Goal: Task Accomplishment & Management: Manage account settings

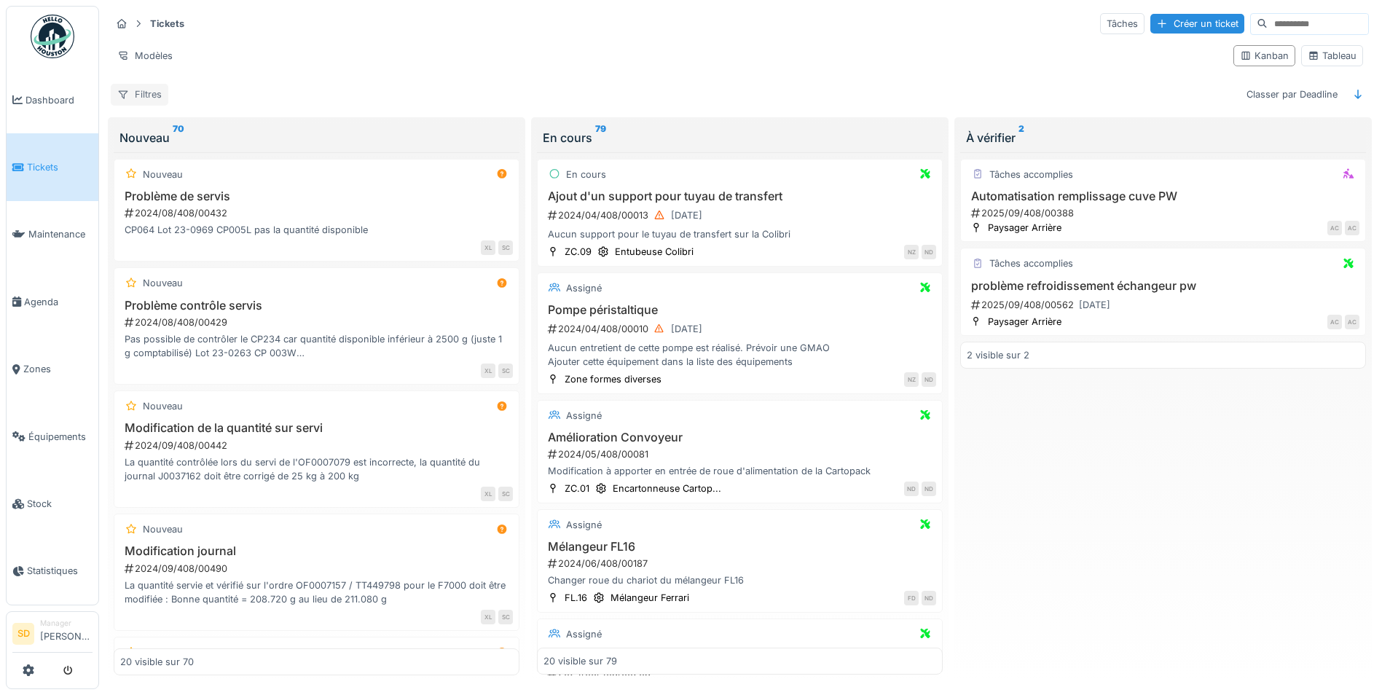
click at [146, 94] on div "Filtres" at bounding box center [140, 94] width 58 height 21
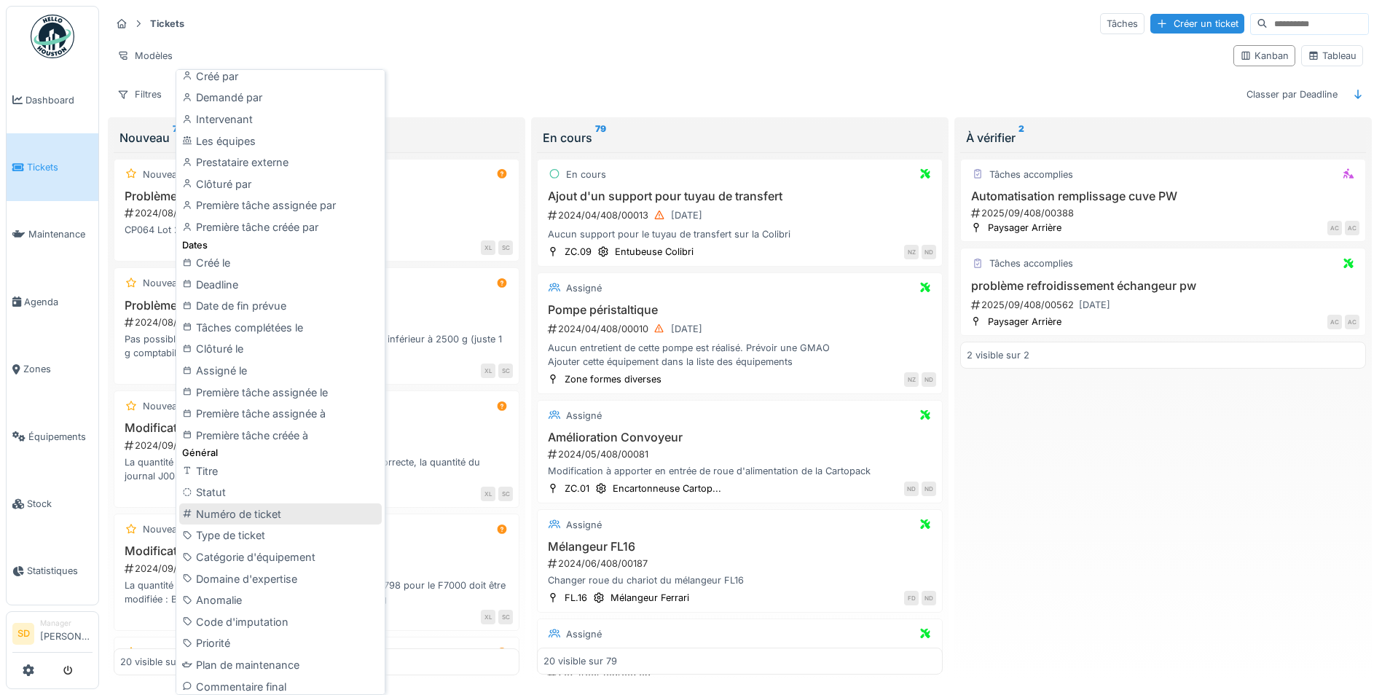
scroll to position [291, 0]
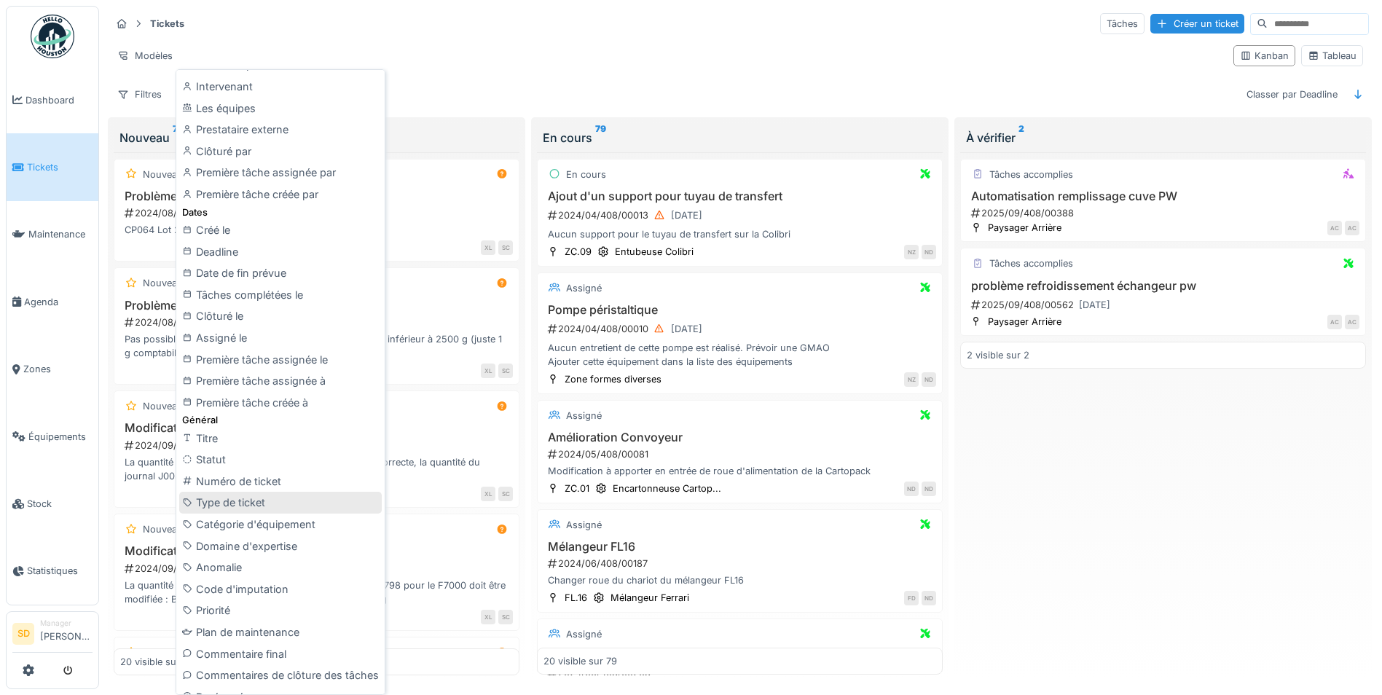
click at [273, 506] on div "Type de ticket" at bounding box center [280, 503] width 202 height 22
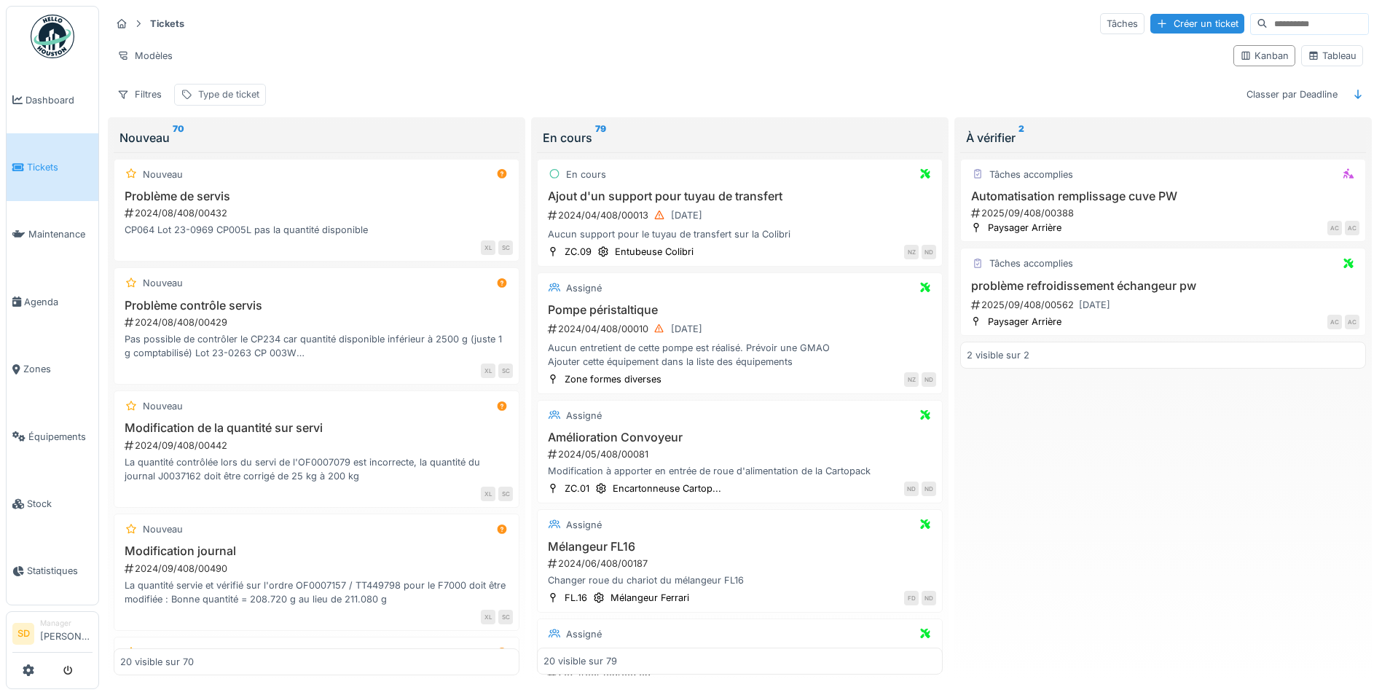
click at [229, 93] on div "Type de ticket" at bounding box center [228, 94] width 61 height 14
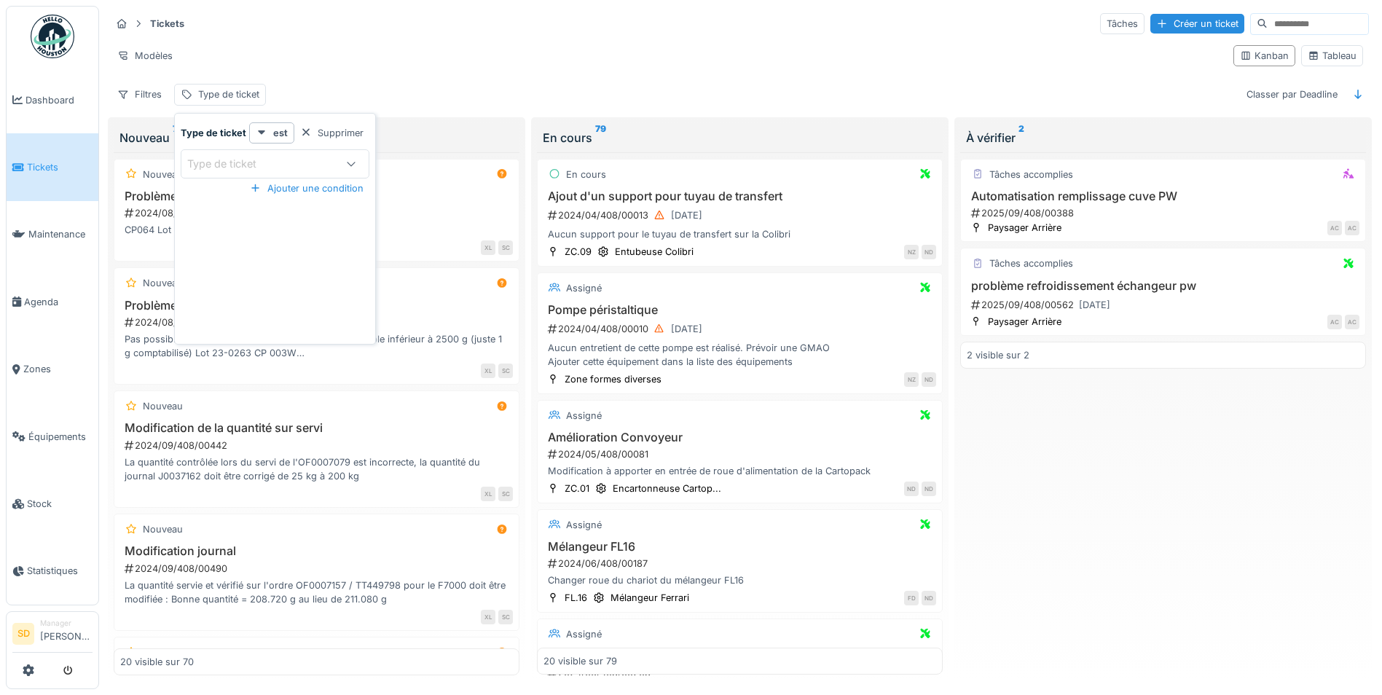
click at [335, 174] on div at bounding box center [351, 164] width 35 height 28
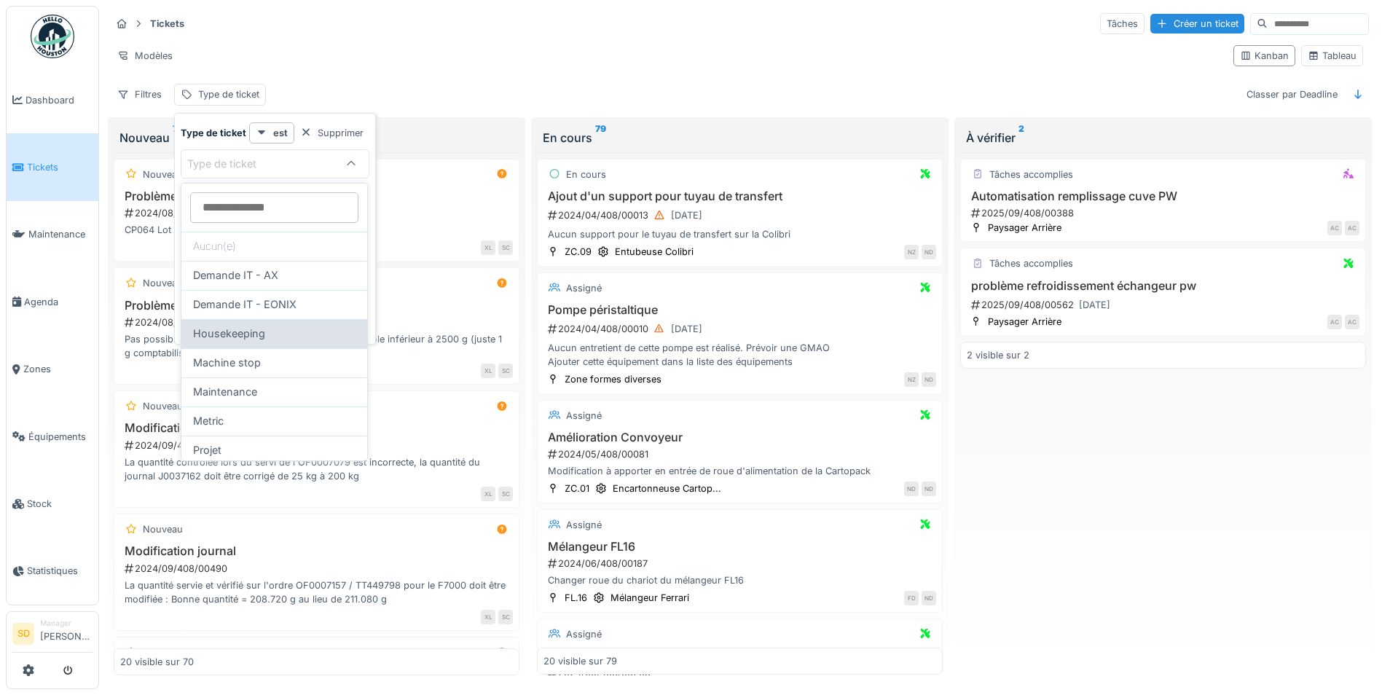
click at [276, 331] on div "Housekeeping" at bounding box center [274, 334] width 162 height 16
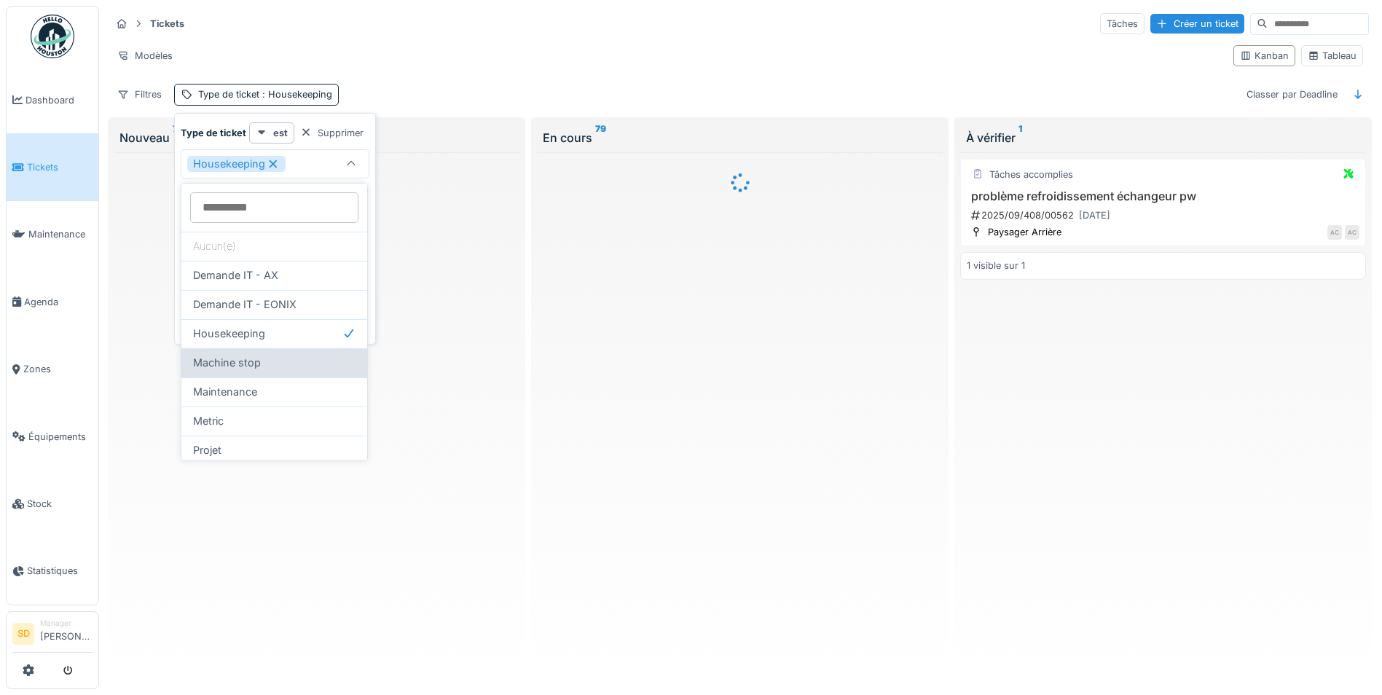
click at [262, 361] on div "Machine stop" at bounding box center [274, 363] width 162 height 16
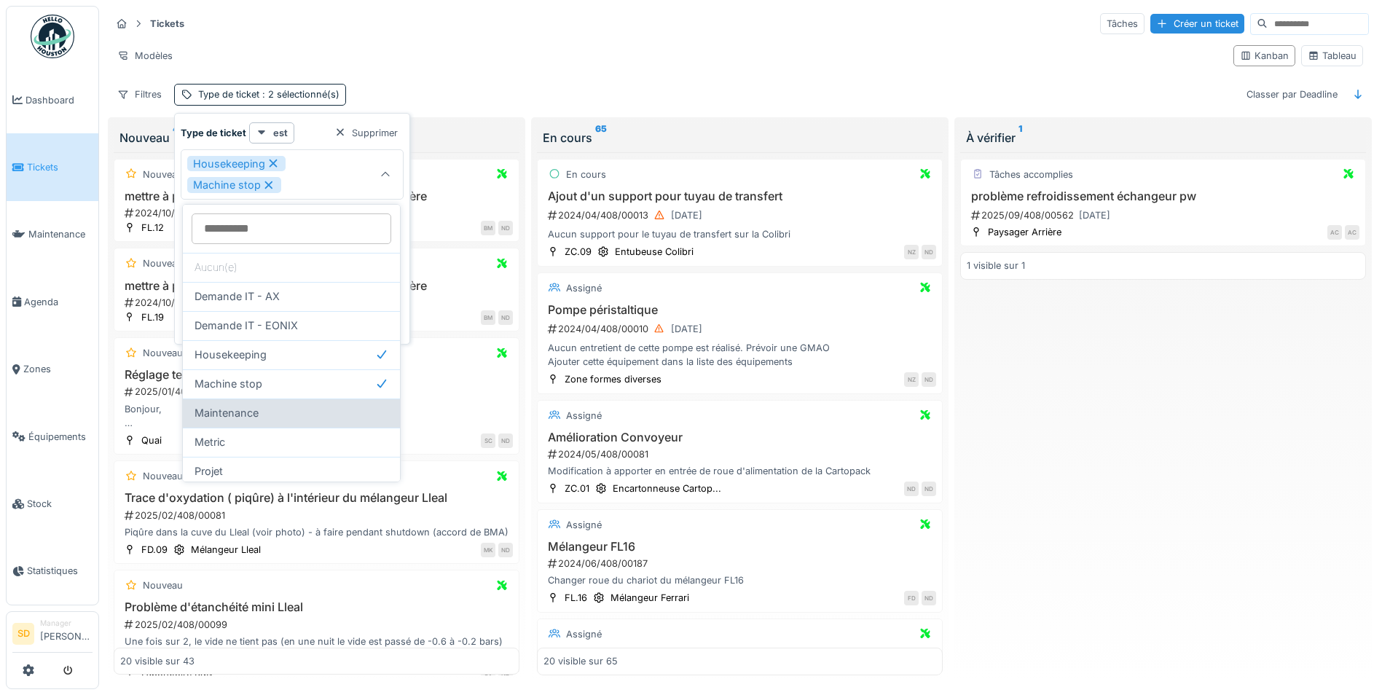
click at [287, 410] on div "Maintenance" at bounding box center [291, 413] width 194 height 16
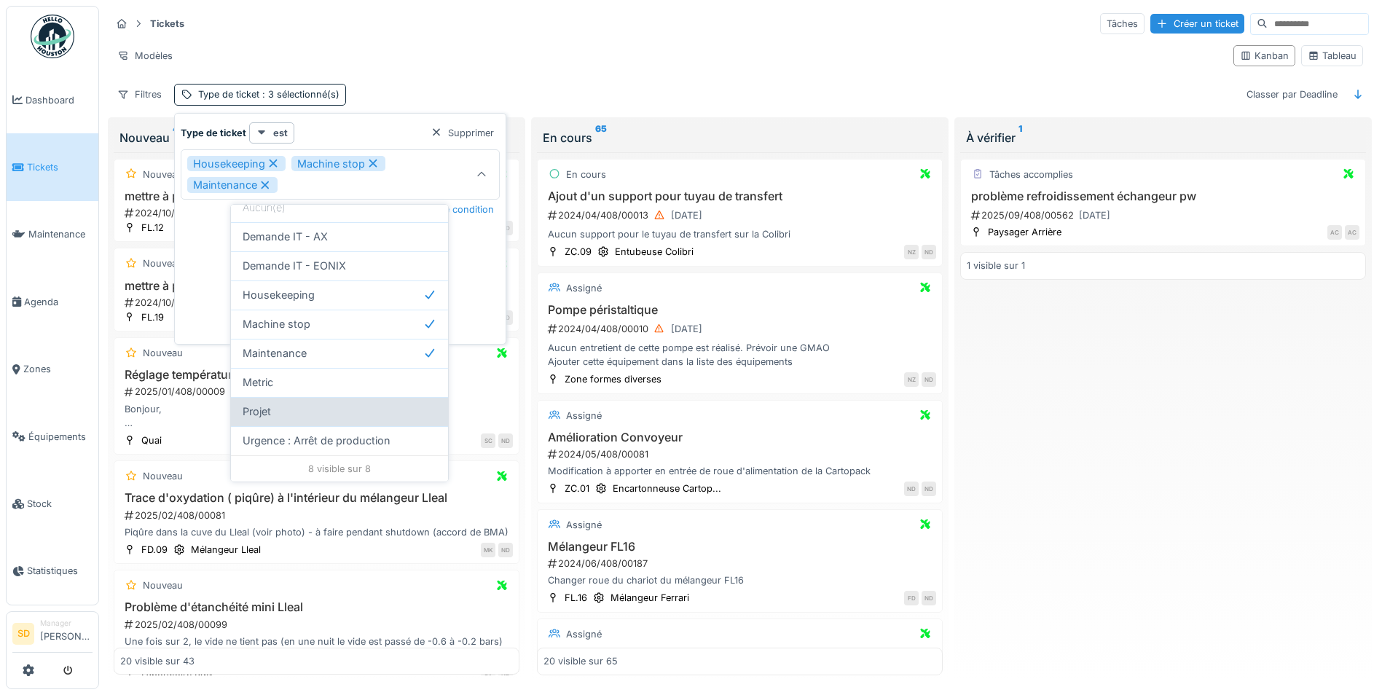
scroll to position [9, 0]
click at [357, 435] on span "Urgence : Arrêt de production" at bounding box center [317, 441] width 148 height 16
type input "**********"
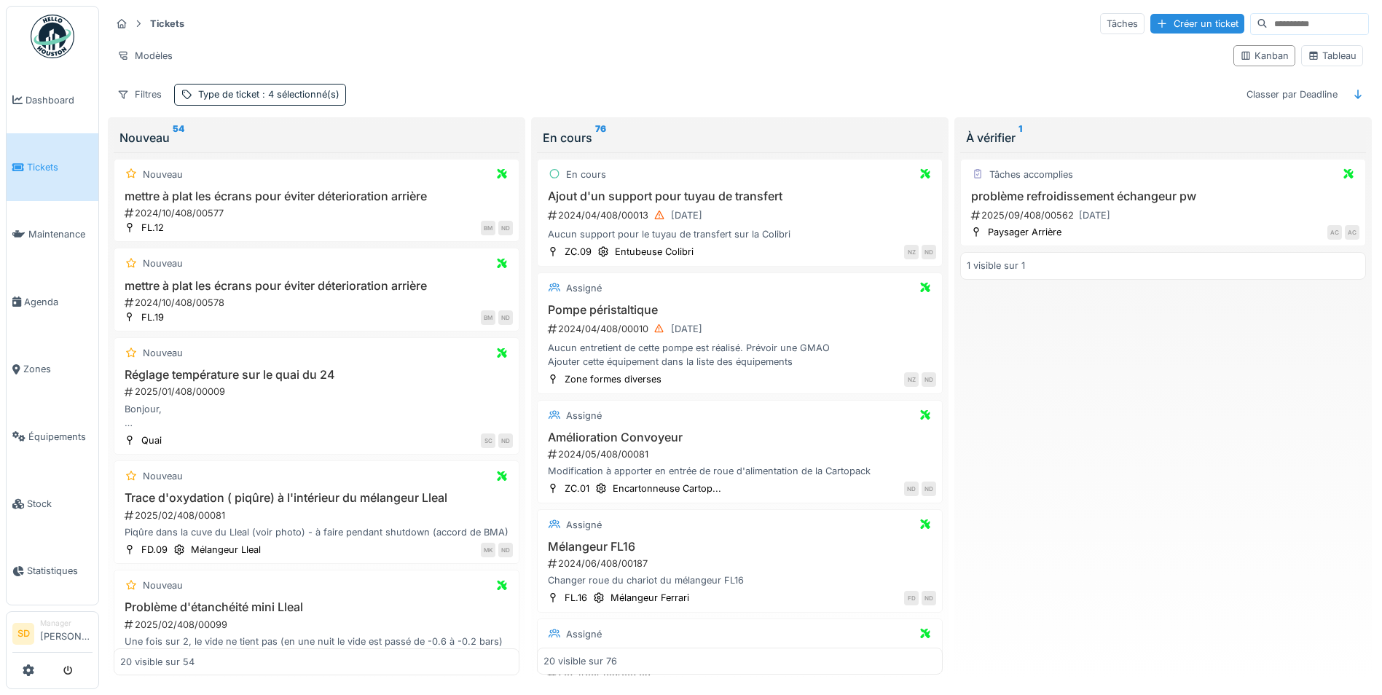
click at [721, 130] on div "En cours 76" at bounding box center [740, 137] width 394 height 17
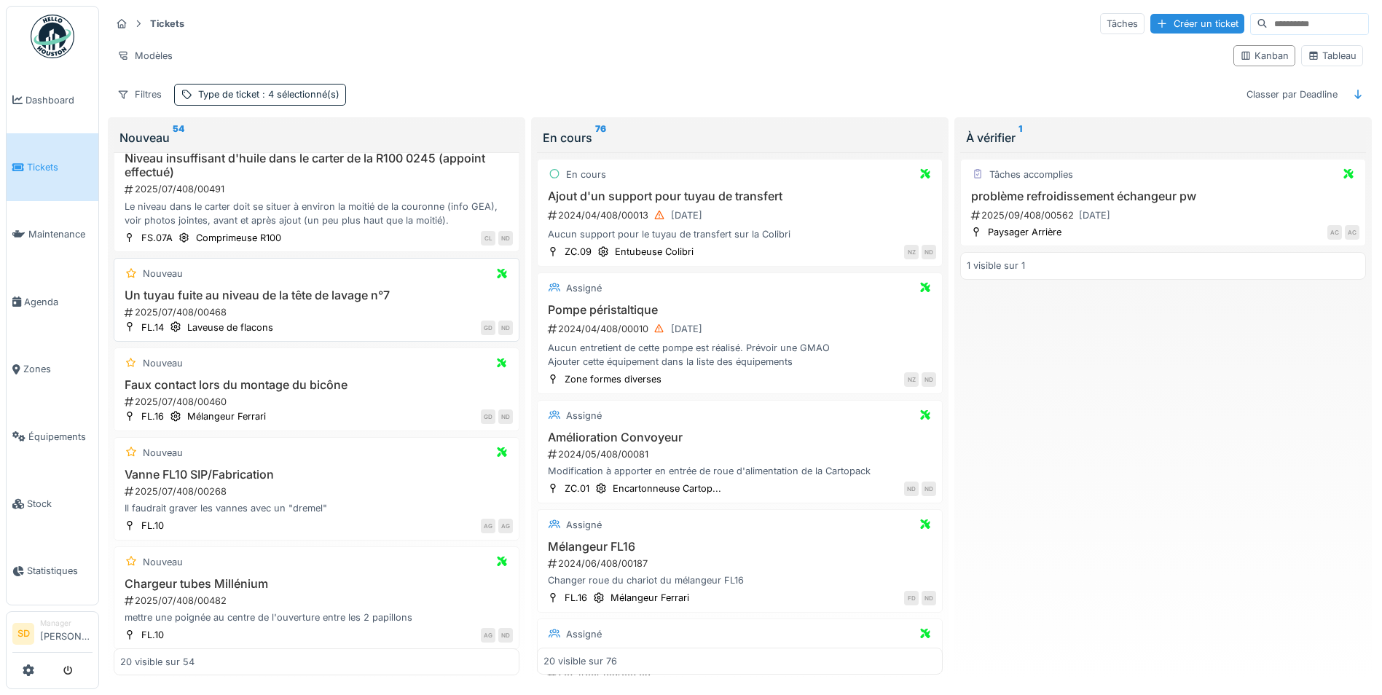
scroll to position [1804, 0]
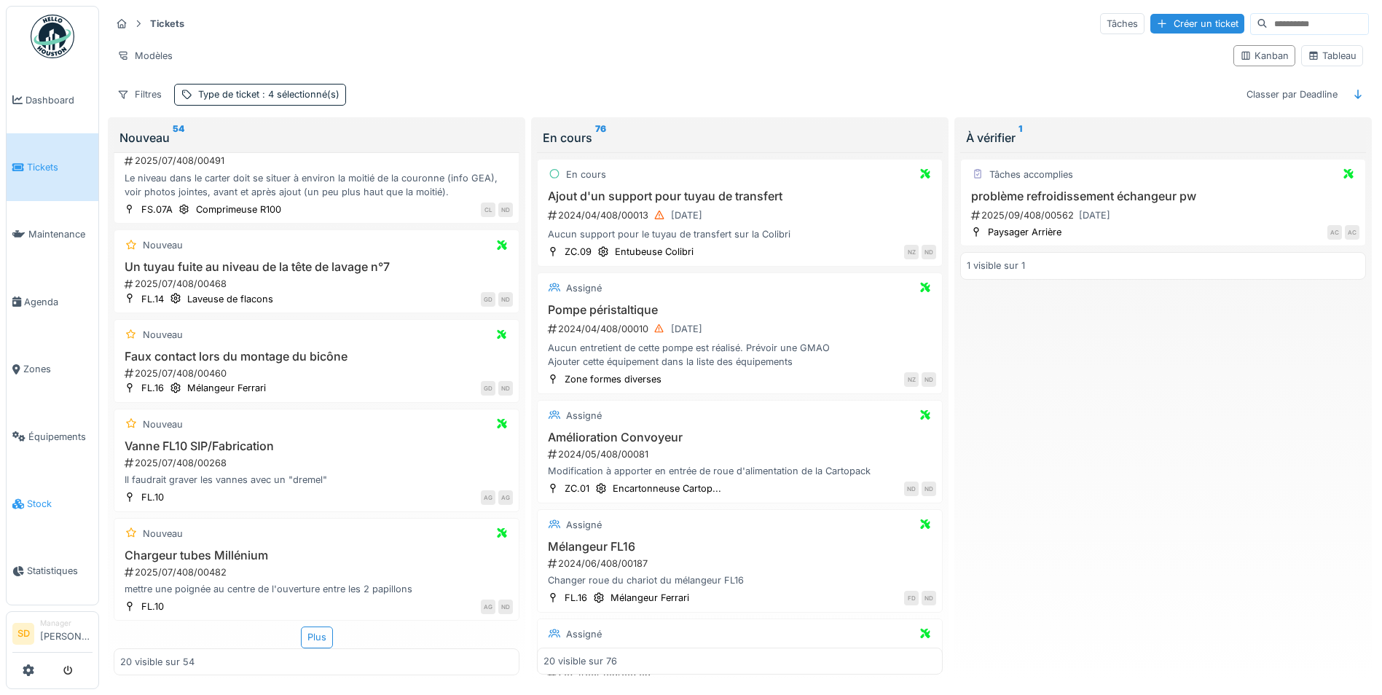
click at [55, 483] on link "Stock" at bounding box center [53, 503] width 92 height 67
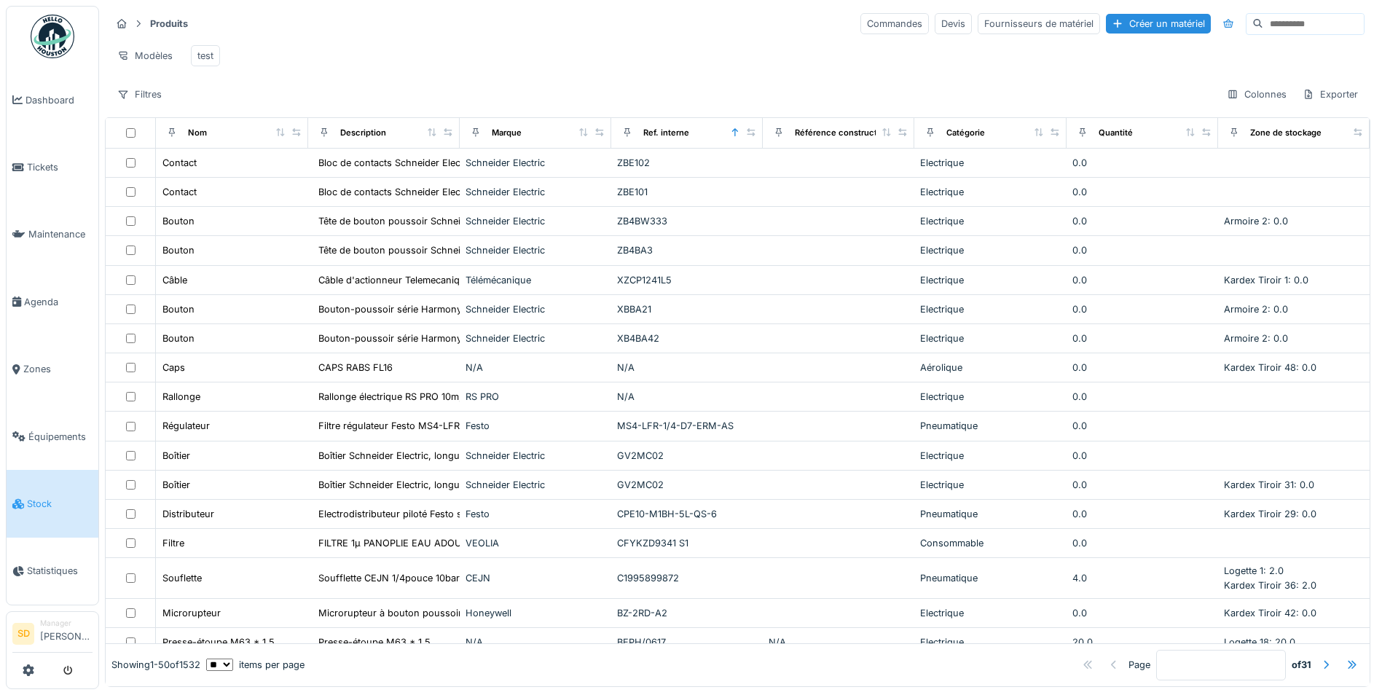
click at [1263, 25] on input at bounding box center [1313, 24] width 101 height 20
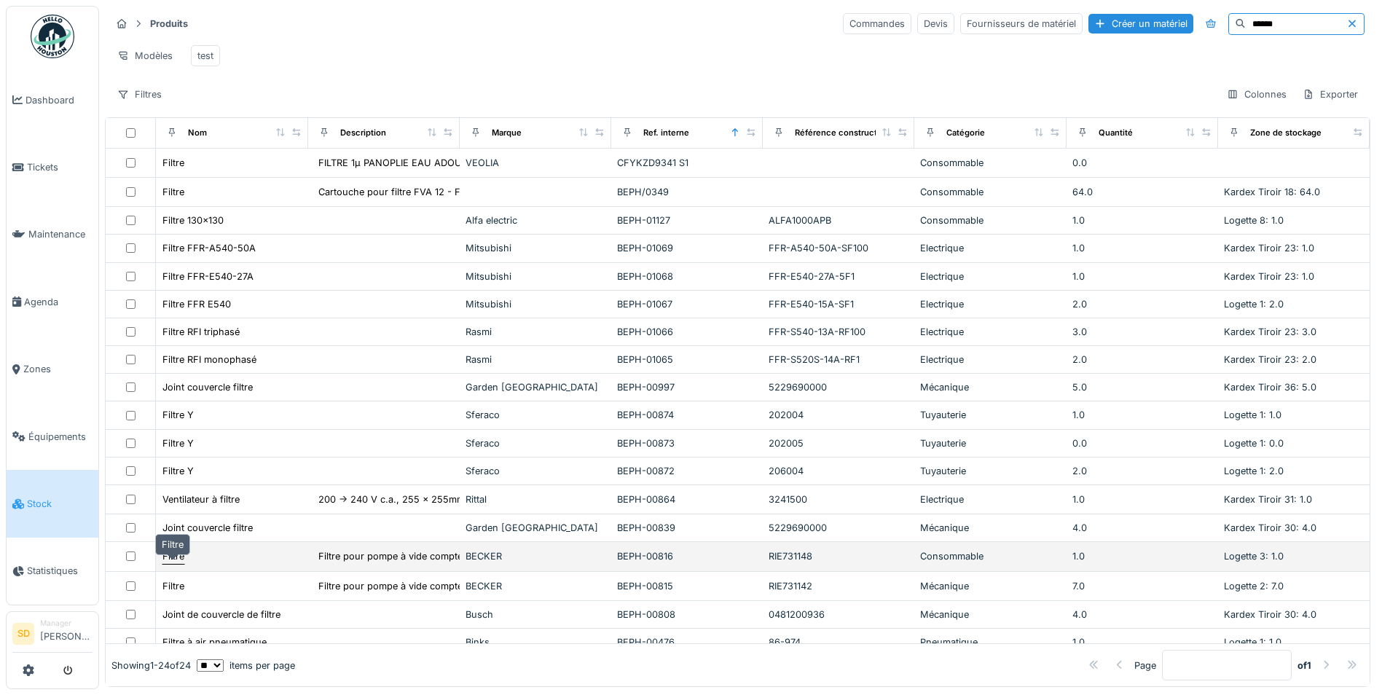
click at [175, 563] on div "Filtre" at bounding box center [173, 556] width 22 height 14
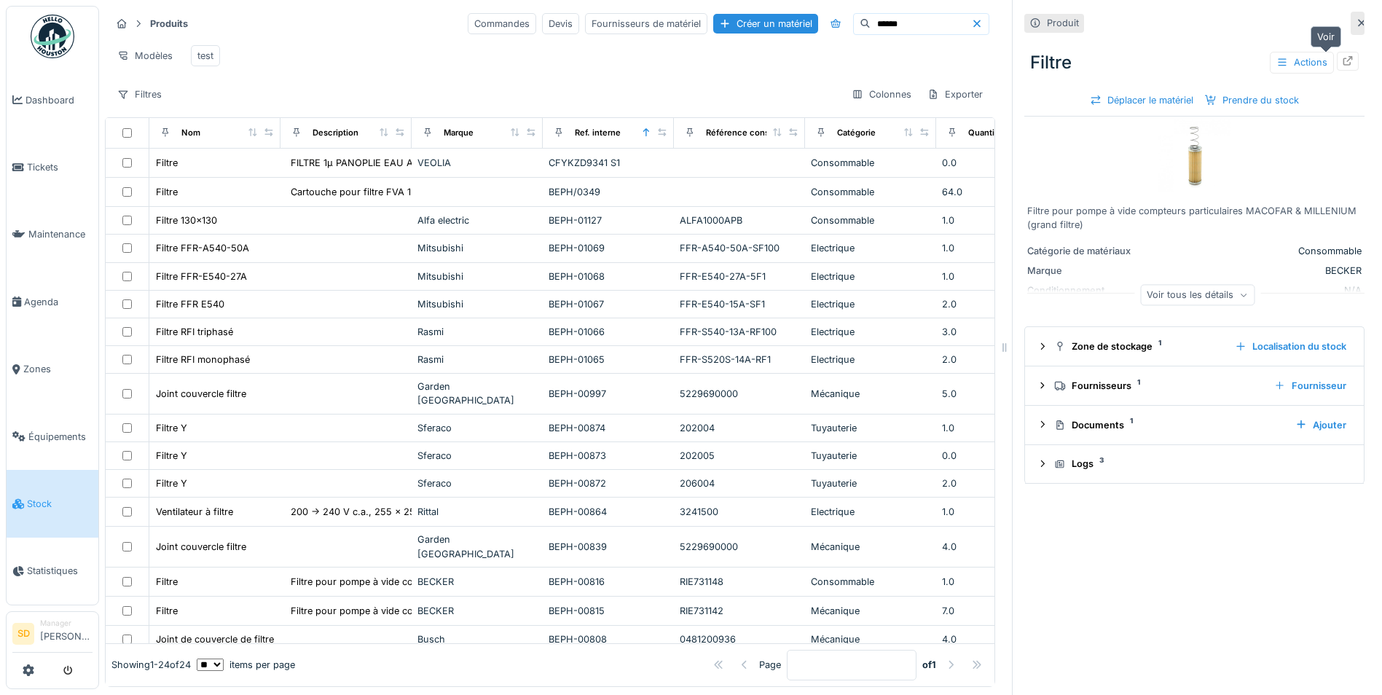
click at [1342, 62] on icon at bounding box center [1348, 60] width 12 height 9
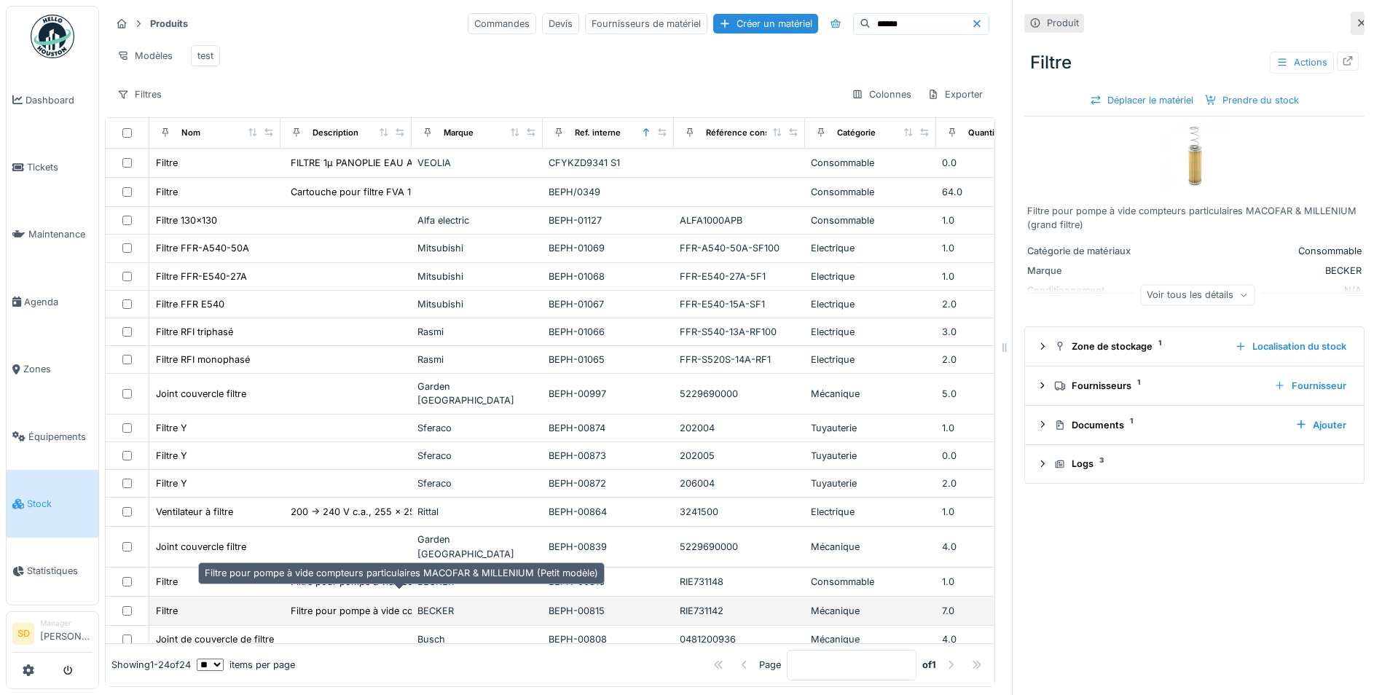
click at [342, 602] on div "Filtre pour pompe à vide compteurs particulaire..." at bounding box center [400, 610] width 228 height 17
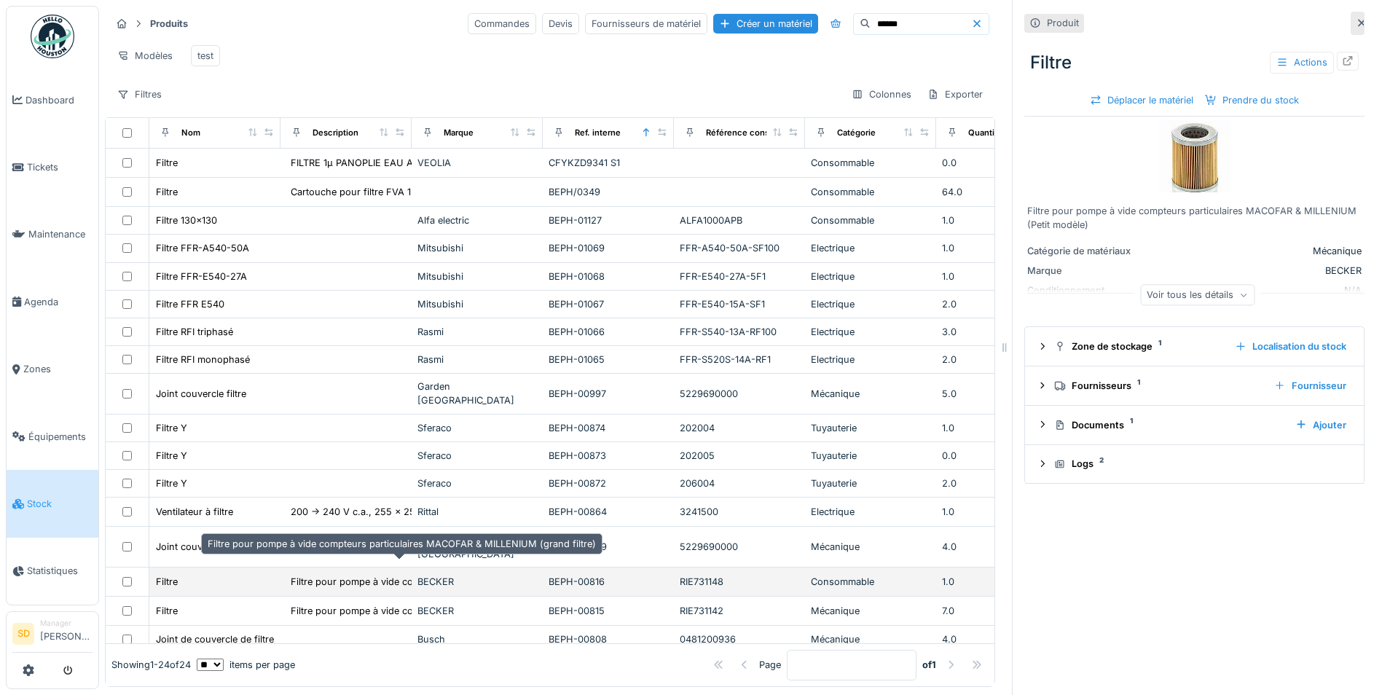
click at [348, 575] on div "Filtre pour pompe à vide compteurs particulaire..." at bounding box center [400, 582] width 219 height 14
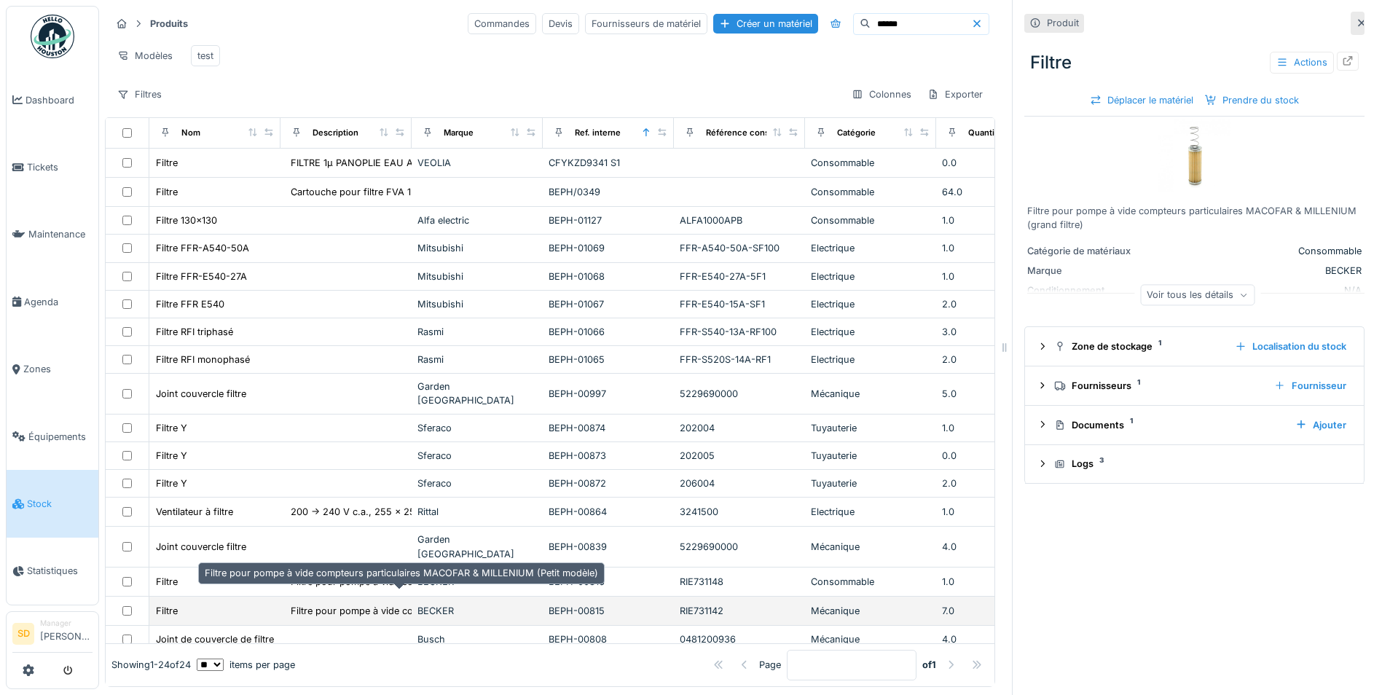
click at [356, 604] on div "Filtre pour pompe à vide compteurs particulaire..." at bounding box center [400, 611] width 219 height 14
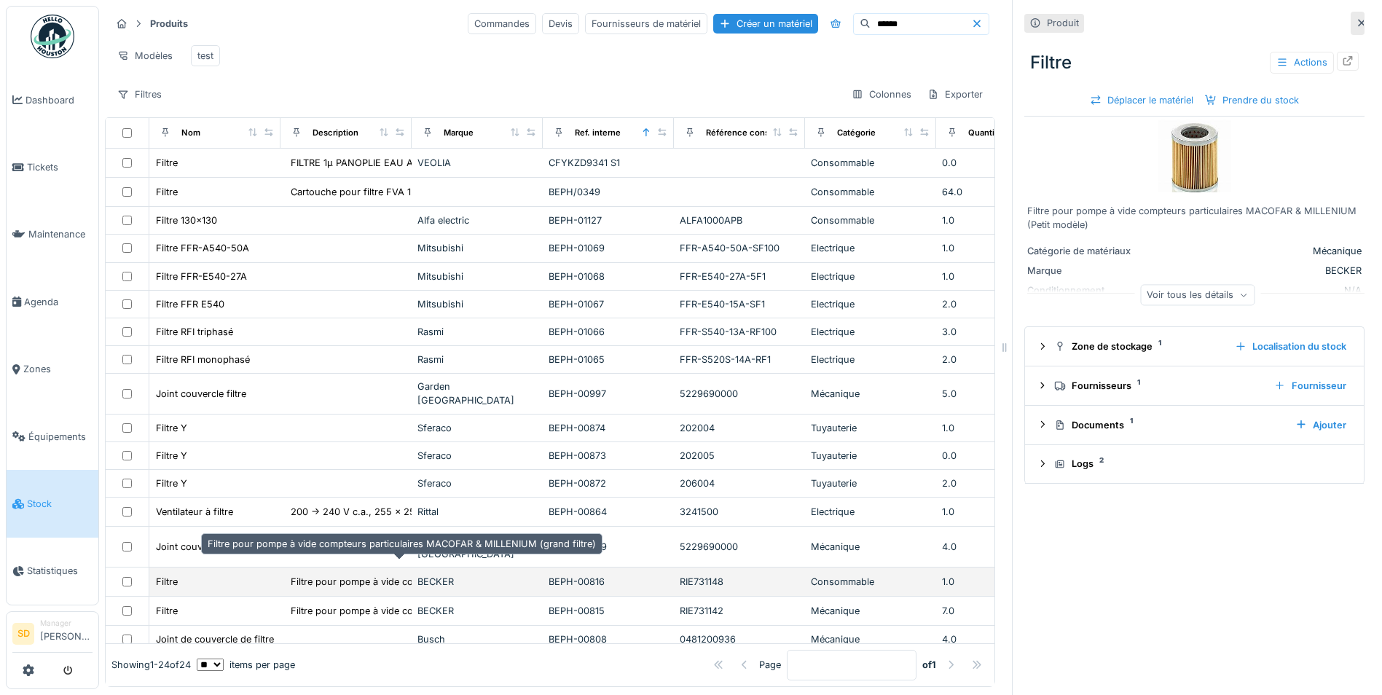
click at [389, 575] on div "Filtre pour pompe à vide compteurs particulaire..." at bounding box center [400, 582] width 219 height 14
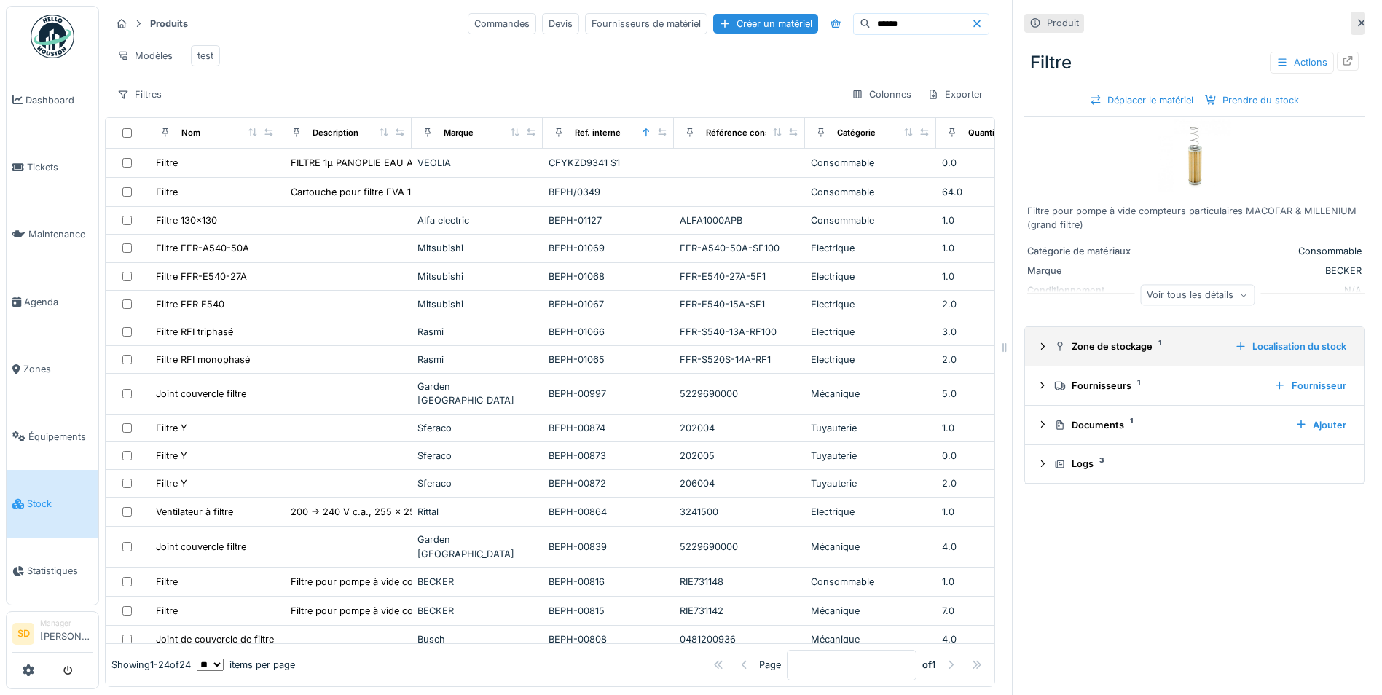
click at [1036, 350] on icon at bounding box center [1042, 346] width 12 height 9
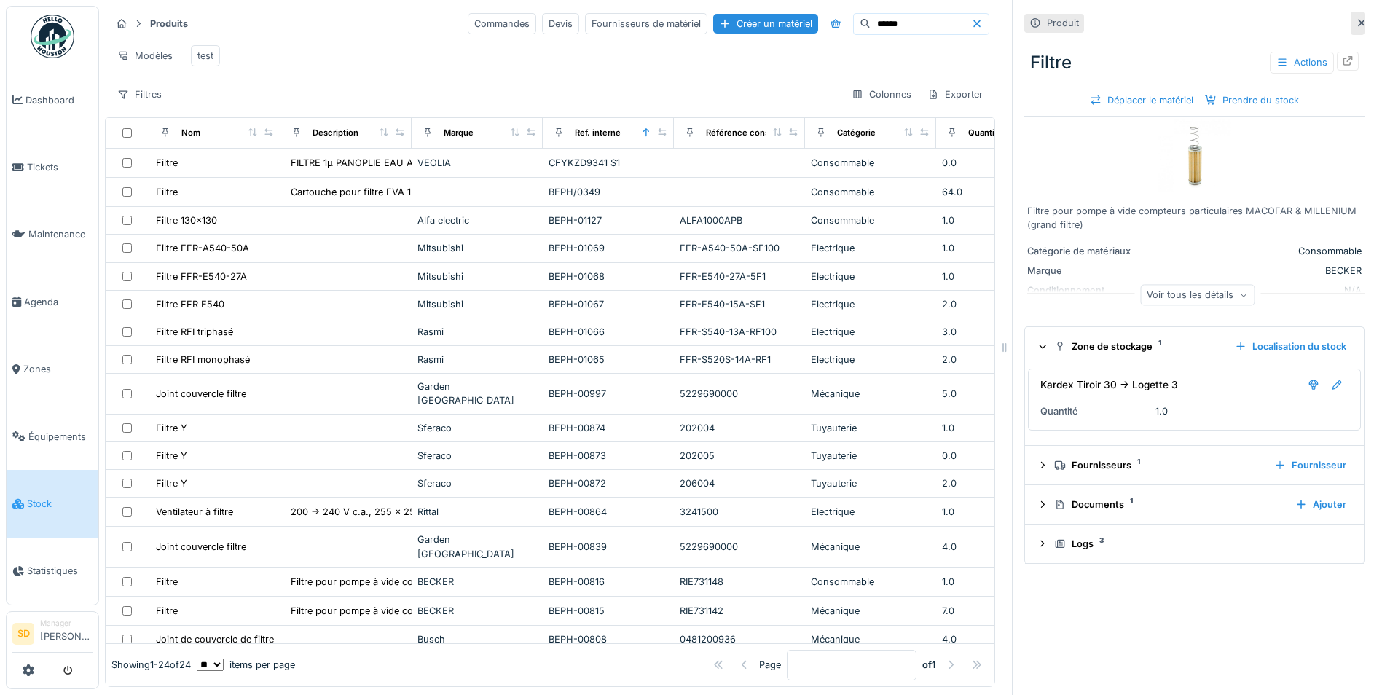
click at [1358, 21] on icon at bounding box center [1361, 23] width 7 height 7
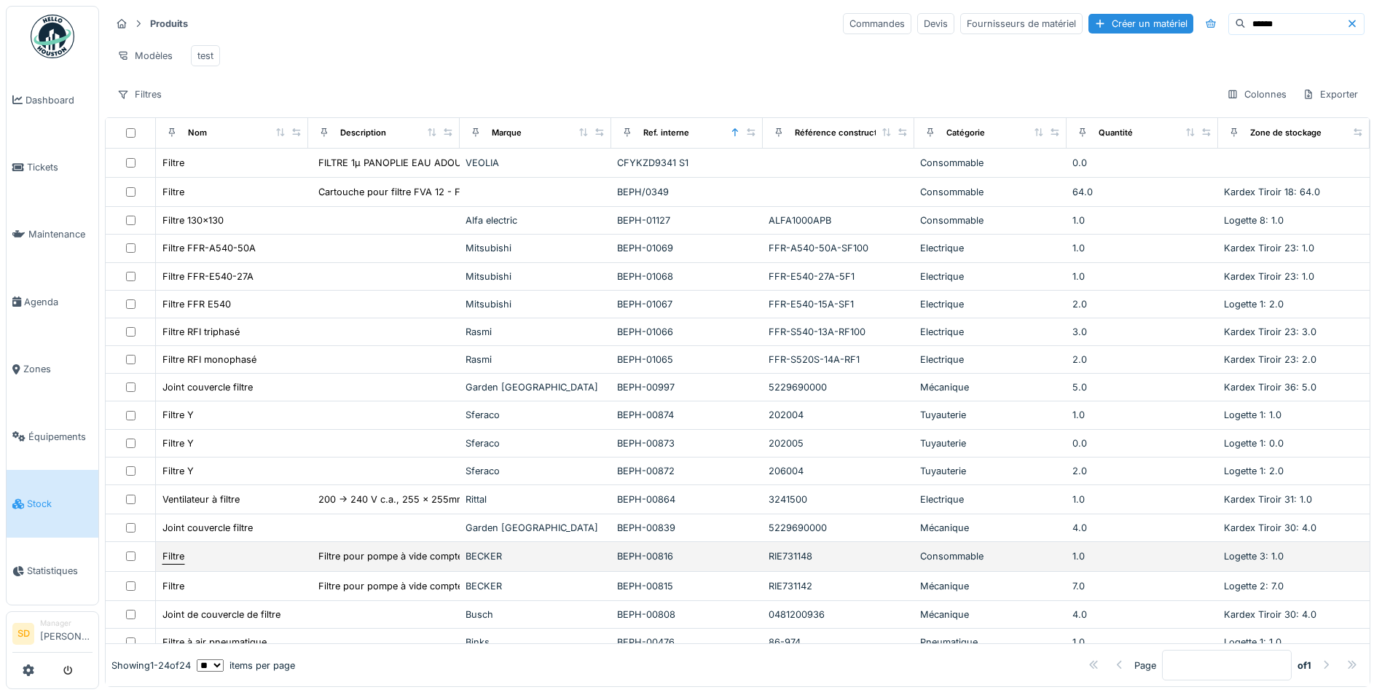
click at [181, 563] on div "Filtre" at bounding box center [173, 556] width 22 height 14
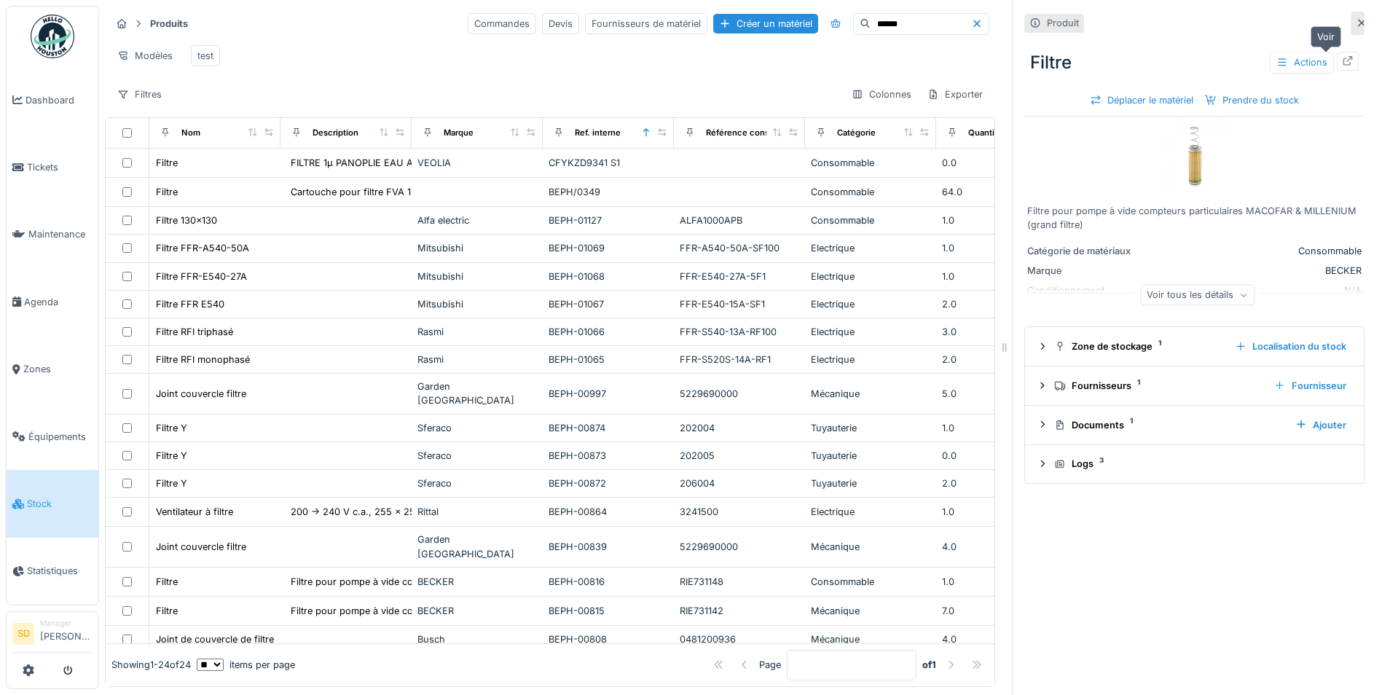
click at [1342, 62] on icon at bounding box center [1348, 60] width 12 height 9
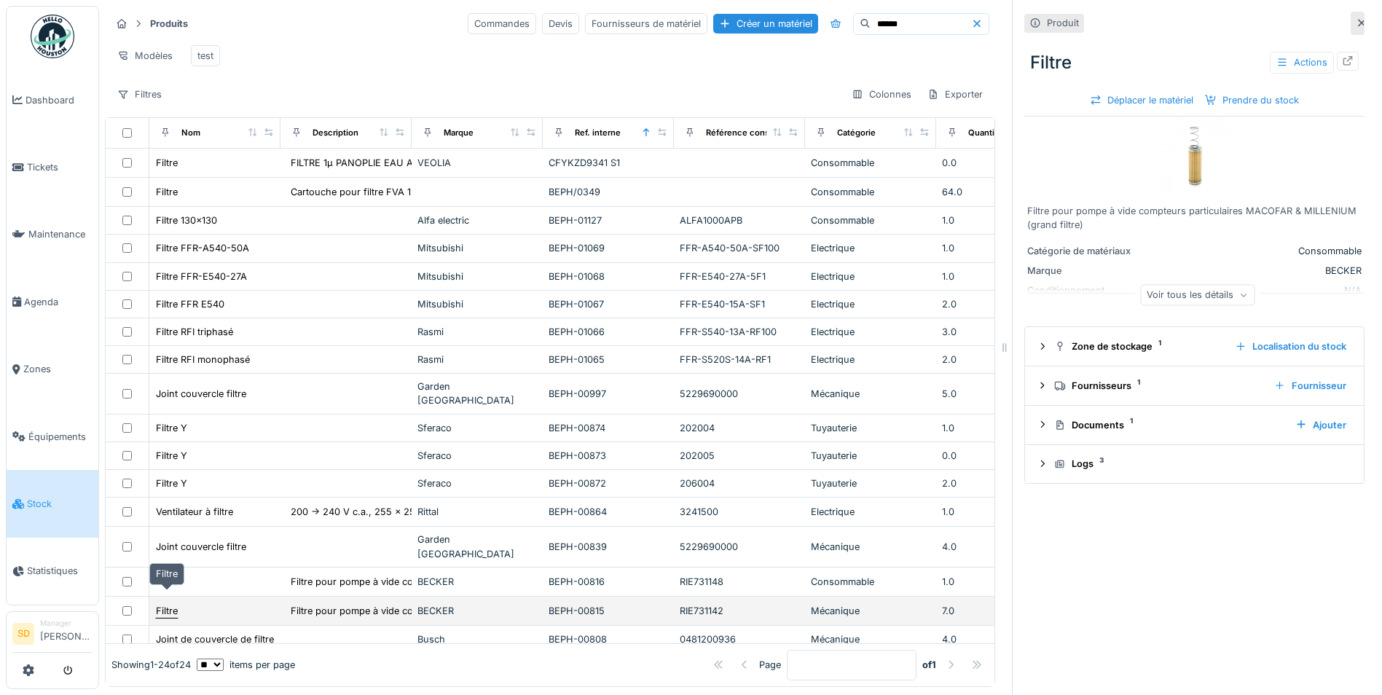
click at [170, 604] on div "Filtre" at bounding box center [167, 611] width 22 height 14
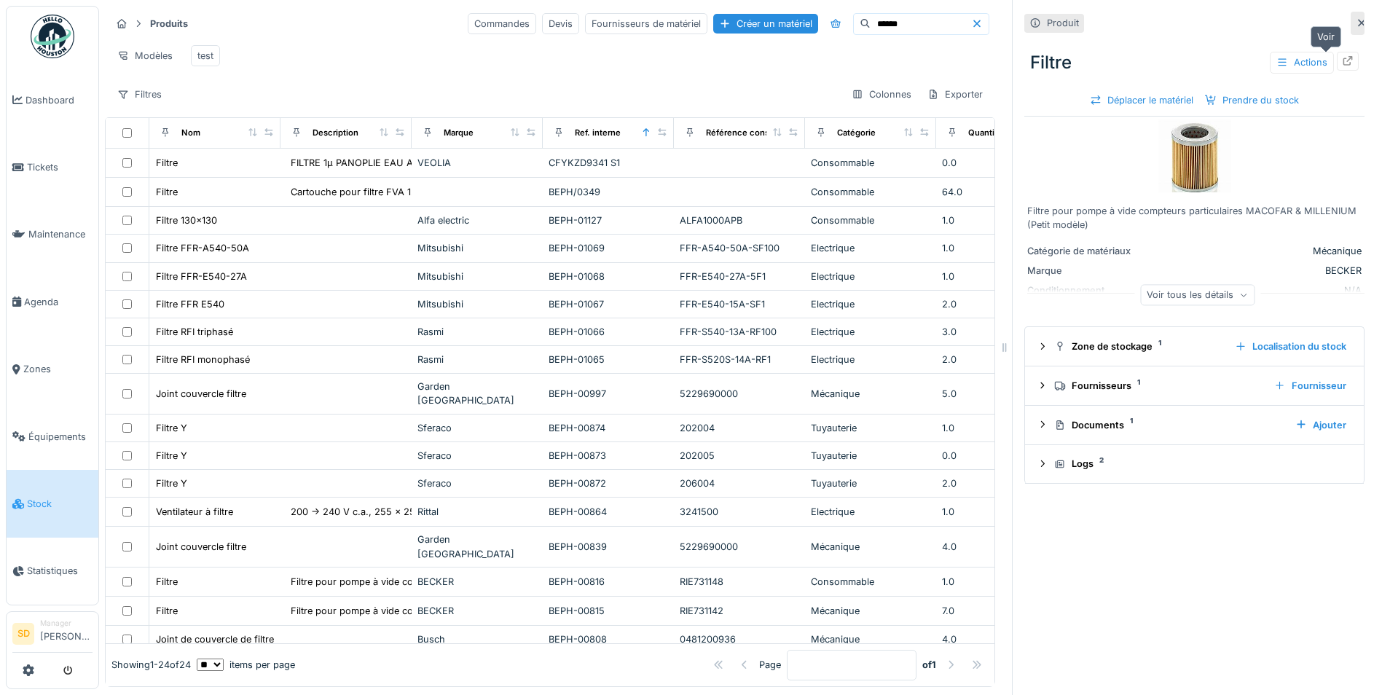
click at [1343, 64] on icon at bounding box center [1347, 60] width 9 height 9
drag, startPoint x: 902, startPoint y: 23, endPoint x: 796, endPoint y: 17, distance: 105.8
click at [796, 17] on div "Commandes Devis Fournisseurs de matériel Créer un matériel ******" at bounding box center [729, 24] width 522 height 22
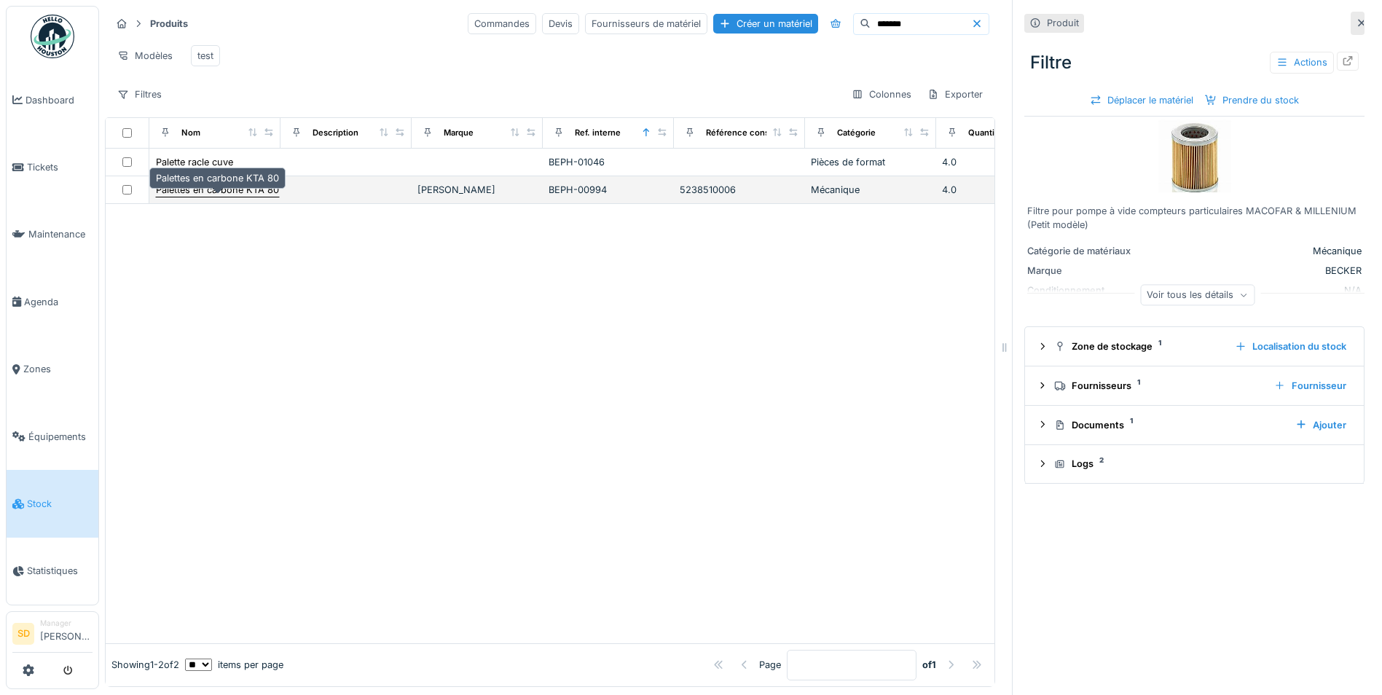
click at [207, 197] on div "Palettes en carbone KTA 80" at bounding box center [217, 190] width 123 height 14
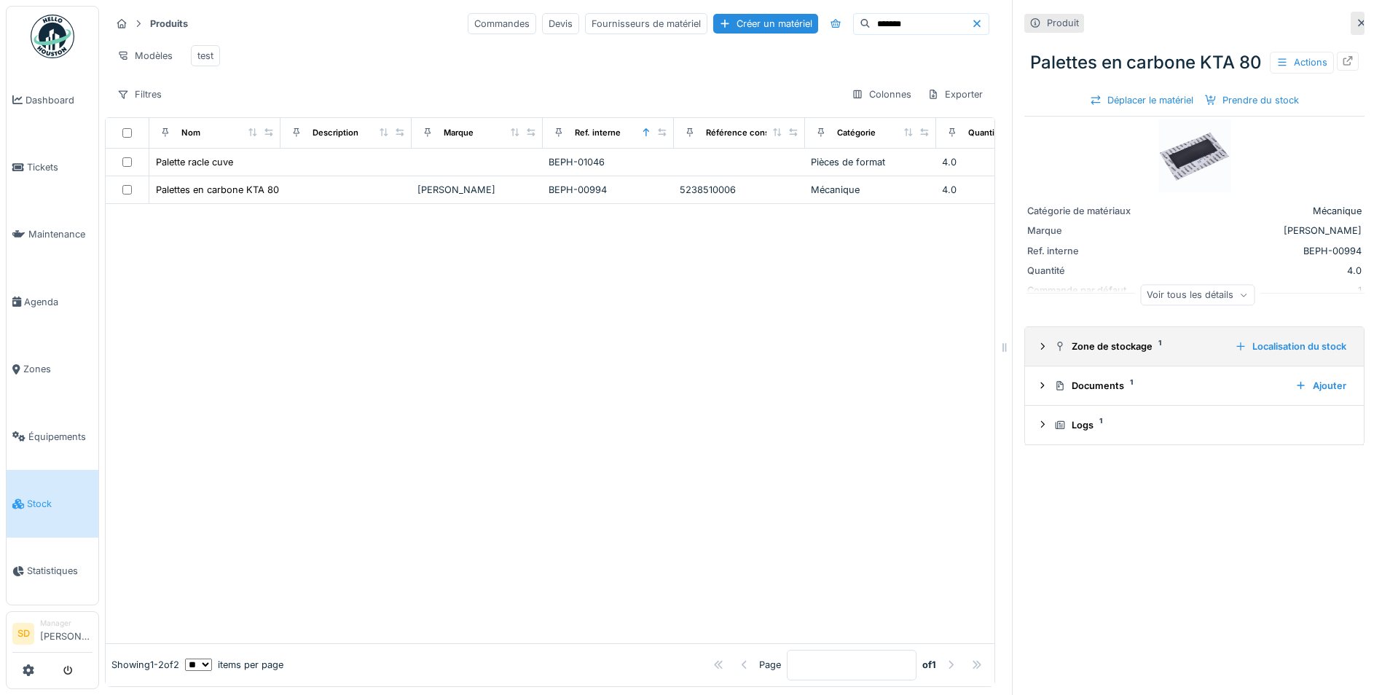
click at [1036, 351] on icon at bounding box center [1042, 346] width 12 height 9
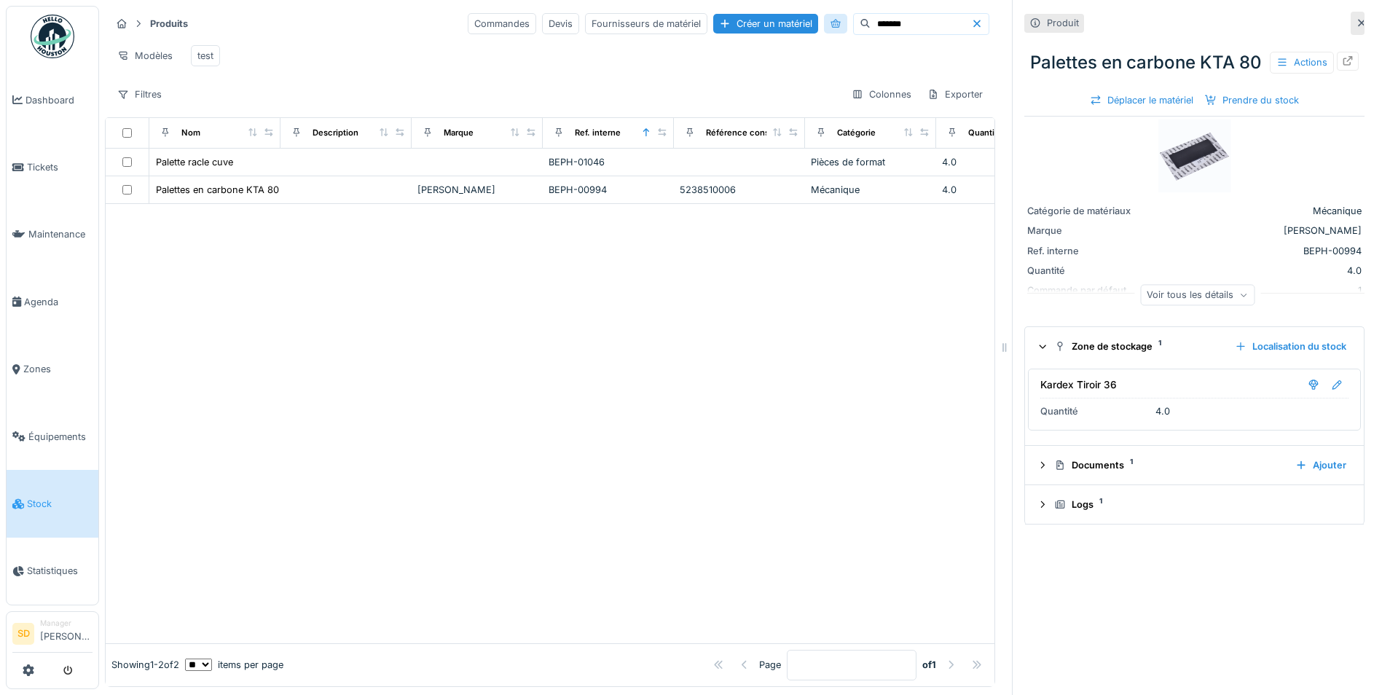
drag, startPoint x: 863, startPoint y: 29, endPoint x: 769, endPoint y: 23, distance: 94.2
click at [769, 23] on div "Commandes Devis Fournisseurs de matériel Créer un matériel *******" at bounding box center [729, 24] width 522 height 22
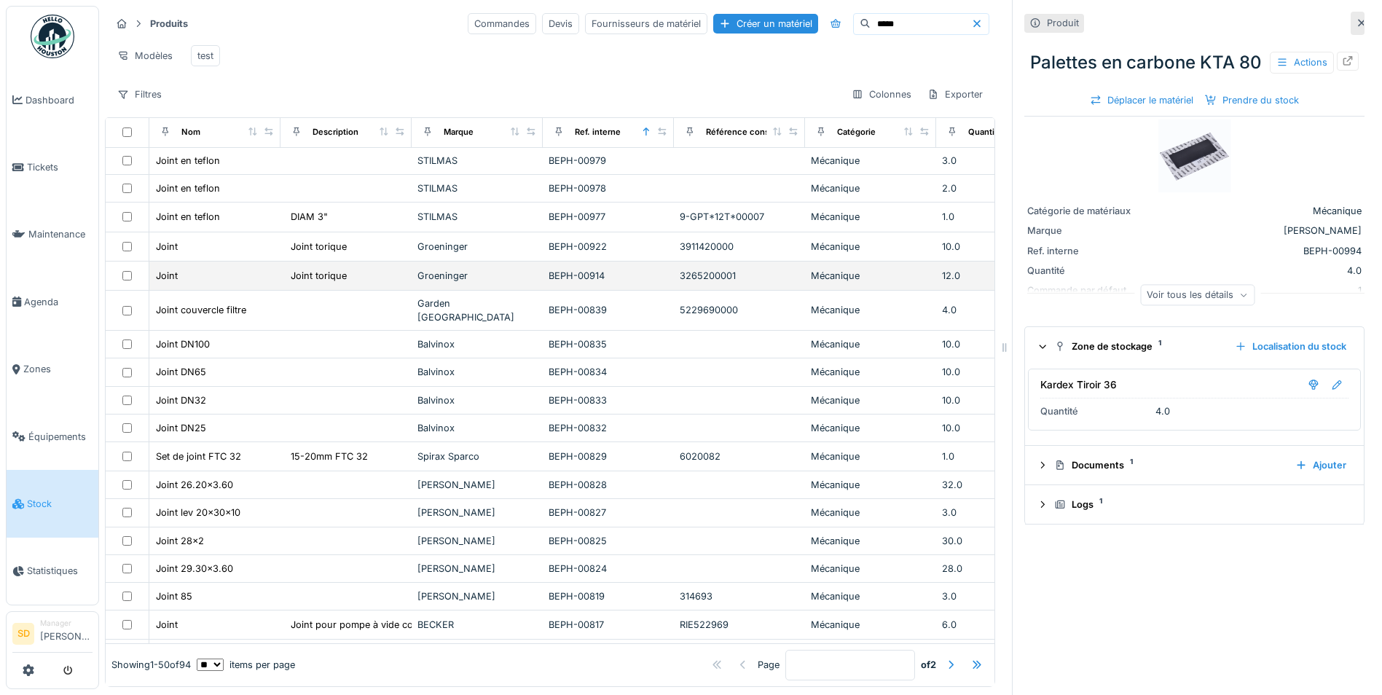
scroll to position [945, 0]
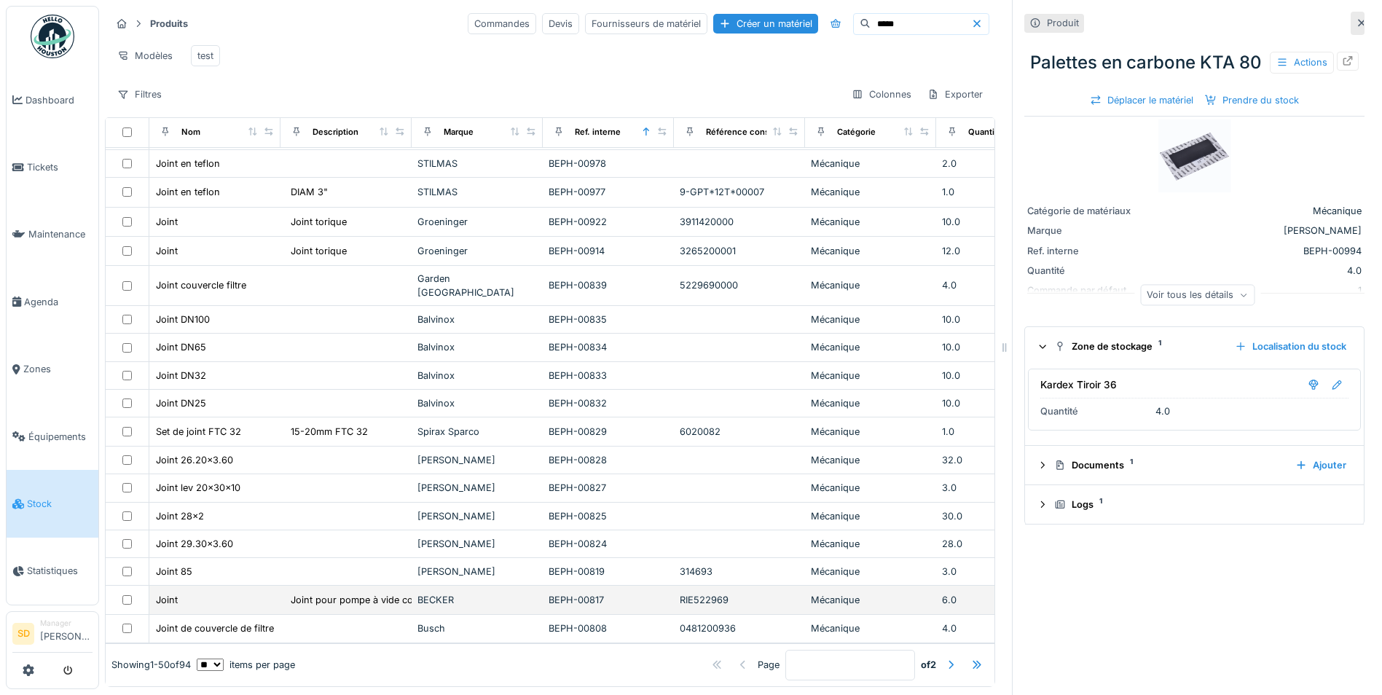
click at [451, 593] on div "BECKER" at bounding box center [476, 600] width 119 height 14
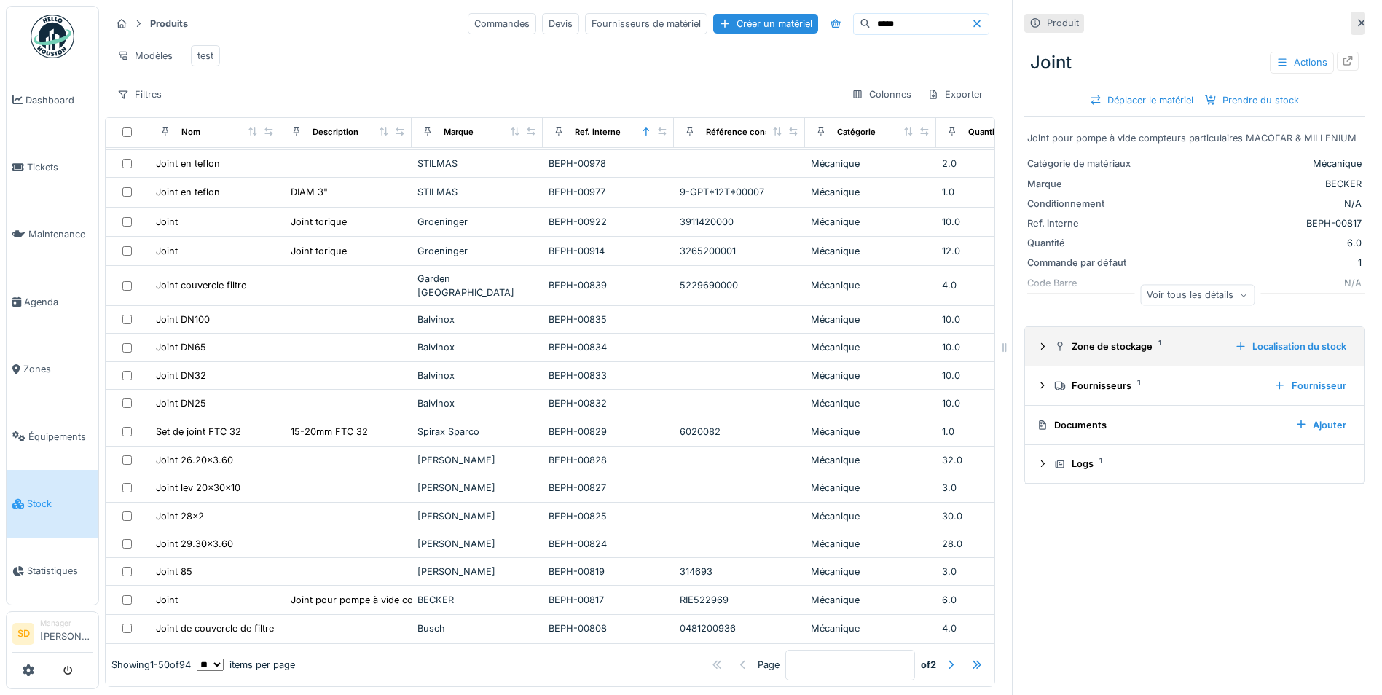
click at [1036, 353] on div at bounding box center [1042, 346] width 12 height 14
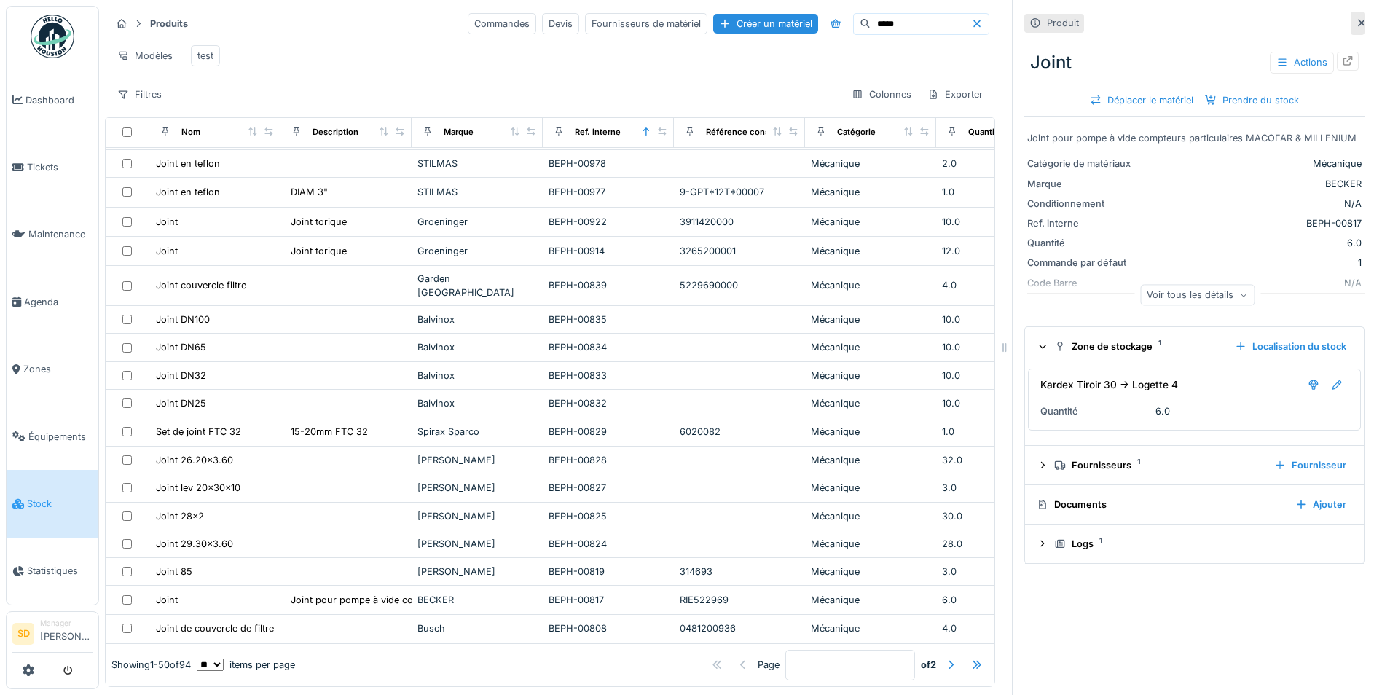
click at [1035, 351] on div at bounding box center [1042, 347] width 14 height 12
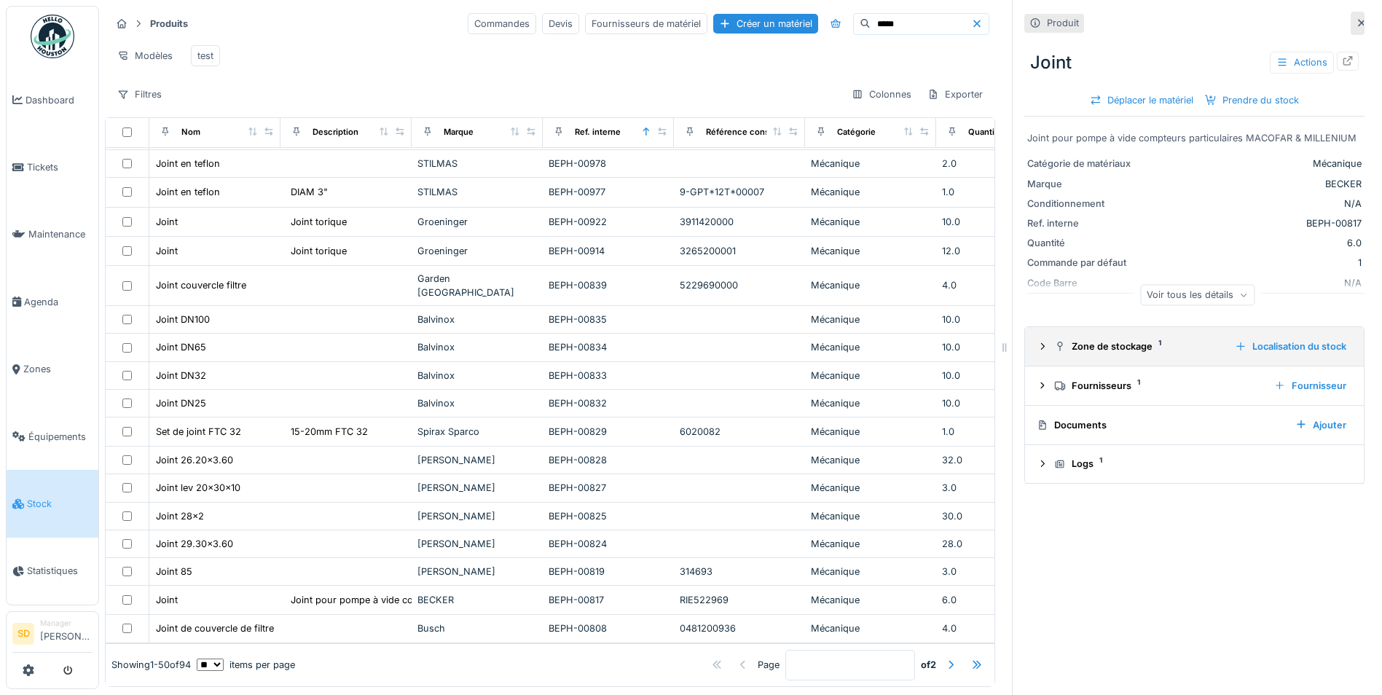
click at [1036, 350] on icon at bounding box center [1042, 346] width 12 height 9
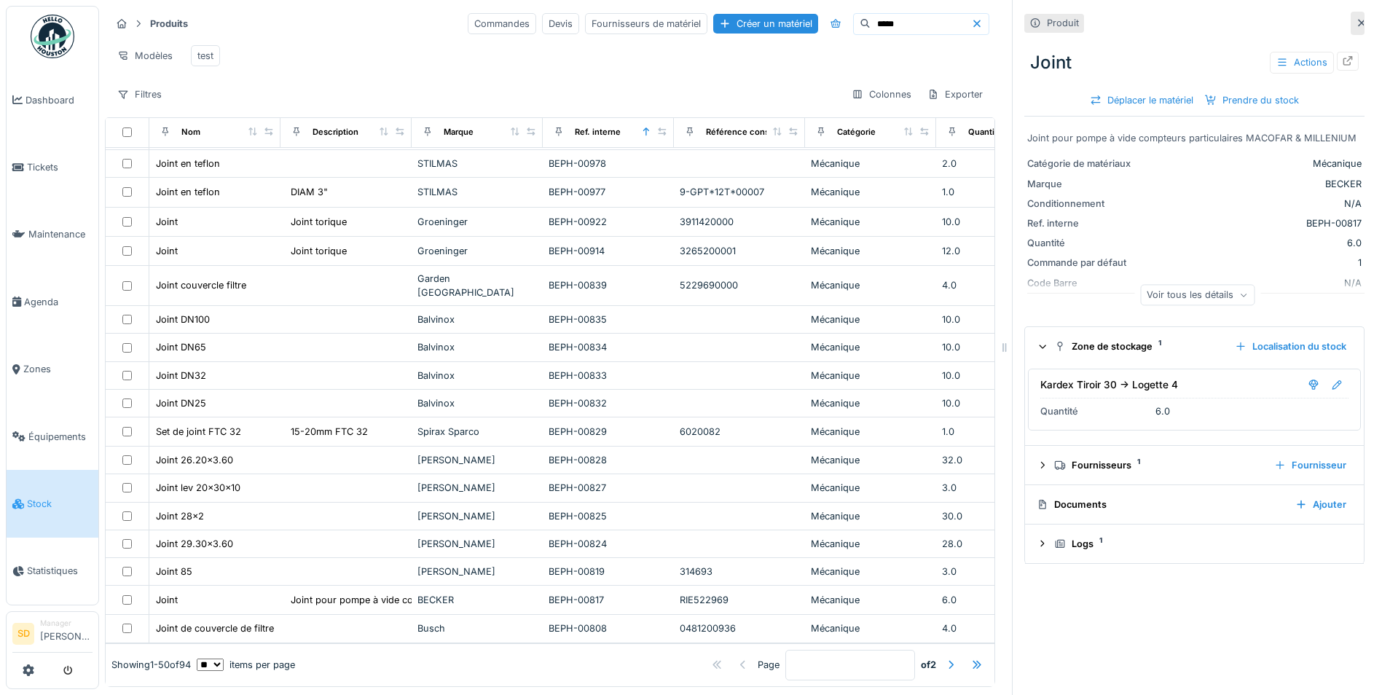
drag, startPoint x: 873, startPoint y: 16, endPoint x: 774, endPoint y: -2, distance: 101.4
click at [774, 0] on html "Dashboard Tickets Maintenance Agenda Zones Équipements Stock Statistiques SD Ma…" at bounding box center [691, 347] width 1382 height 695
type input "*"
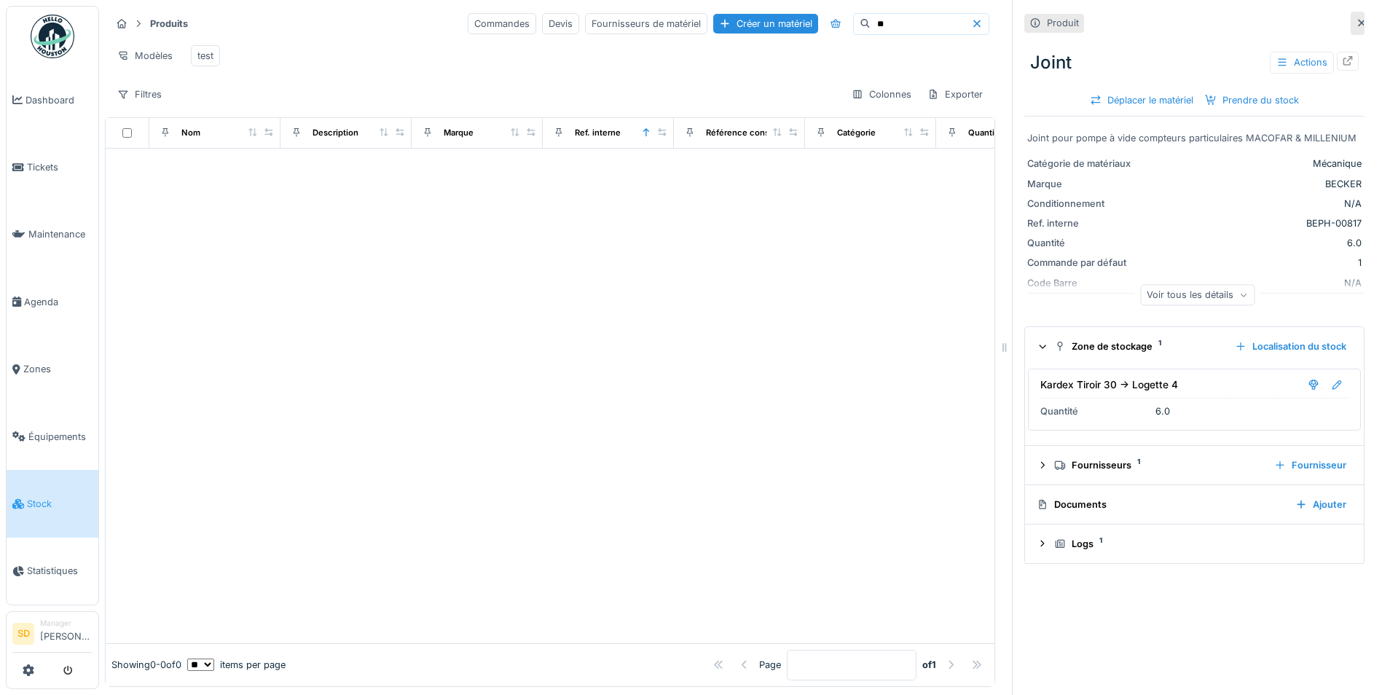
type input "*"
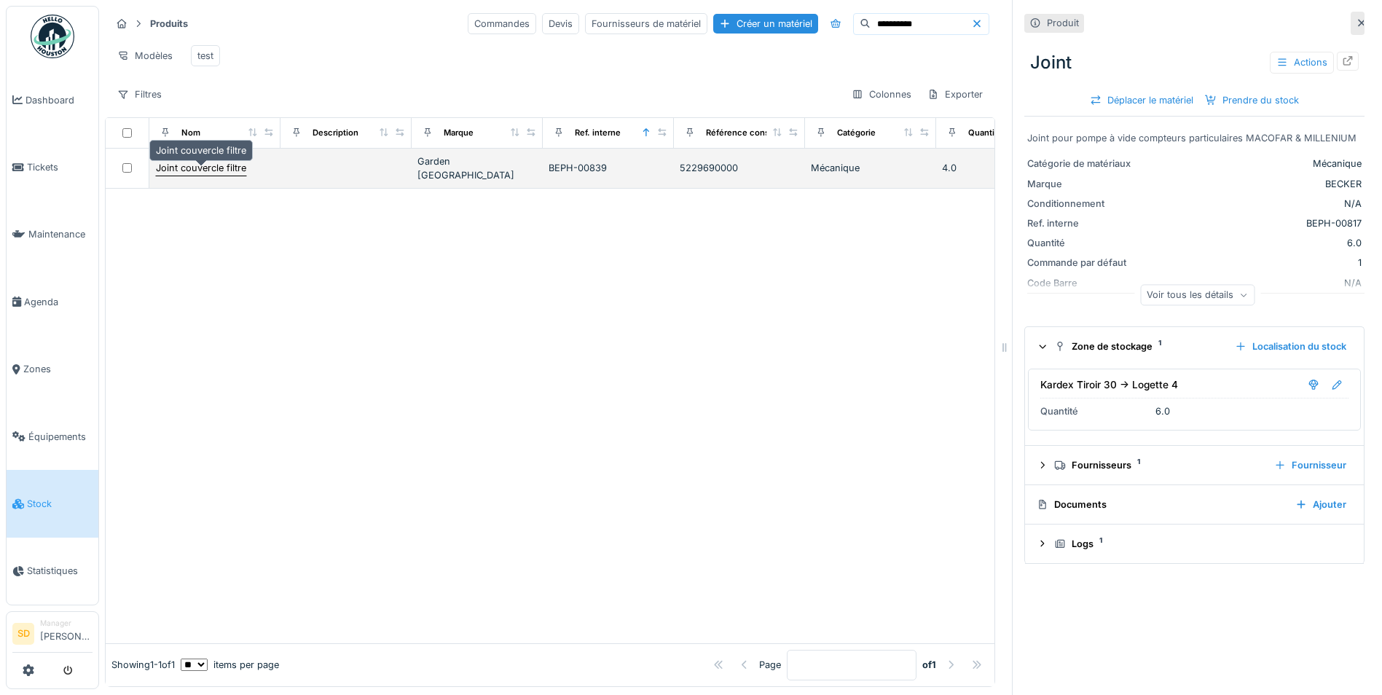
type input "**********"
click at [185, 171] on div "Joint couvercle filtre" at bounding box center [201, 168] width 90 height 14
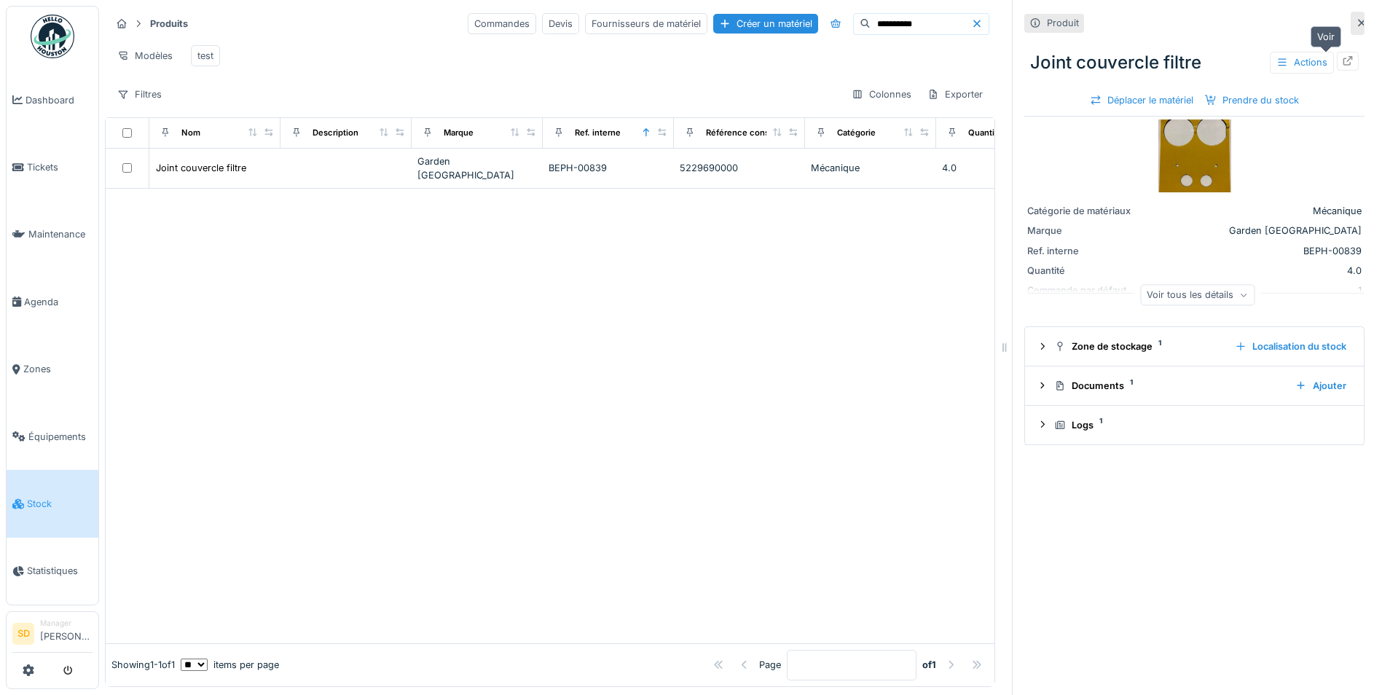
click at [1342, 66] on div at bounding box center [1348, 61] width 12 height 14
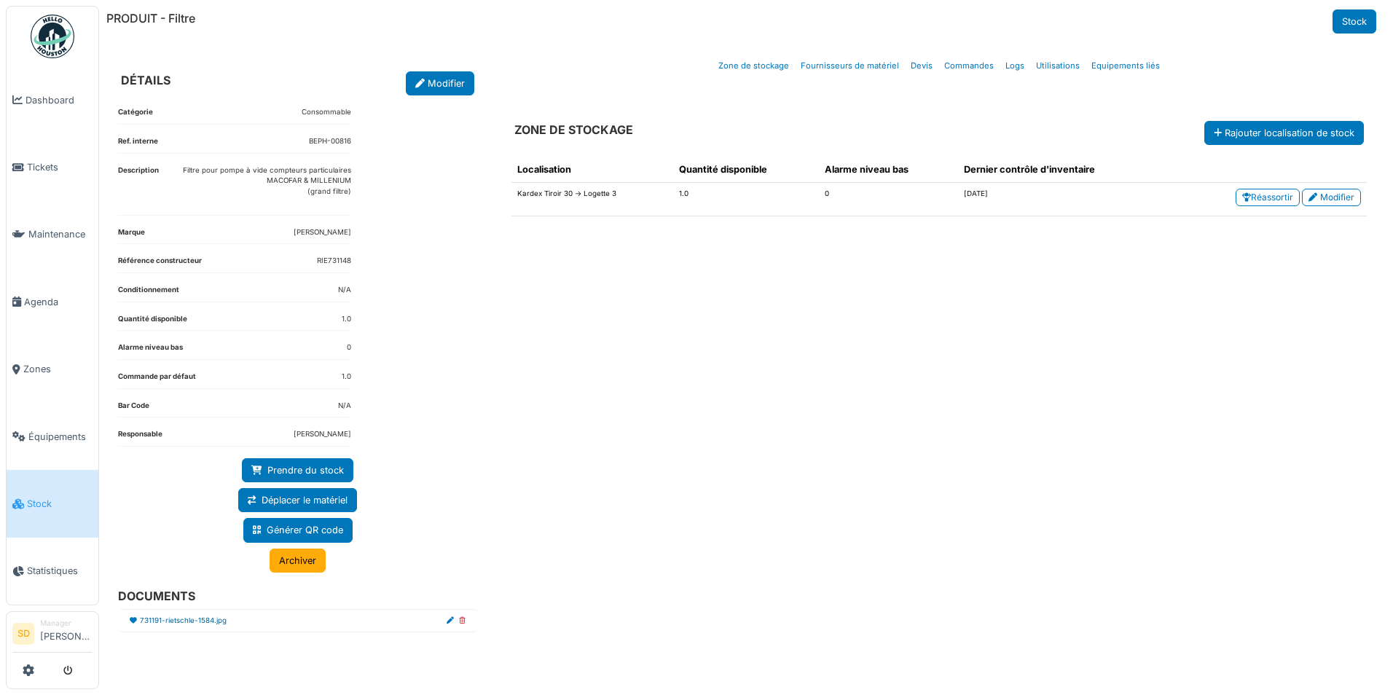
click at [194, 619] on link "731191-rietschle-1584.jpg" at bounding box center [183, 620] width 87 height 11
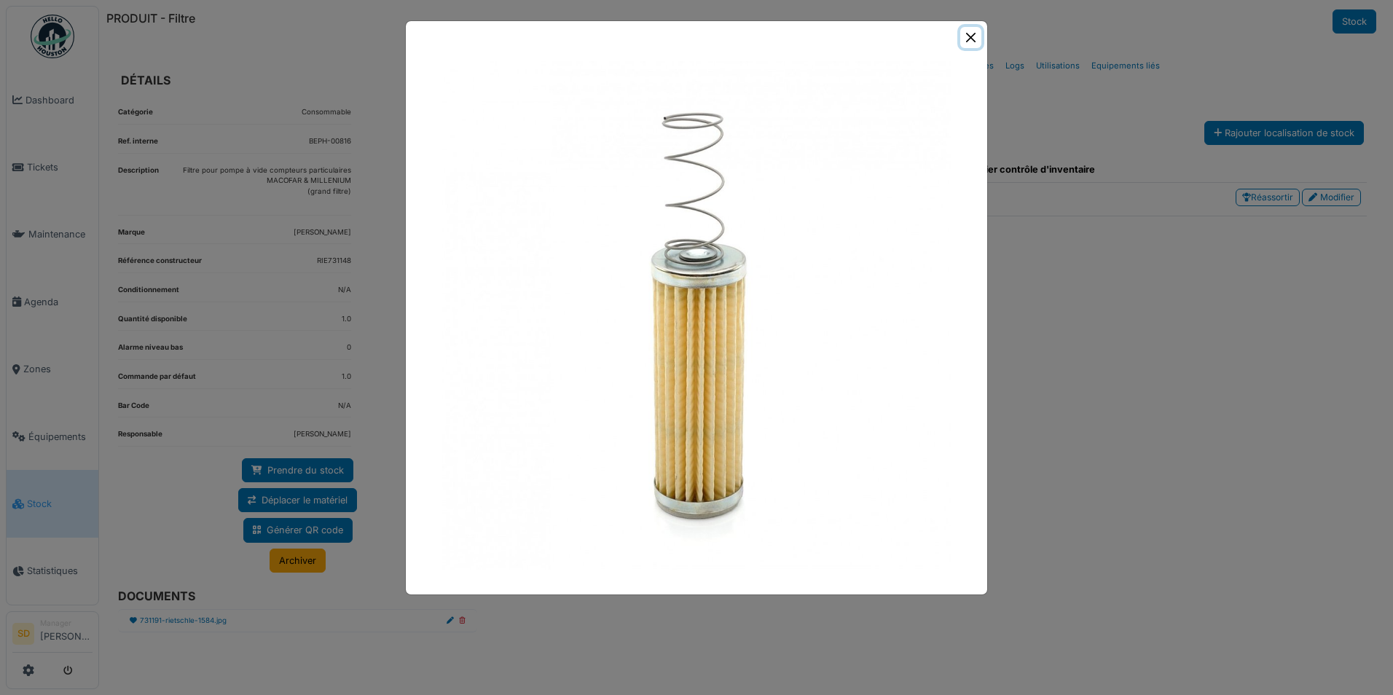
click at [975, 36] on button "Close" at bounding box center [970, 37] width 21 height 21
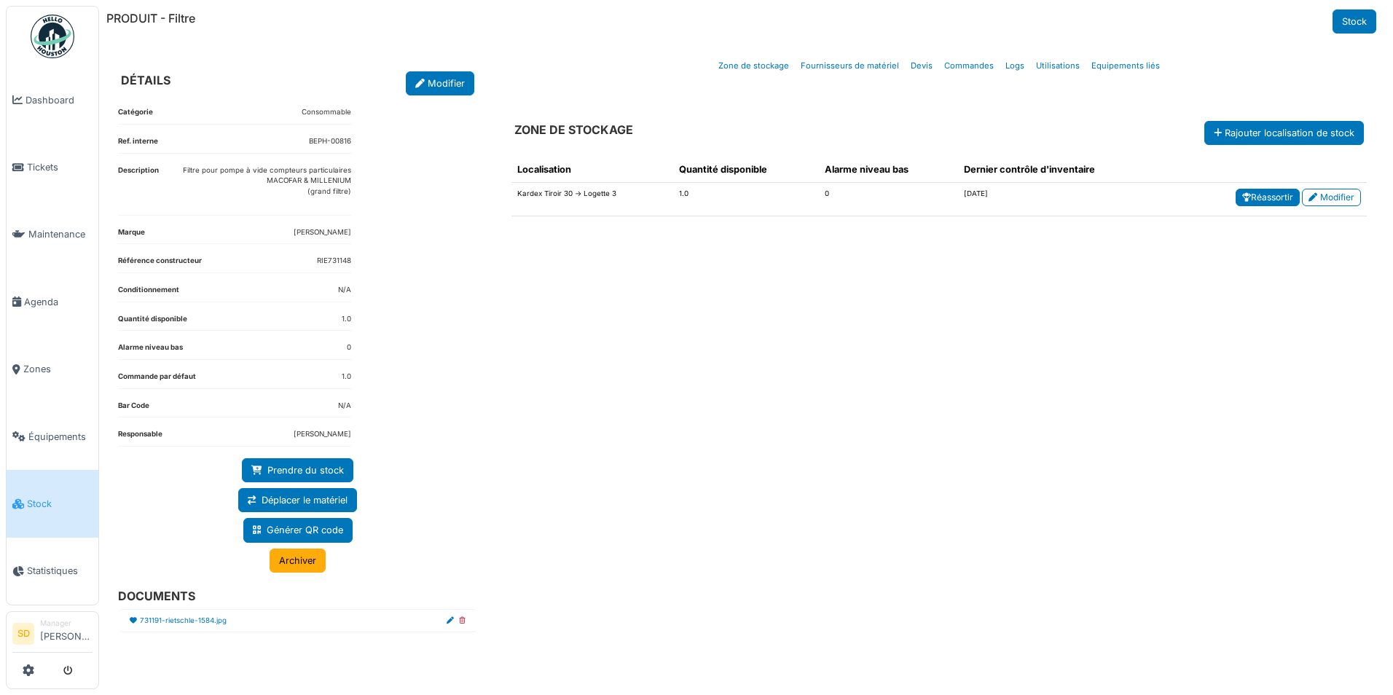
click at [1282, 197] on link "Réassortir" at bounding box center [1267, 197] width 64 height 17
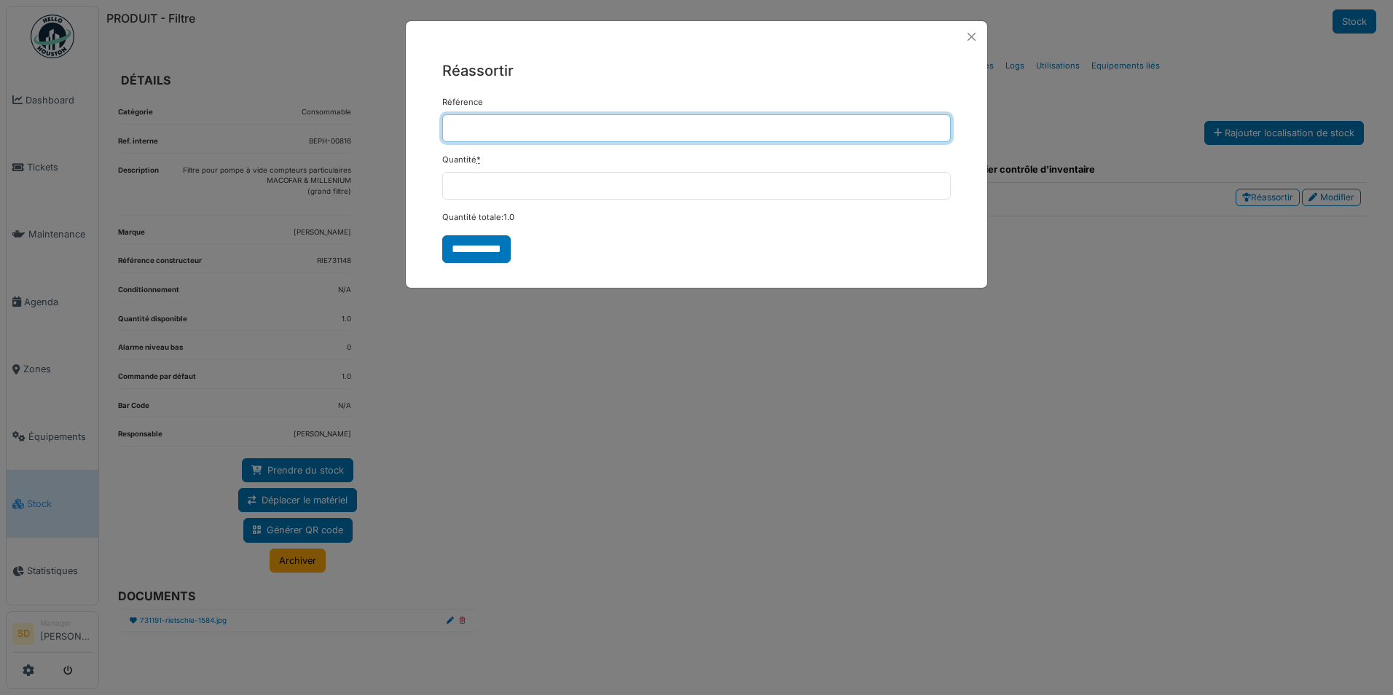
click at [479, 133] on input "Référence" at bounding box center [696, 128] width 508 height 28
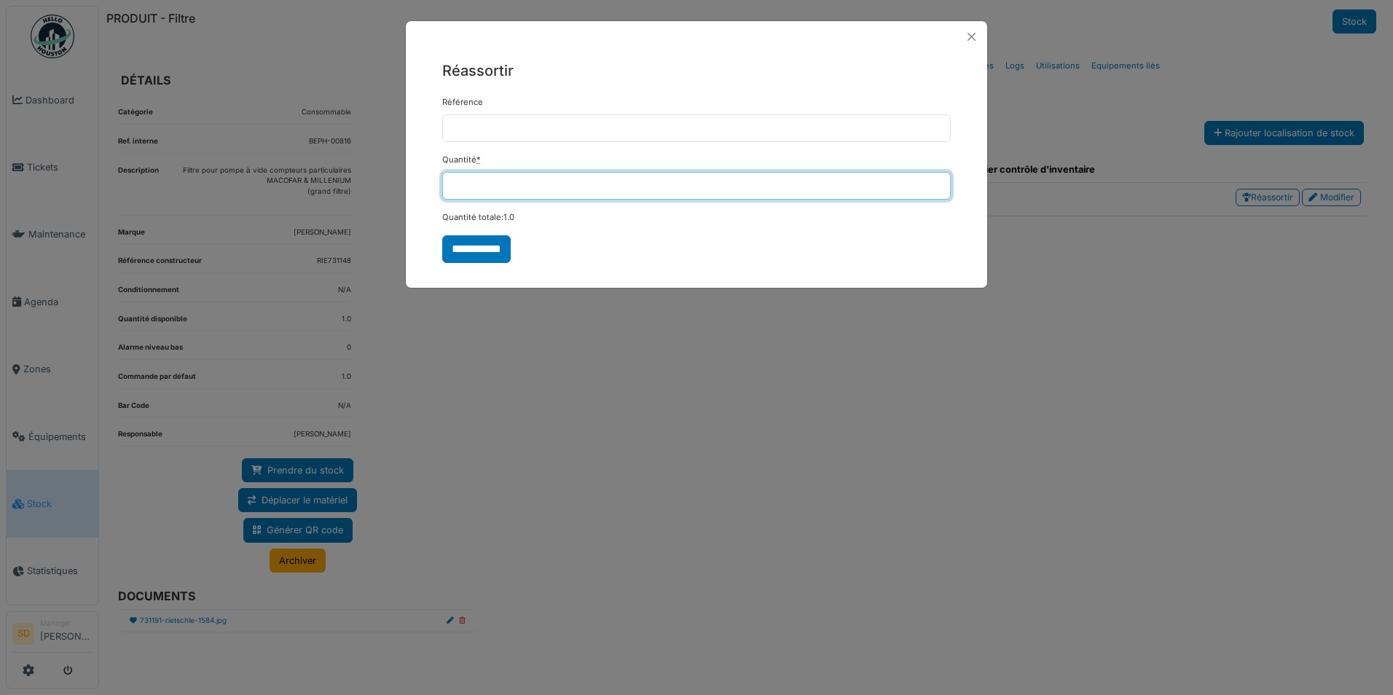
click at [476, 184] on input "*" at bounding box center [696, 186] width 508 height 28
click at [476, 183] on input "*" at bounding box center [696, 186] width 508 height 28
type input "*"
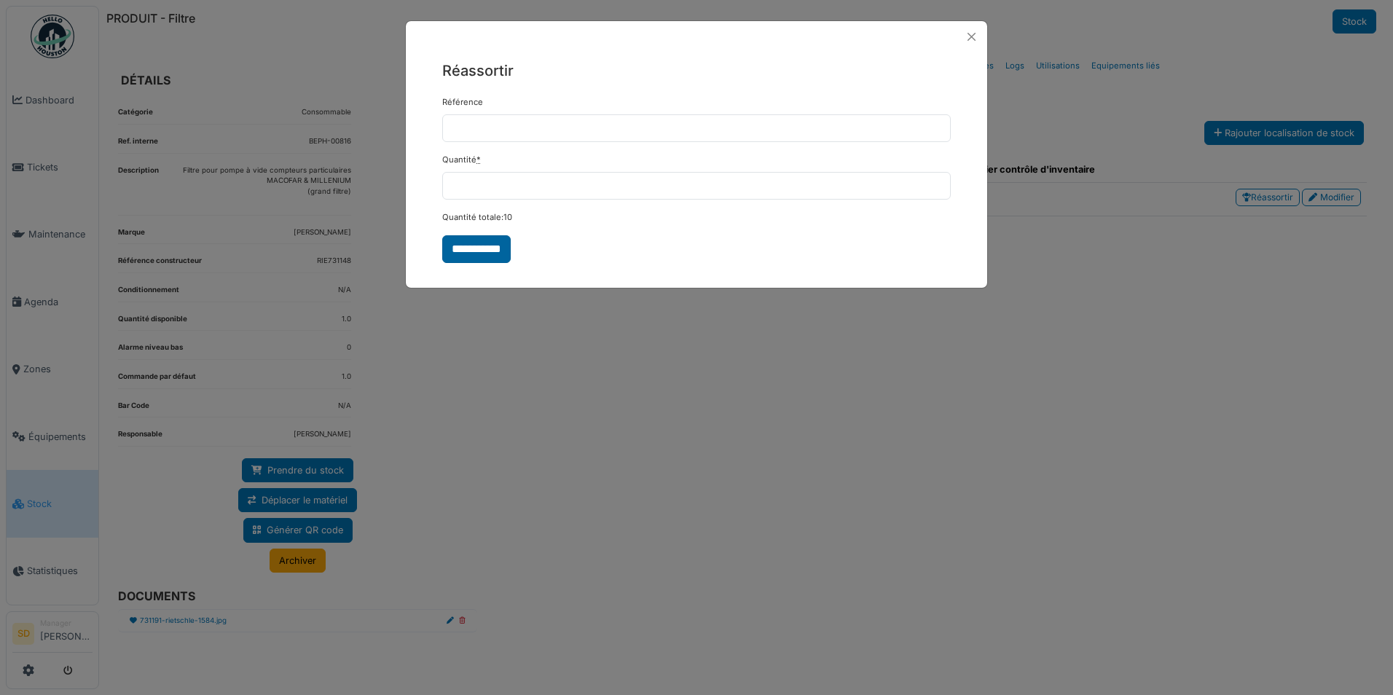
click at [472, 245] on input "**********" at bounding box center [476, 249] width 68 height 28
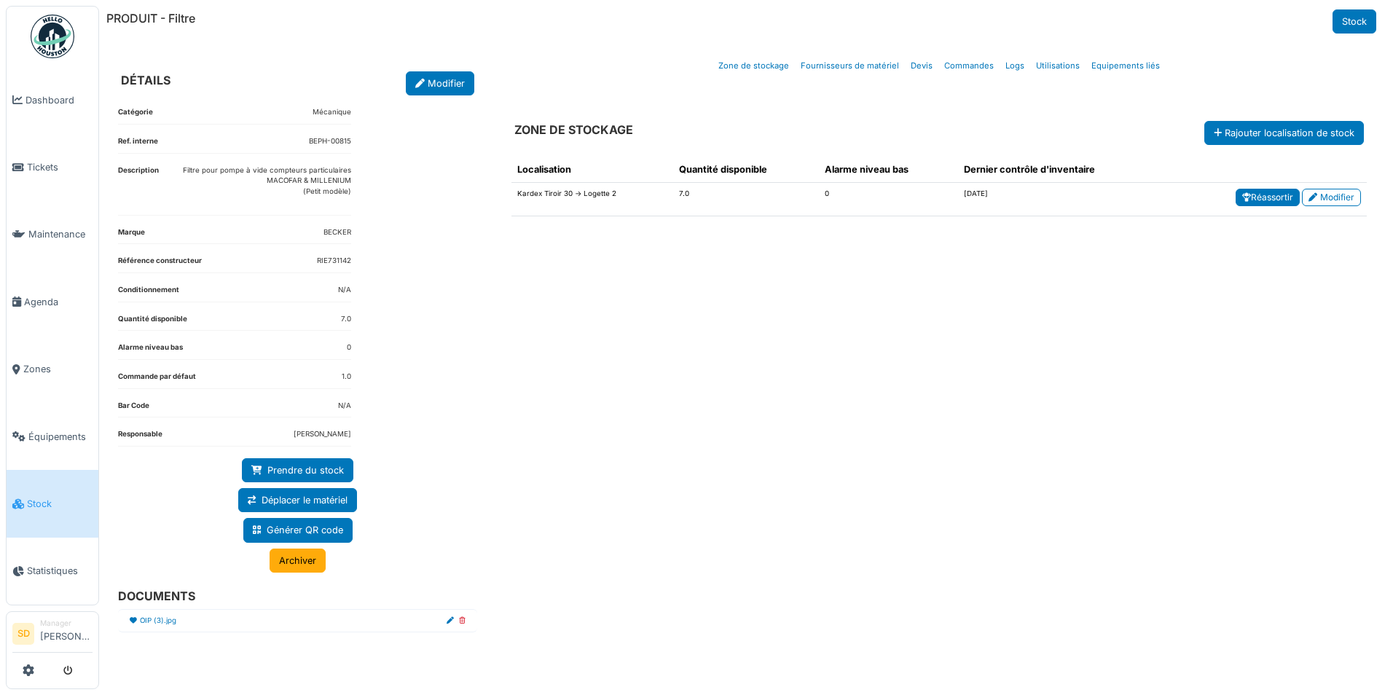
click at [1264, 203] on link "Réassortir" at bounding box center [1267, 197] width 64 height 17
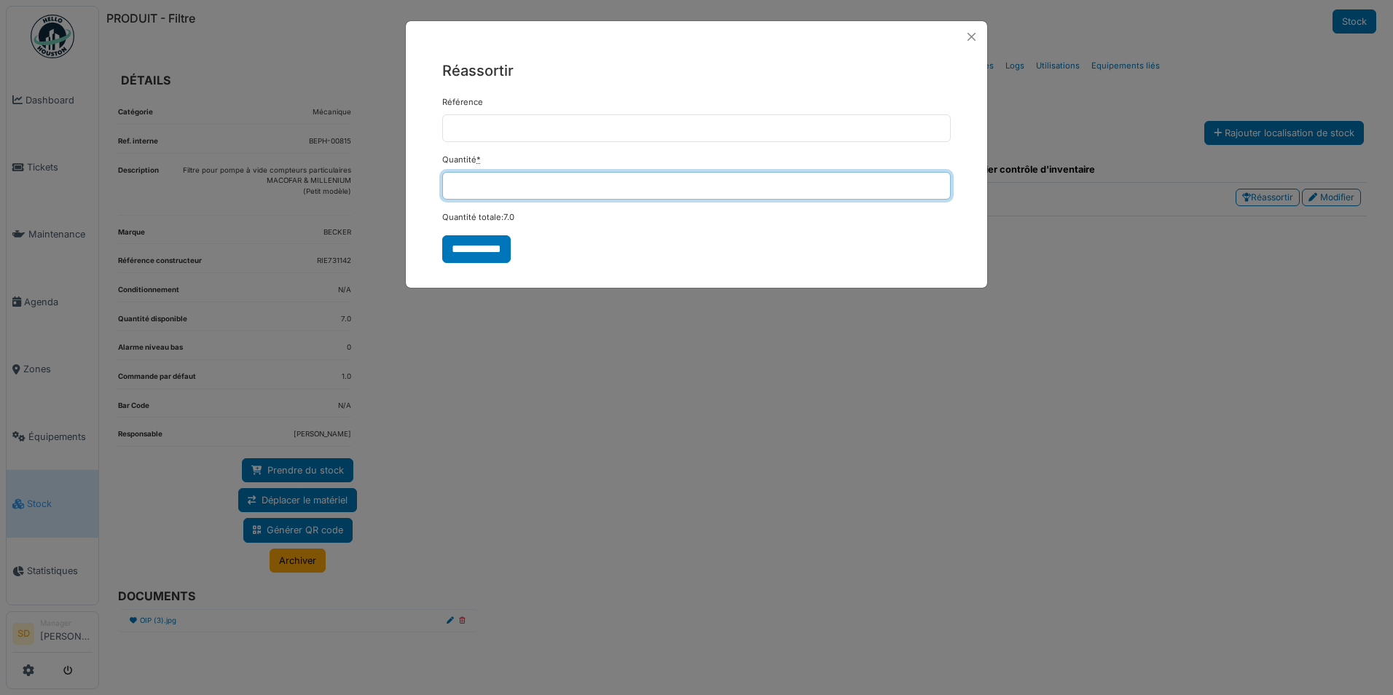
click at [479, 188] on input "*" at bounding box center [696, 186] width 508 height 28
click at [471, 191] on input "*" at bounding box center [696, 186] width 508 height 28
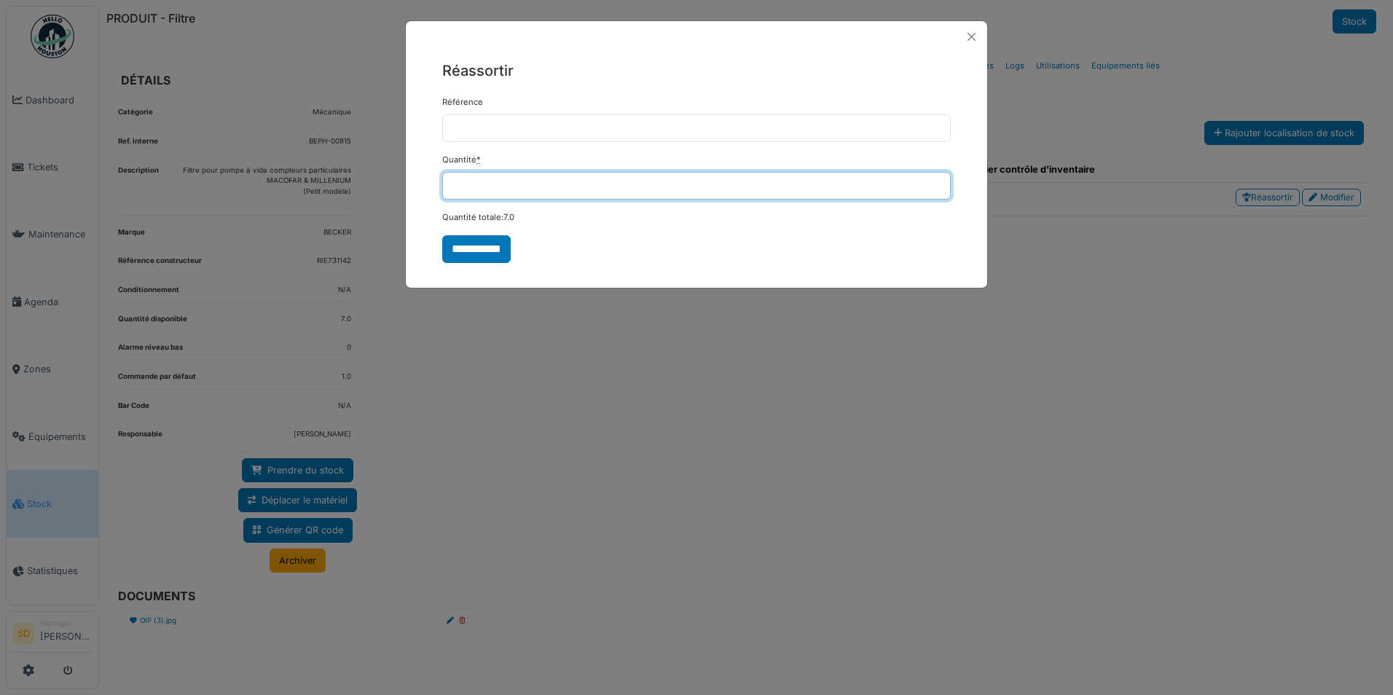
click at [470, 191] on input "*" at bounding box center [696, 186] width 508 height 28
type input "*"
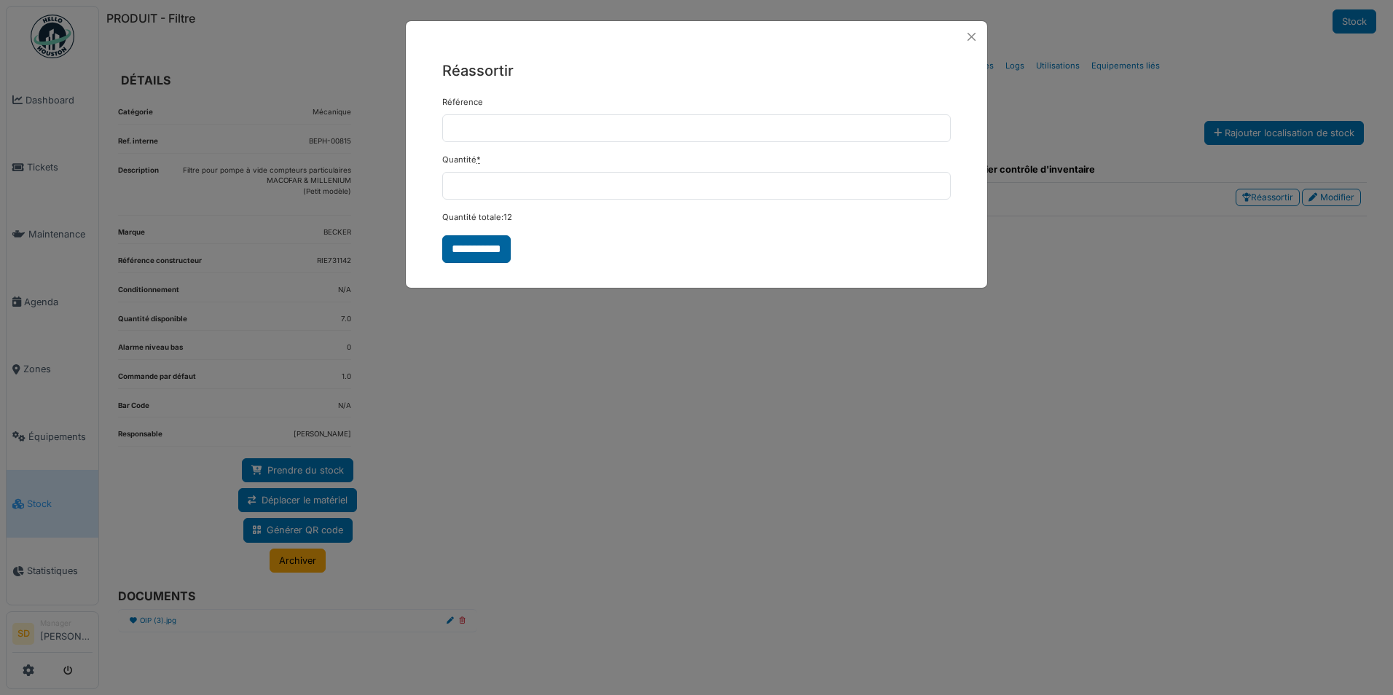
click at [477, 251] on input "**********" at bounding box center [476, 249] width 68 height 28
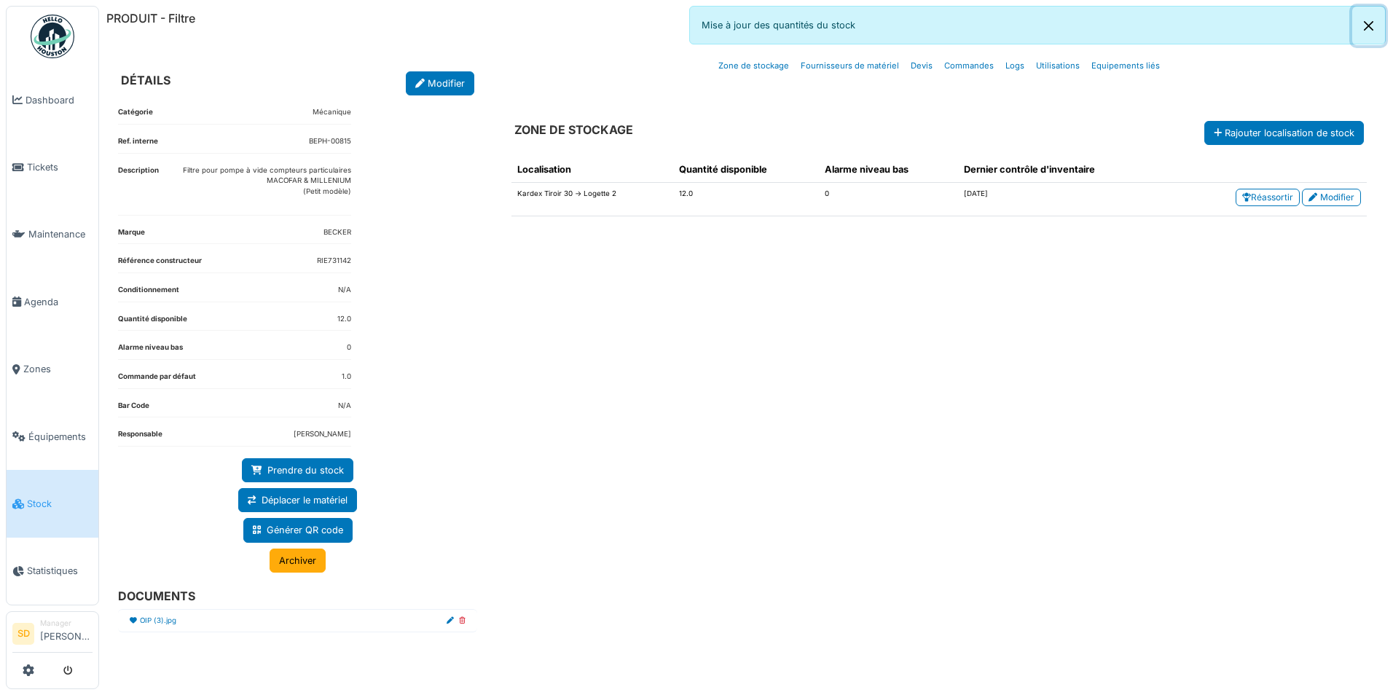
click at [1374, 25] on button "Close" at bounding box center [1368, 26] width 33 height 39
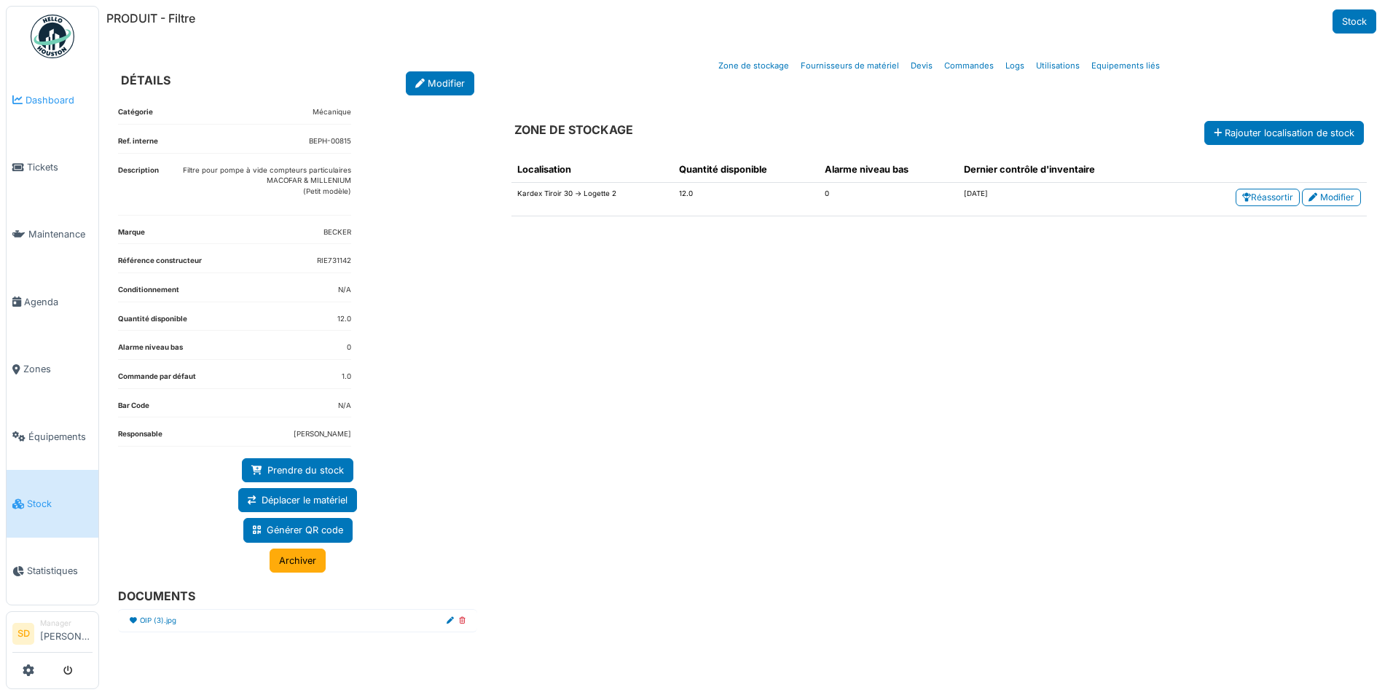
click at [50, 98] on span "Dashboard" at bounding box center [58, 100] width 67 height 14
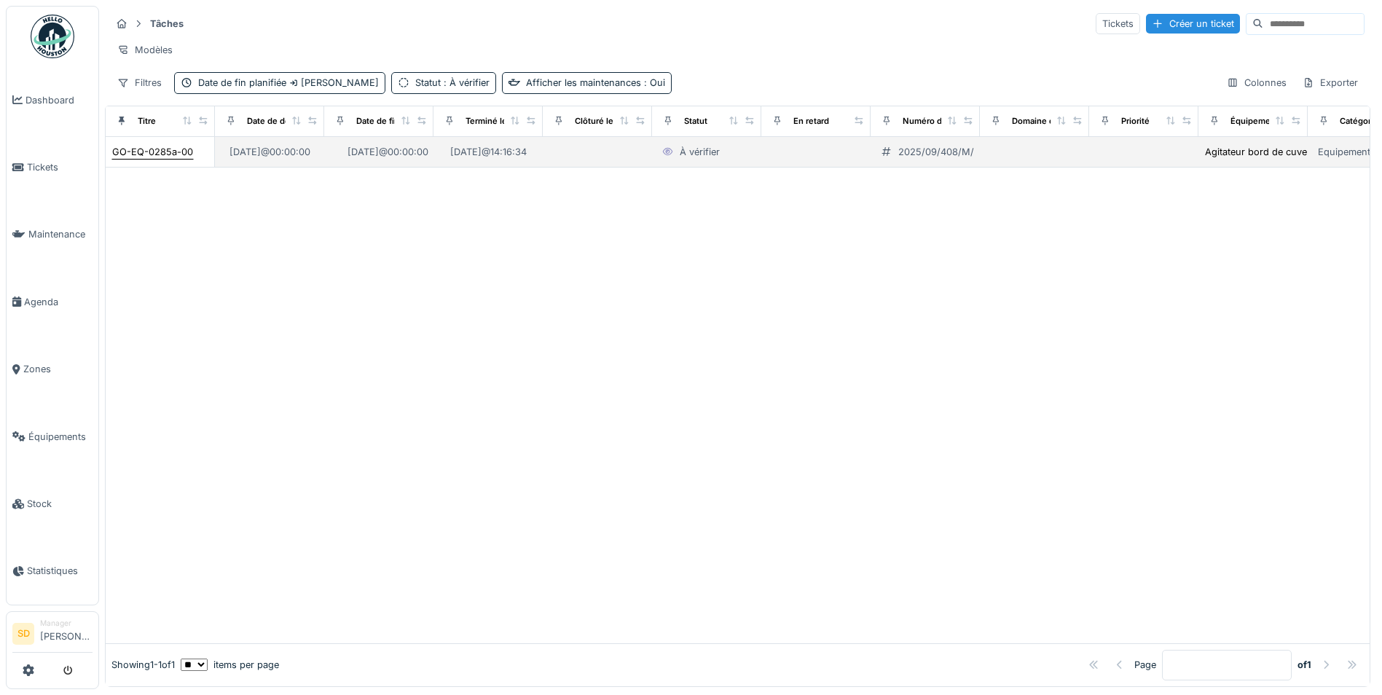
click at [168, 159] on div "GO-EQ-0285a-00" at bounding box center [152, 152] width 81 height 14
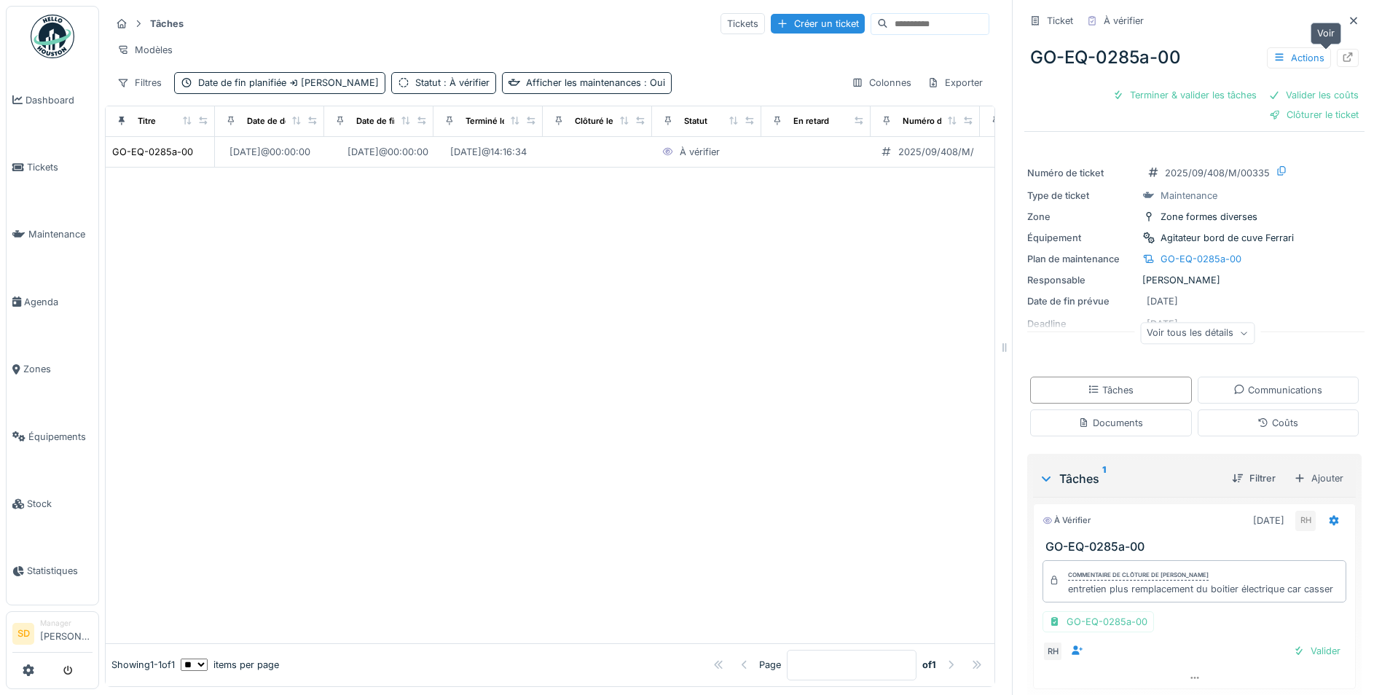
click at [1342, 58] on icon at bounding box center [1348, 56] width 12 height 9
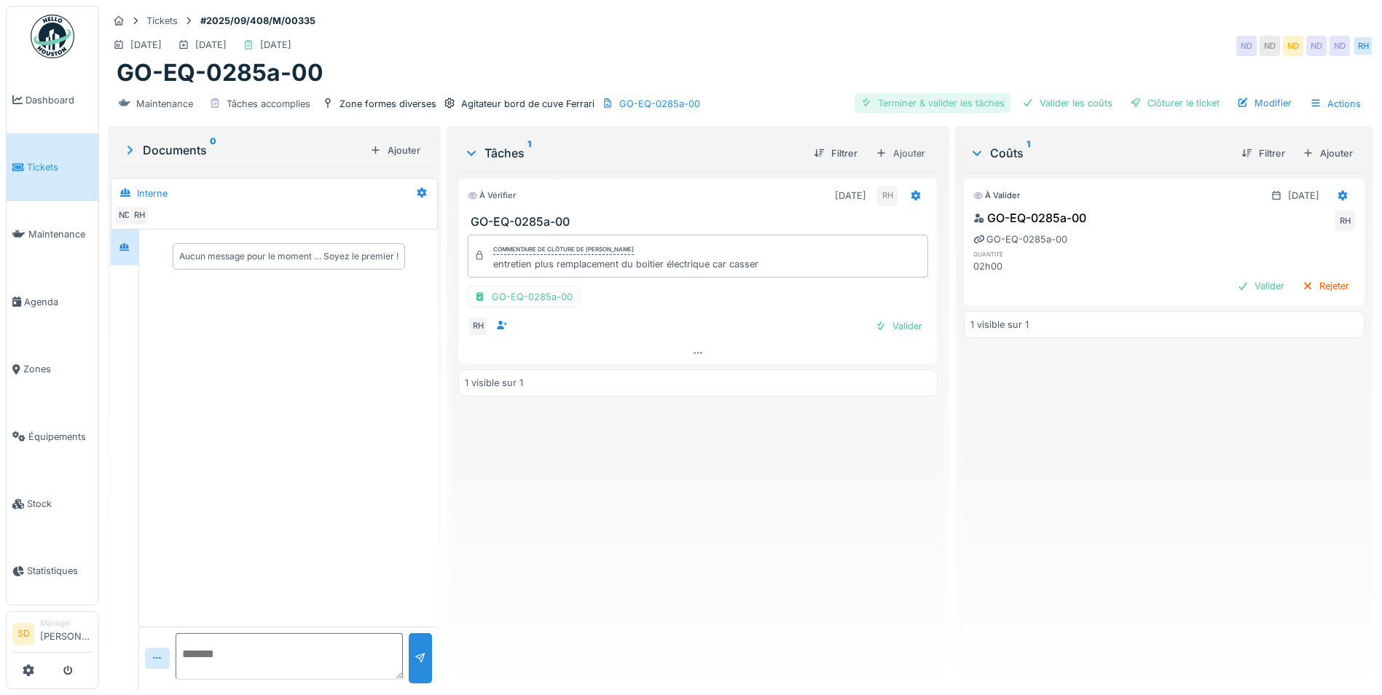
click at [907, 106] on div "Terminer & valider les tâches" at bounding box center [932, 103] width 156 height 20
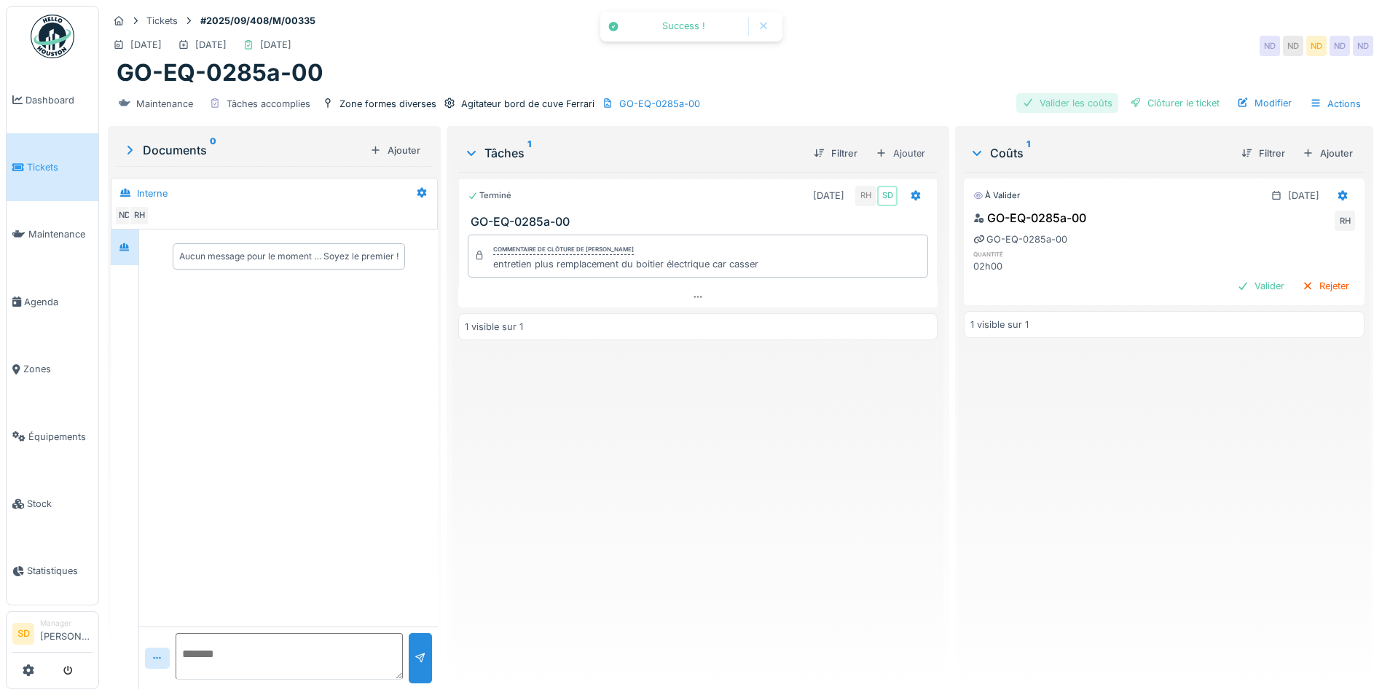
click at [1023, 103] on div at bounding box center [1028, 103] width 12 height 14
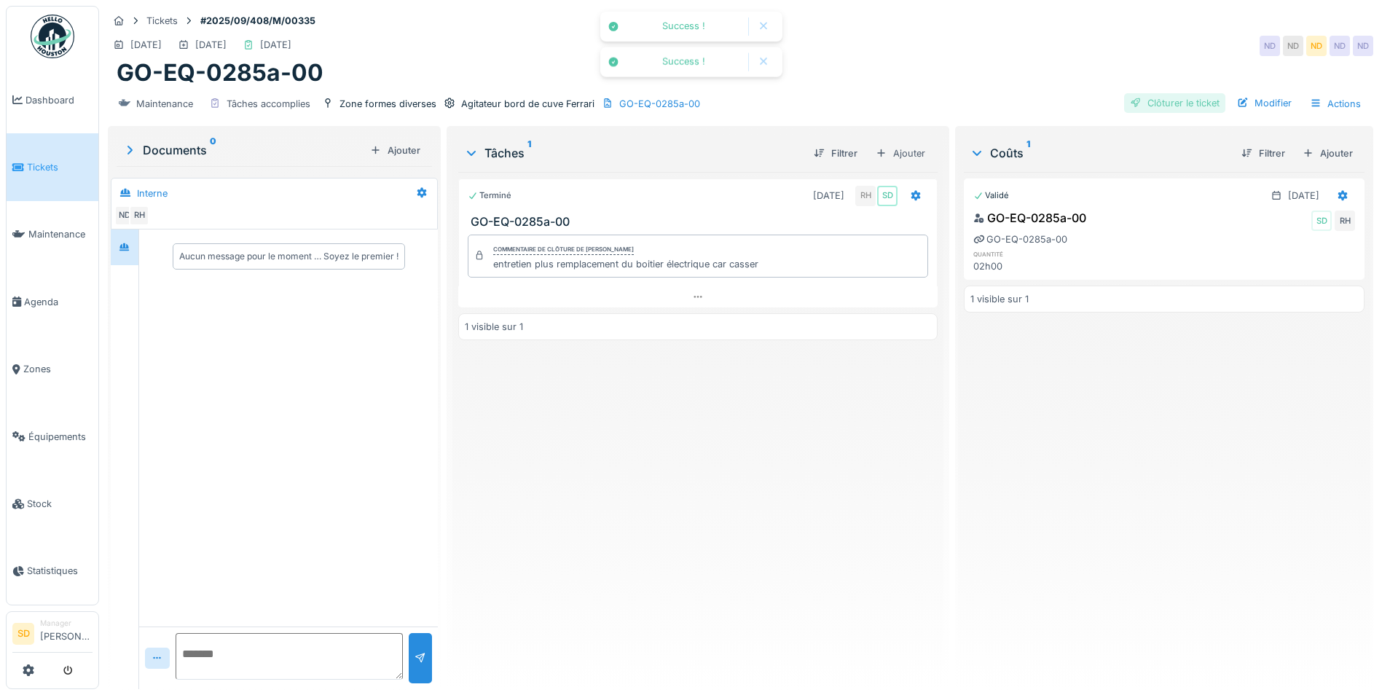
click at [1152, 108] on div "Clôturer le ticket" at bounding box center [1174, 103] width 101 height 20
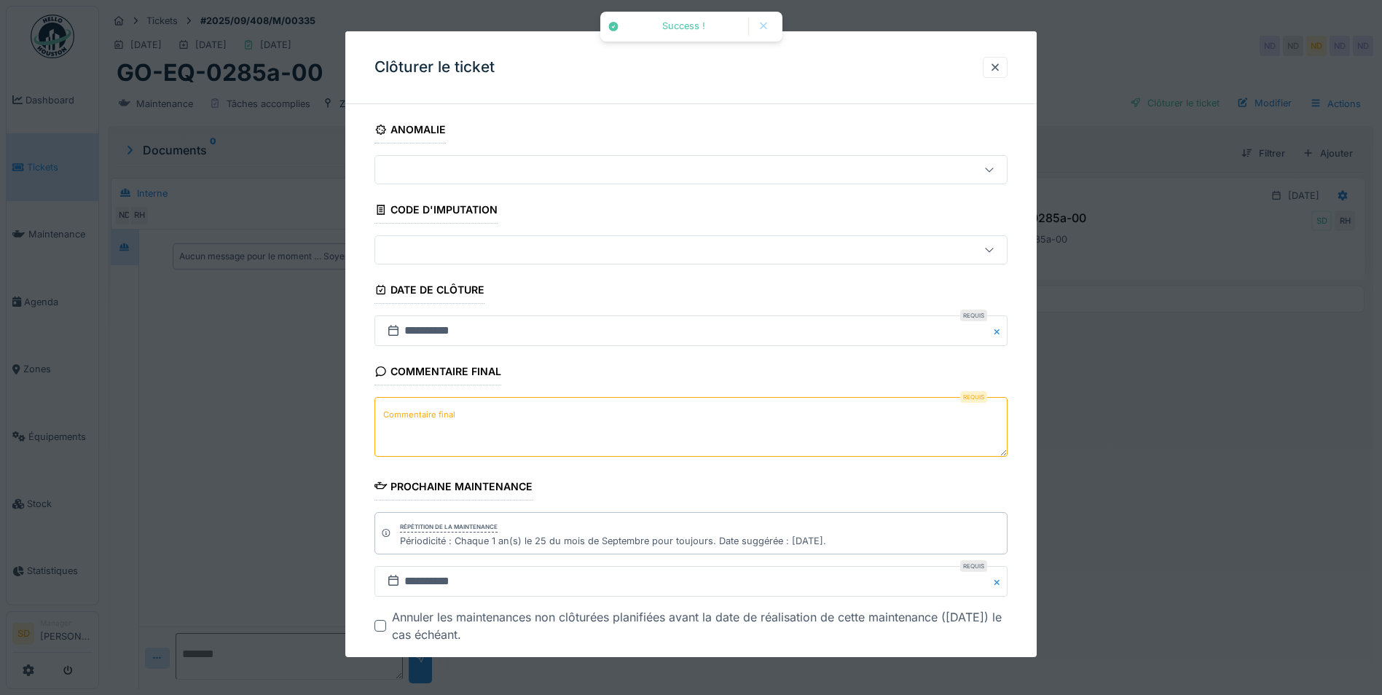
click at [509, 410] on textarea "Commentaire final" at bounding box center [690, 427] width 633 height 60
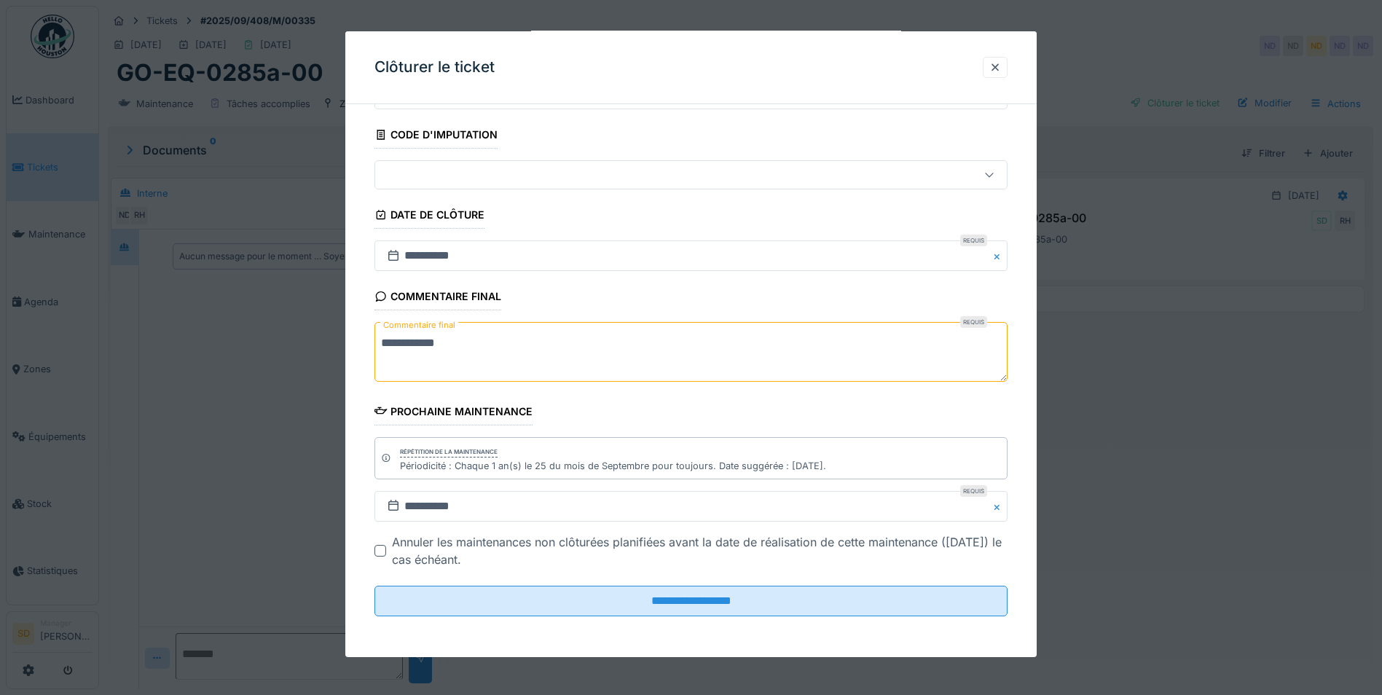
scroll to position [11, 0]
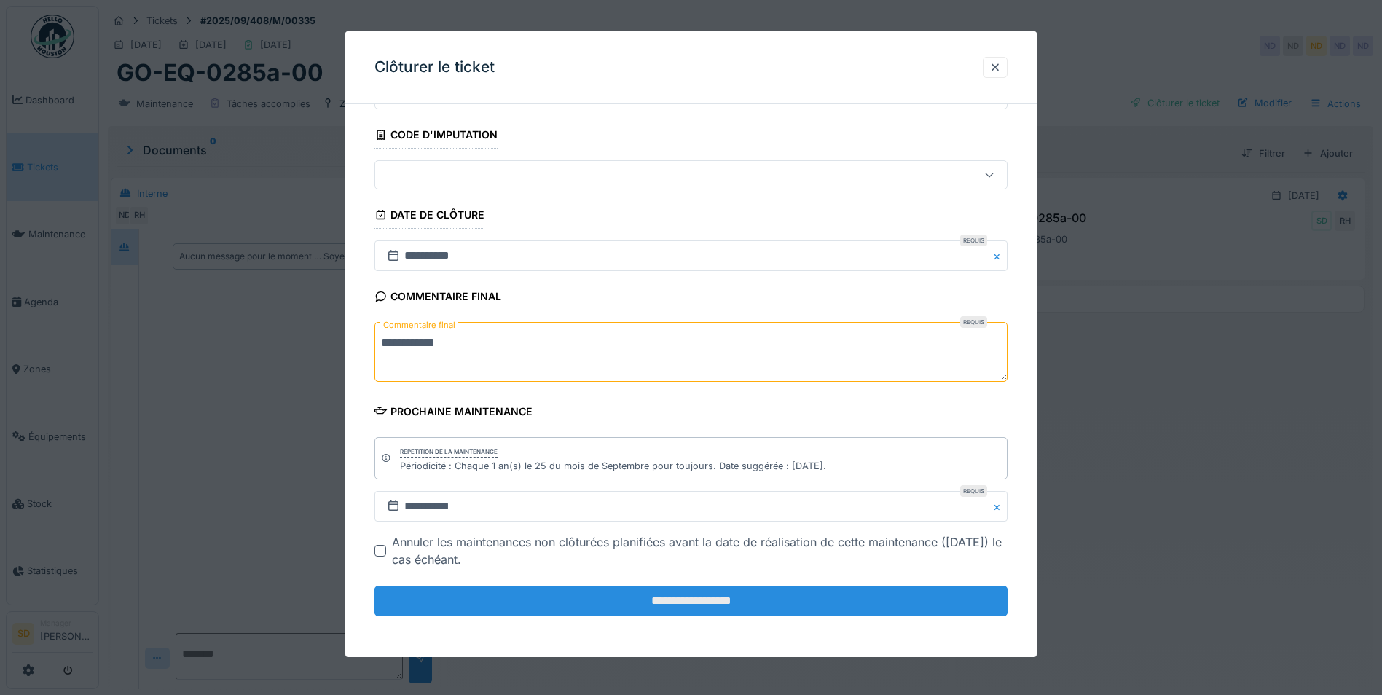
type textarea "**********"
click at [717, 609] on input "**********" at bounding box center [690, 601] width 633 height 31
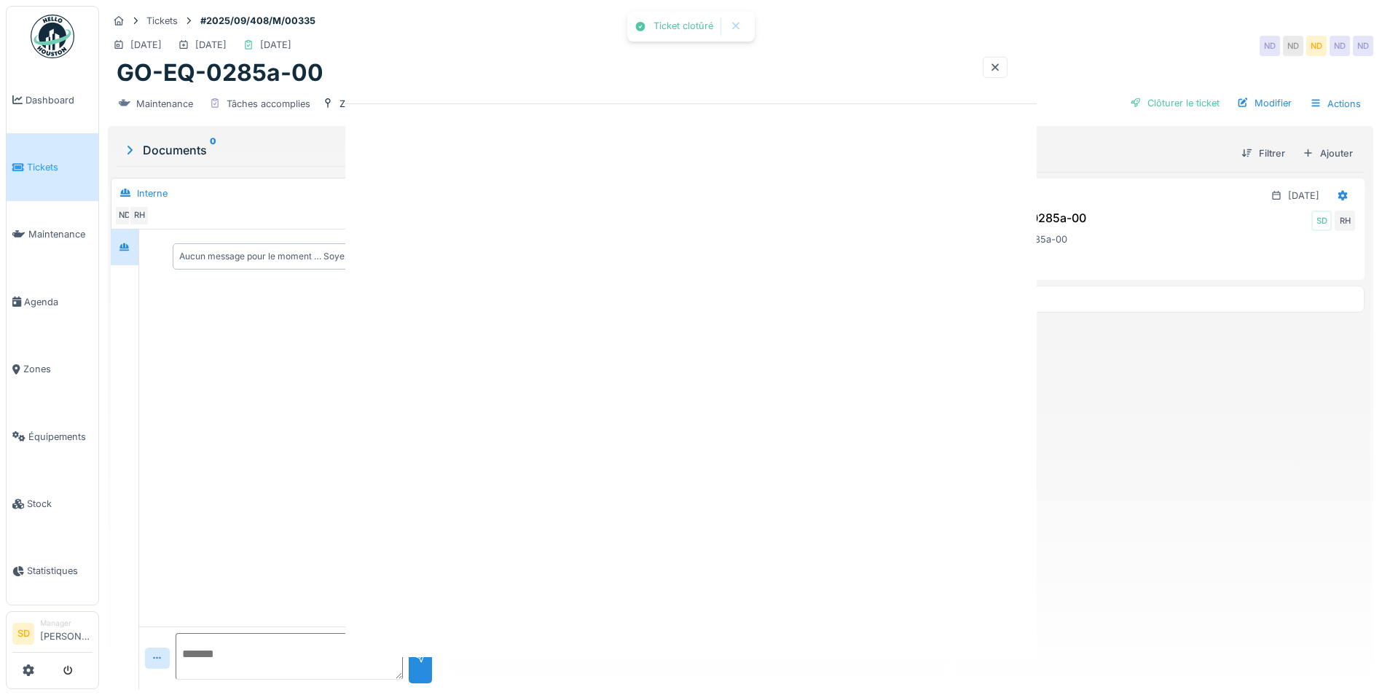
scroll to position [0, 0]
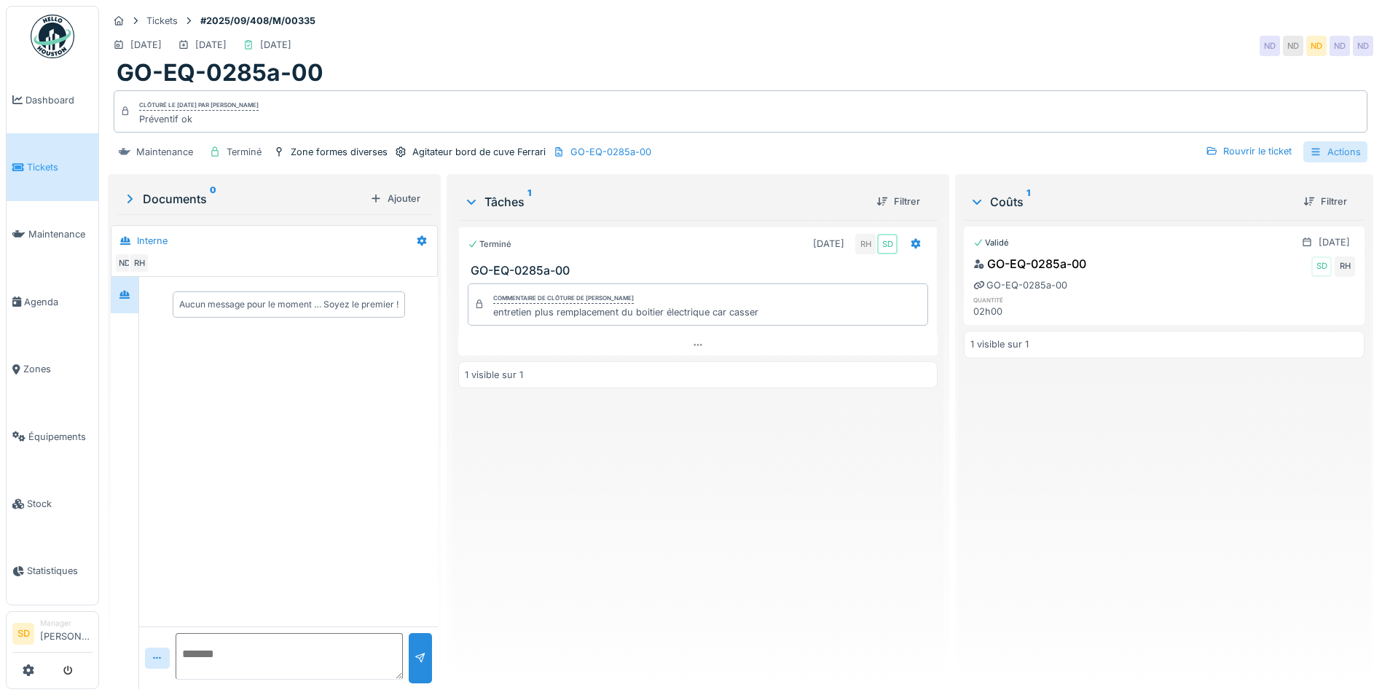
click at [1325, 143] on div "Actions" at bounding box center [1335, 151] width 64 height 21
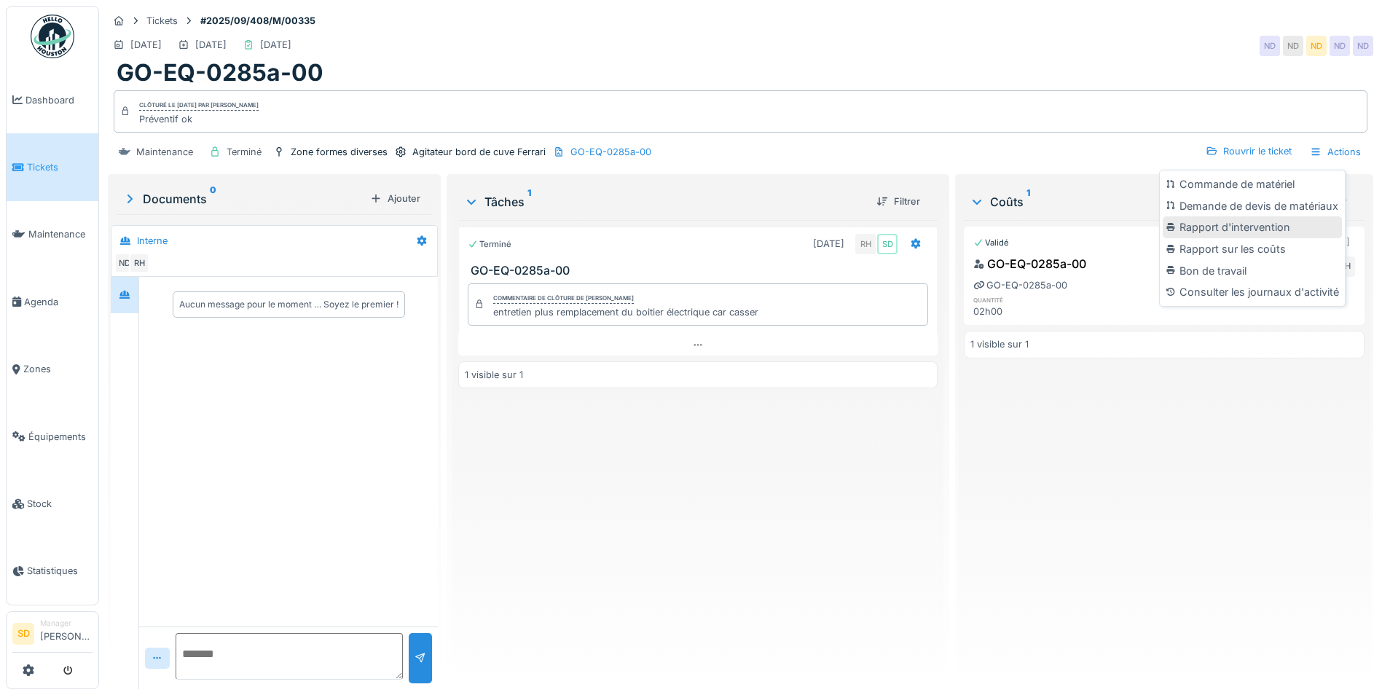
click at [1242, 216] on div "Rapport d'intervention" at bounding box center [1251, 227] width 179 height 22
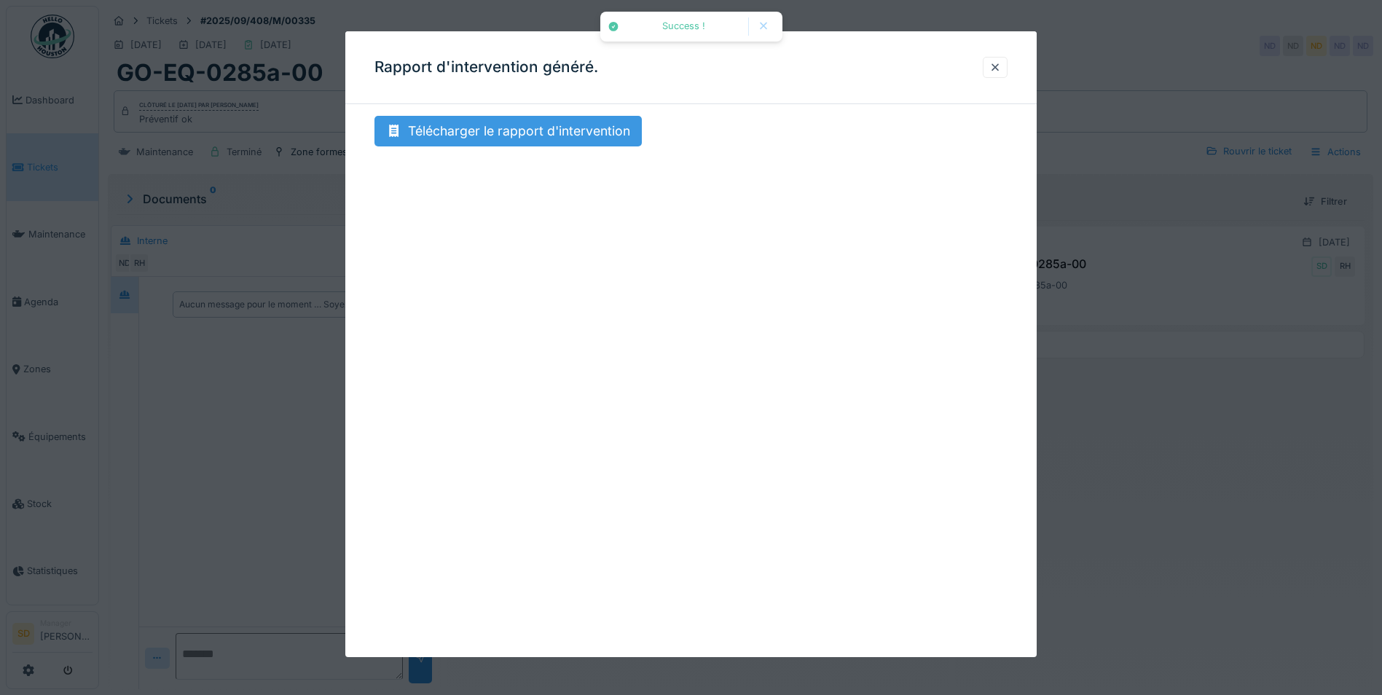
click at [480, 129] on div "Télécharger le rapport d'intervention" at bounding box center [507, 131] width 267 height 31
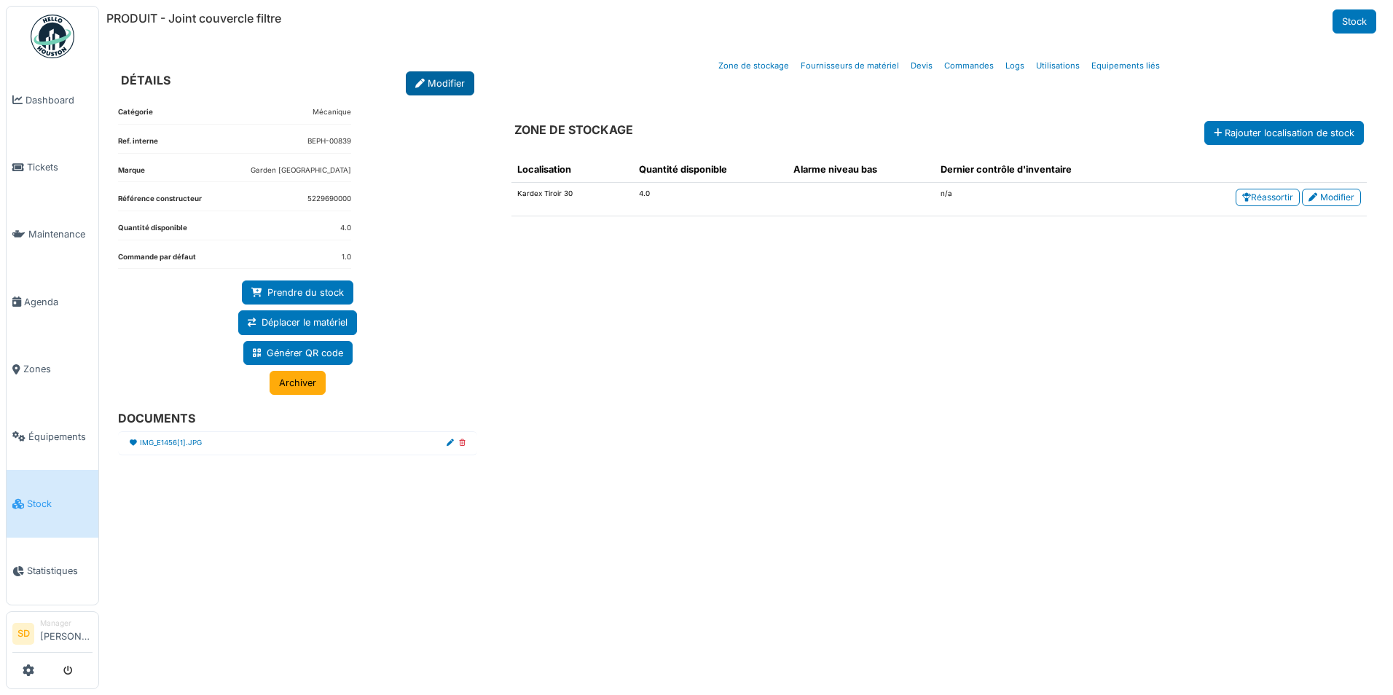
click at [452, 80] on link "Modifier" at bounding box center [440, 83] width 68 height 24
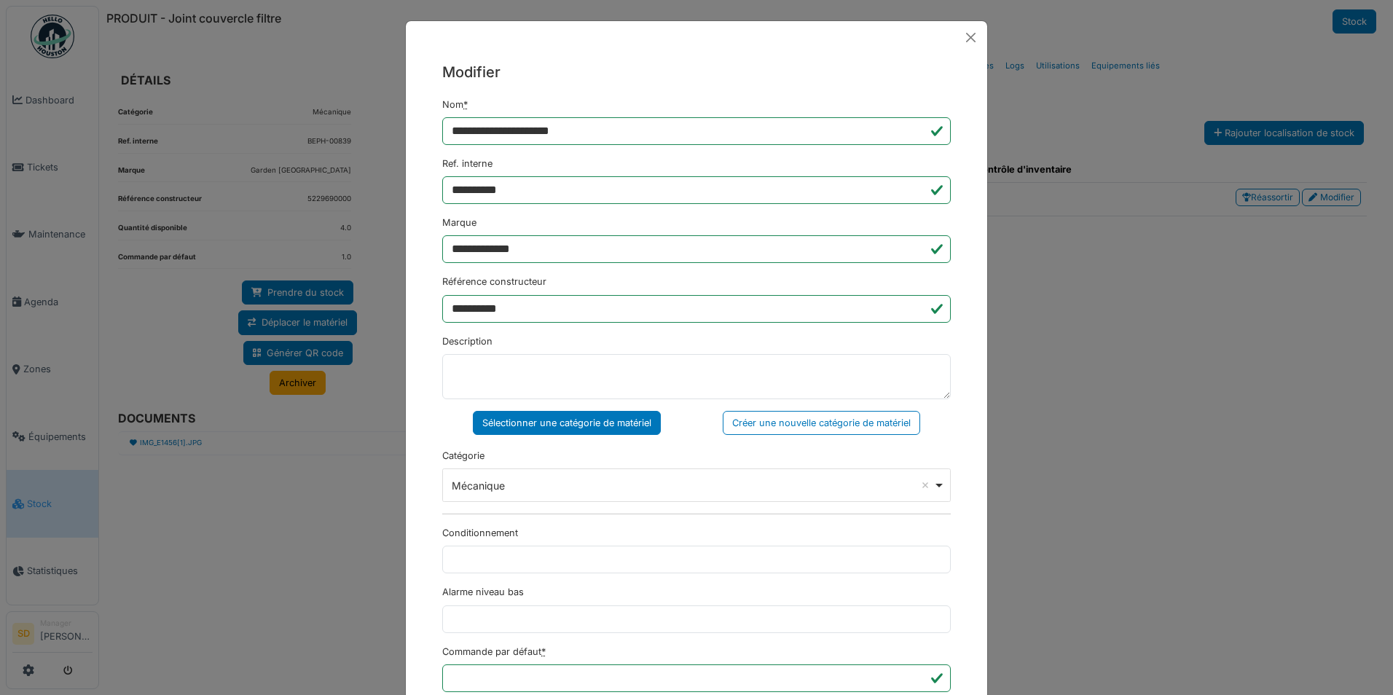
scroll to position [73, 0]
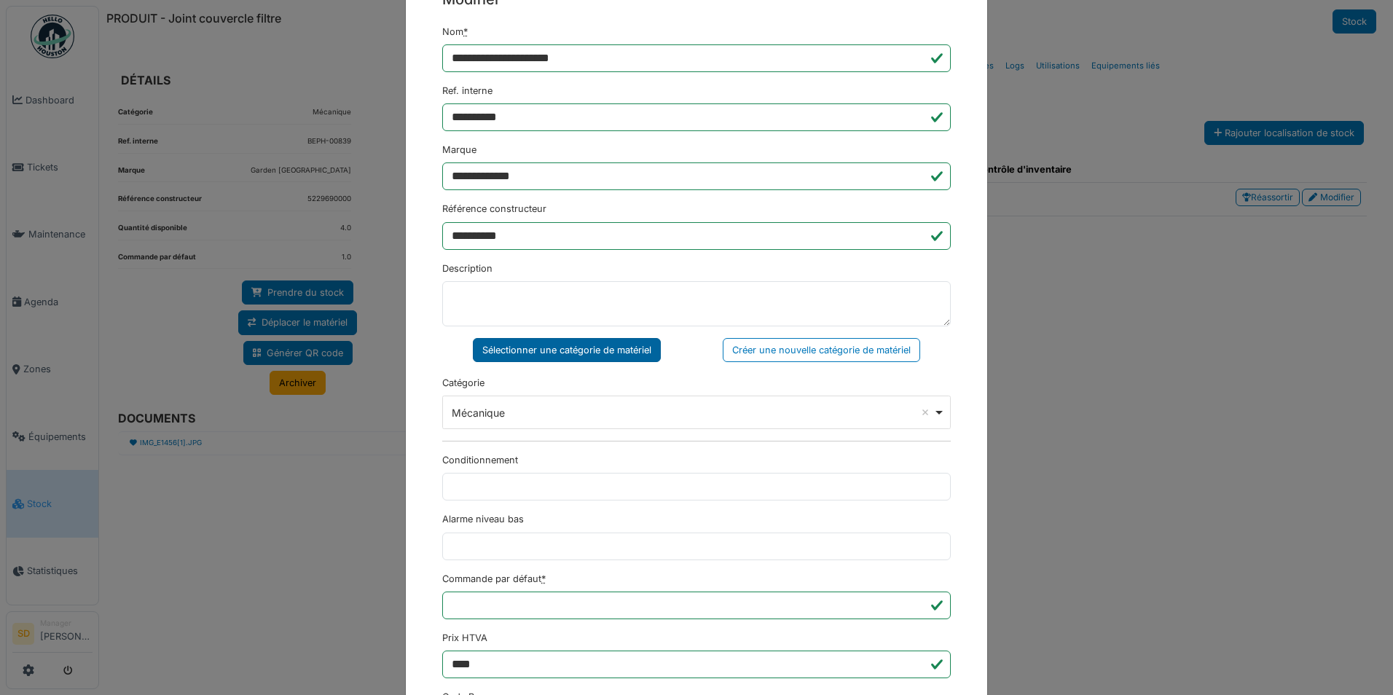
click at [567, 348] on div "Sélectionner une catégorie de matériel" at bounding box center [567, 350] width 188 height 24
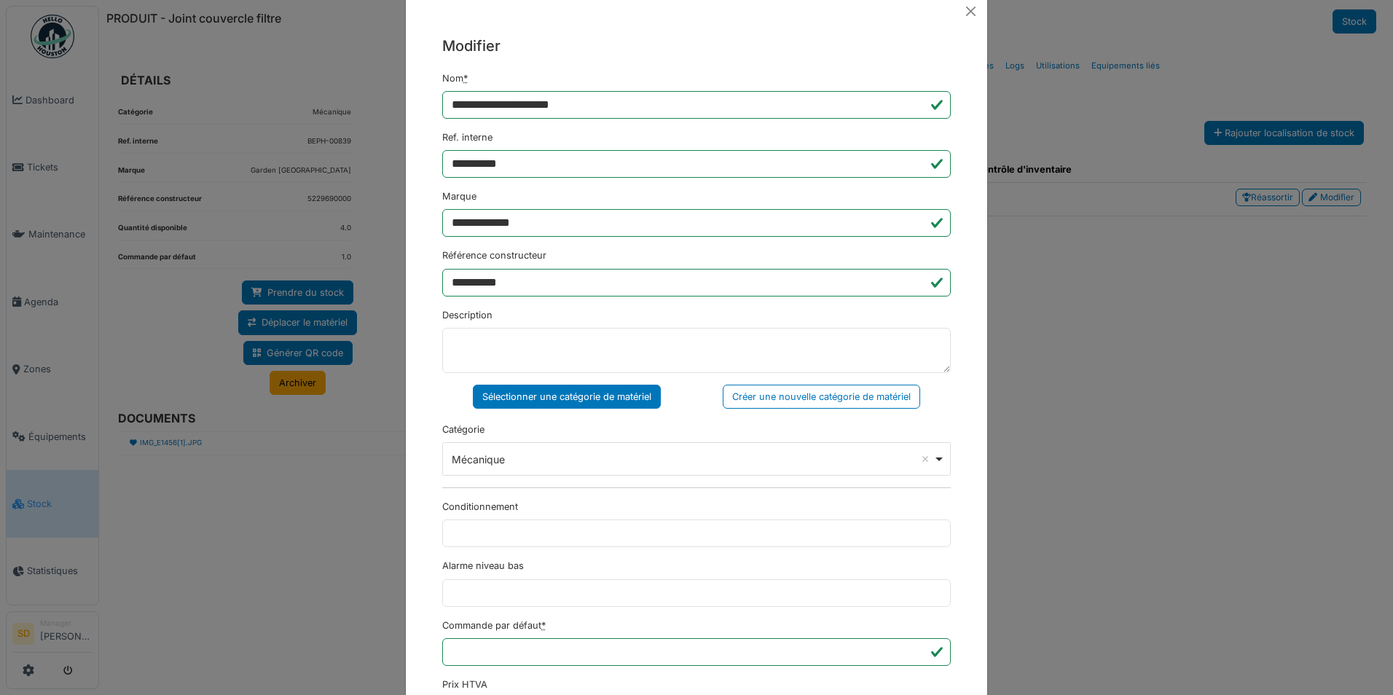
scroll to position [0, 0]
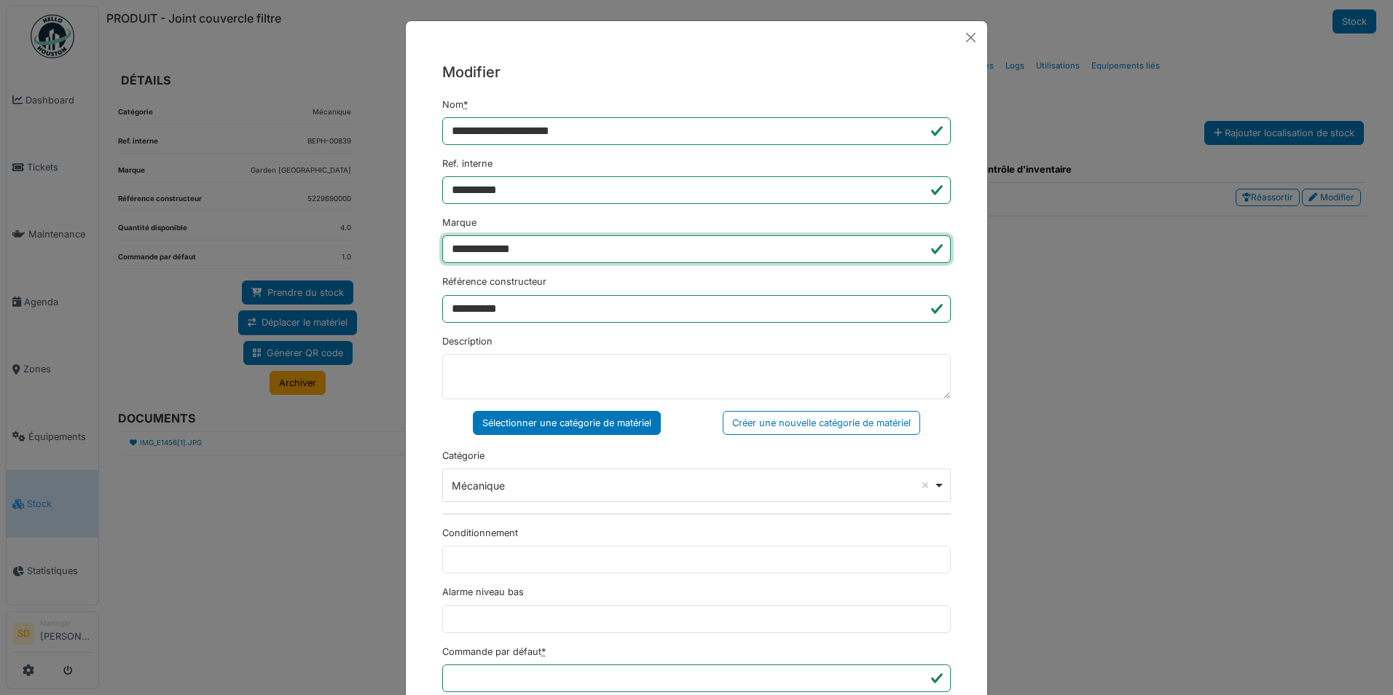
drag, startPoint x: 539, startPoint y: 249, endPoint x: 427, endPoint y: 244, distance: 112.3
click at [425, 240] on div "**********" at bounding box center [696, 516] width 581 height 924
click at [960, 40] on button "Close" at bounding box center [970, 37] width 21 height 21
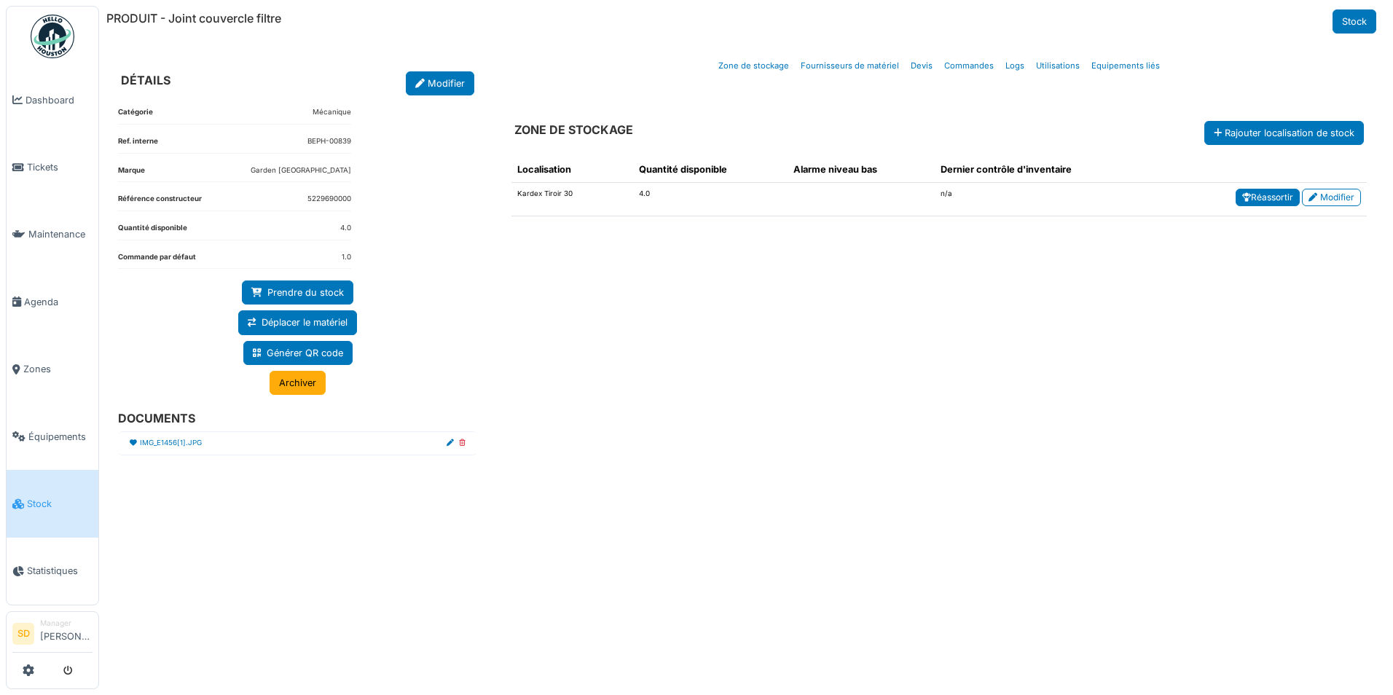
click at [1242, 197] on icon at bounding box center [1246, 197] width 9 height 9
click at [1264, 200] on link "Réassortir" at bounding box center [1267, 197] width 64 height 17
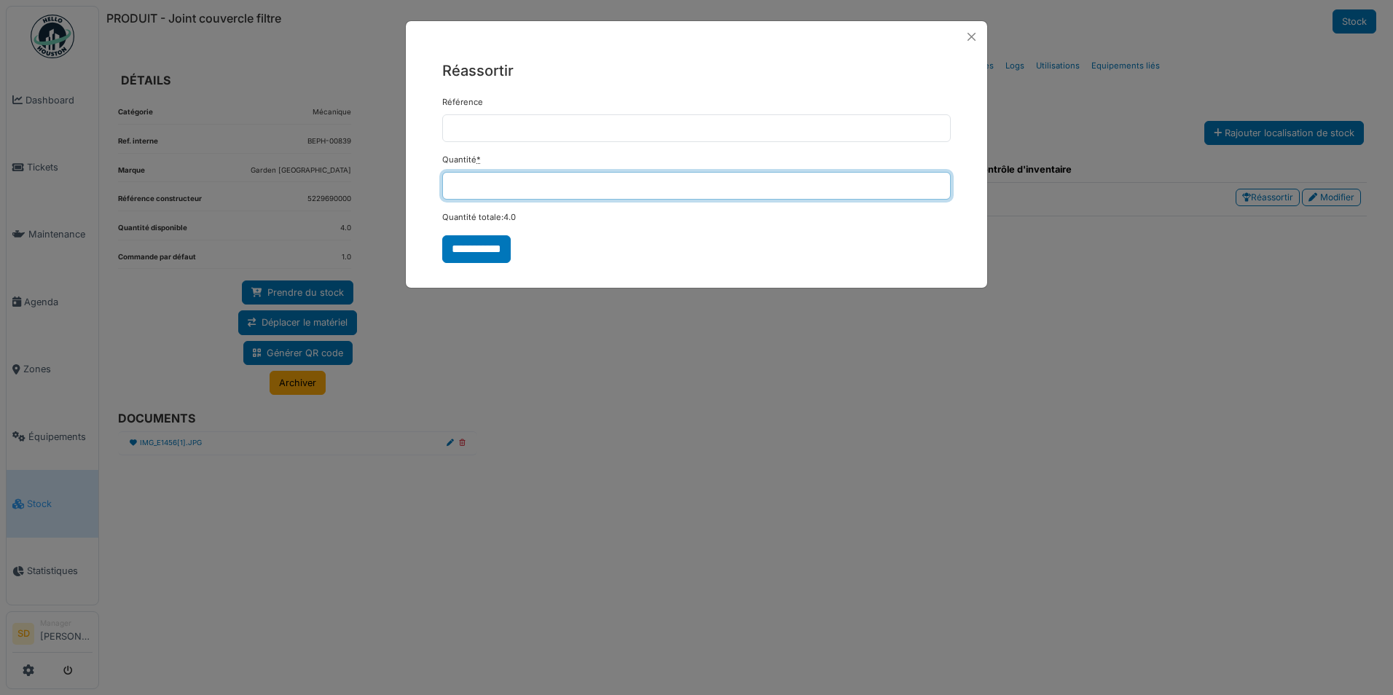
click at [523, 184] on input "*" at bounding box center [696, 186] width 508 height 28
click at [522, 184] on input "*" at bounding box center [696, 186] width 508 height 28
click at [520, 184] on input "*" at bounding box center [696, 186] width 508 height 28
drag, startPoint x: 454, startPoint y: 189, endPoint x: 444, endPoint y: 186, distance: 10.6
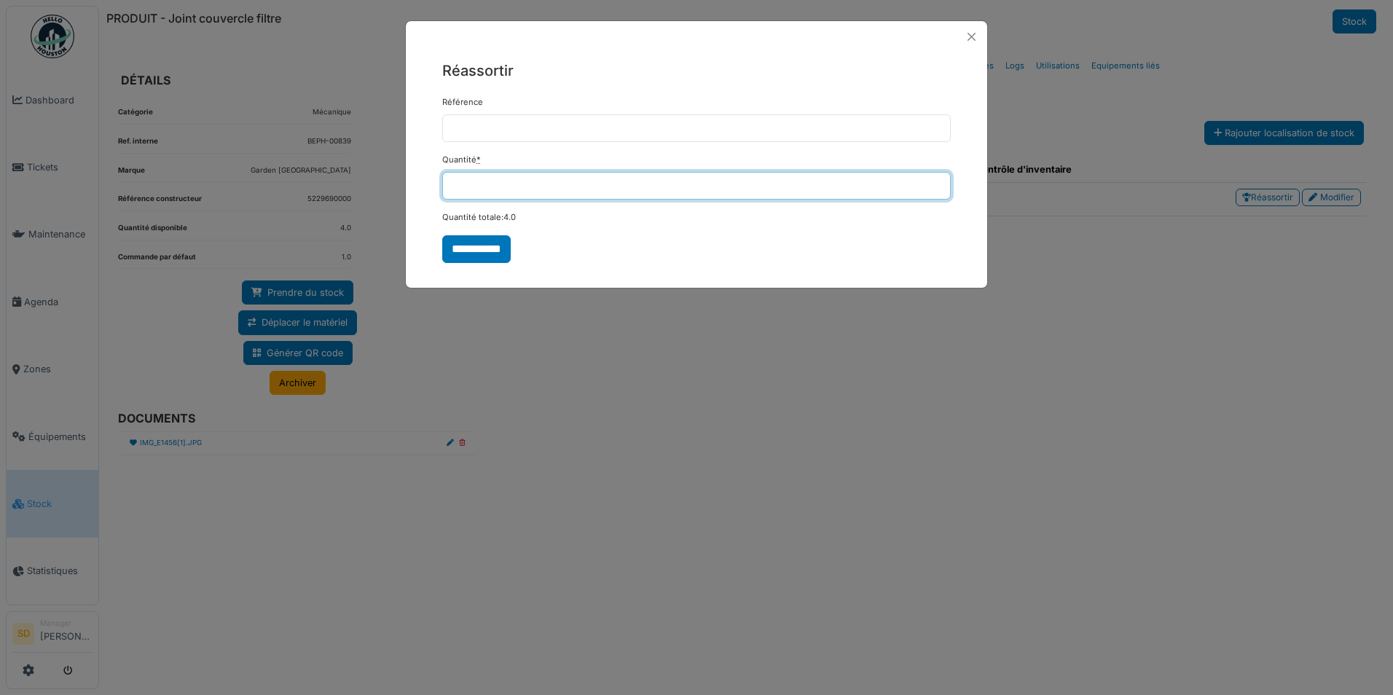
click at [444, 186] on input "*" at bounding box center [696, 186] width 508 height 28
drag, startPoint x: 460, startPoint y: 186, endPoint x: 446, endPoint y: 185, distance: 13.1
click at [446, 185] on input "*" at bounding box center [696, 186] width 508 height 28
type input "**"
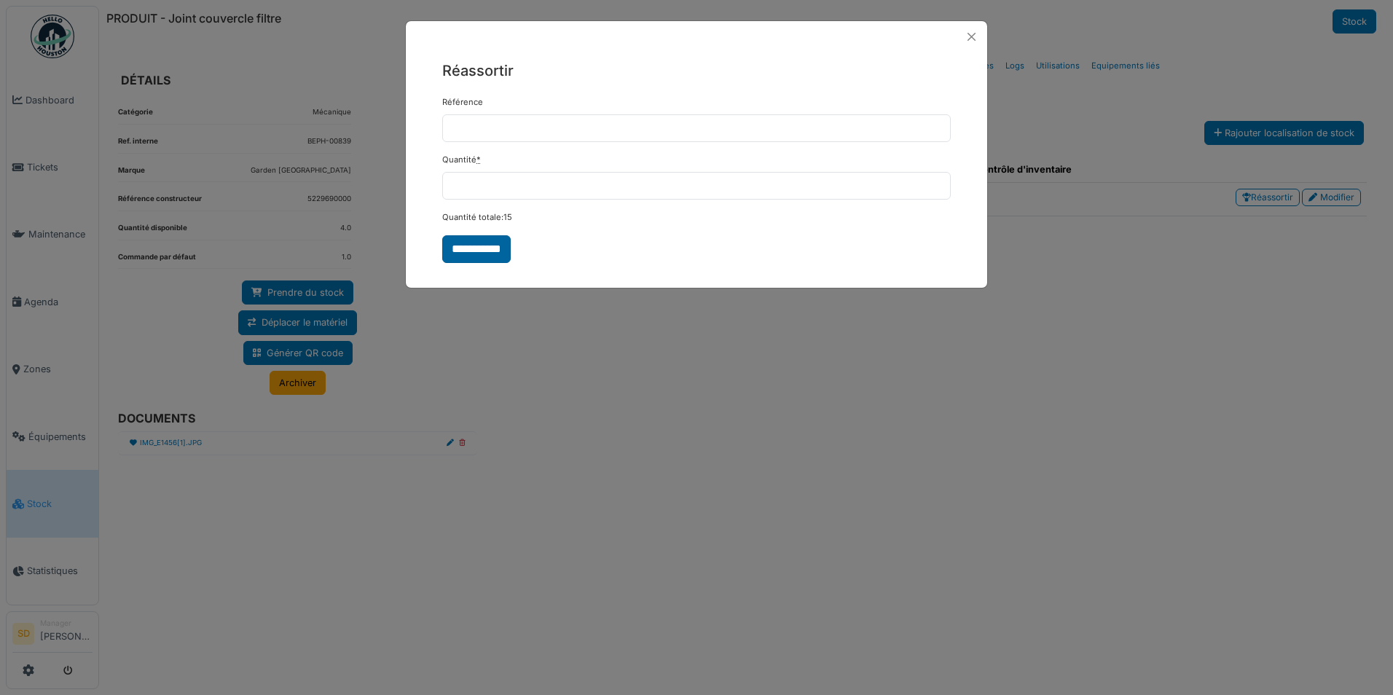
click at [476, 248] on input "**********" at bounding box center [476, 249] width 68 height 28
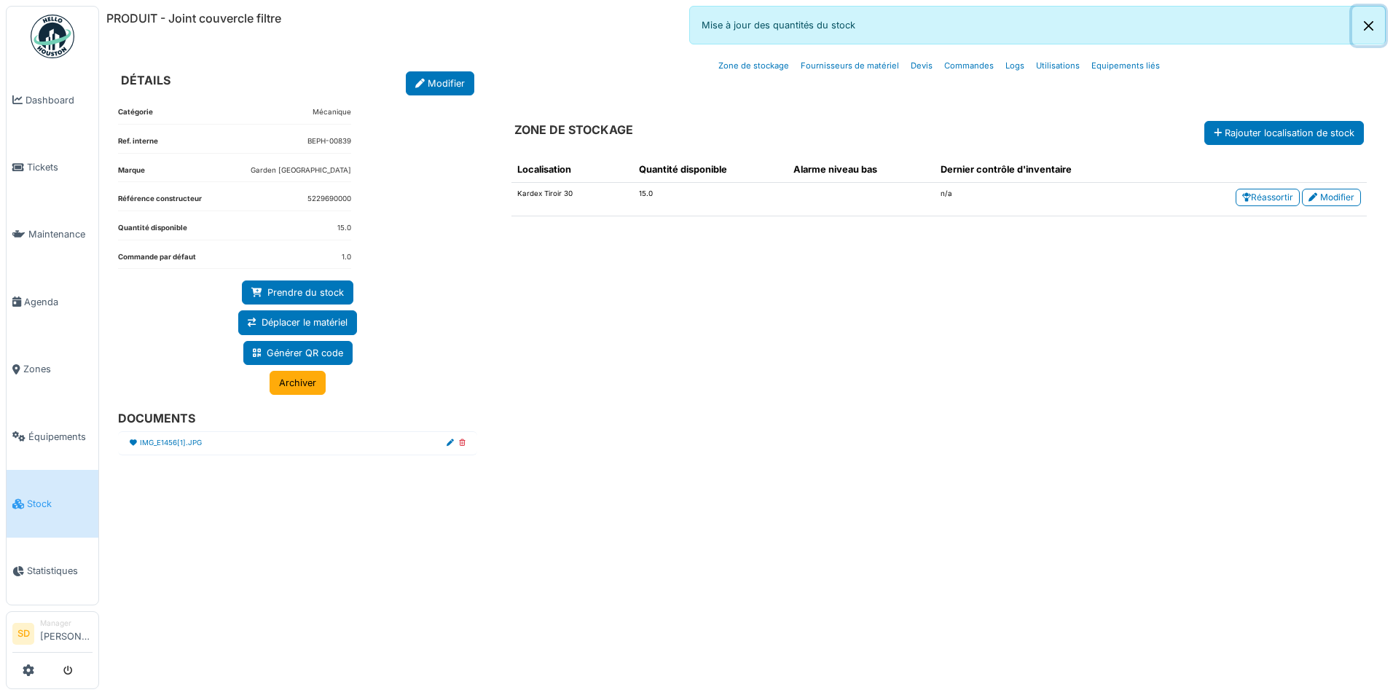
click at [1369, 23] on button "Close" at bounding box center [1368, 26] width 33 height 39
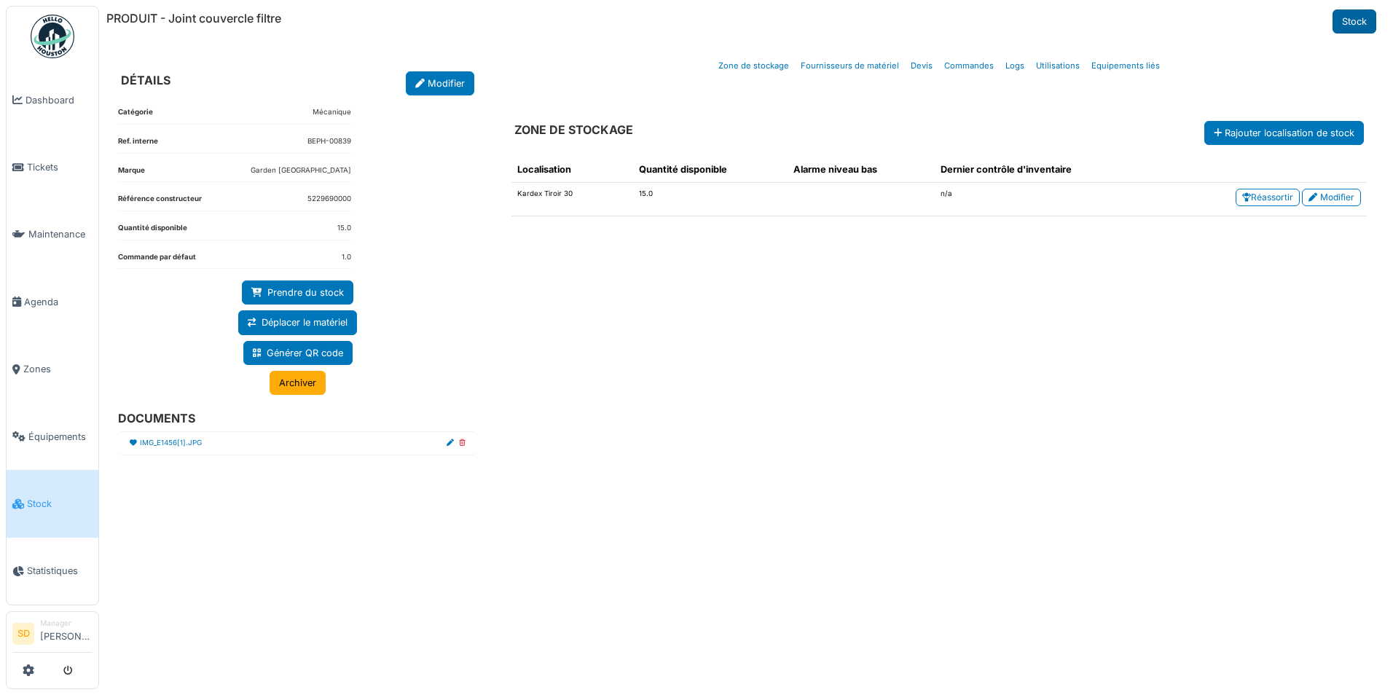
click at [1354, 24] on link "Stock" at bounding box center [1354, 21] width 44 height 24
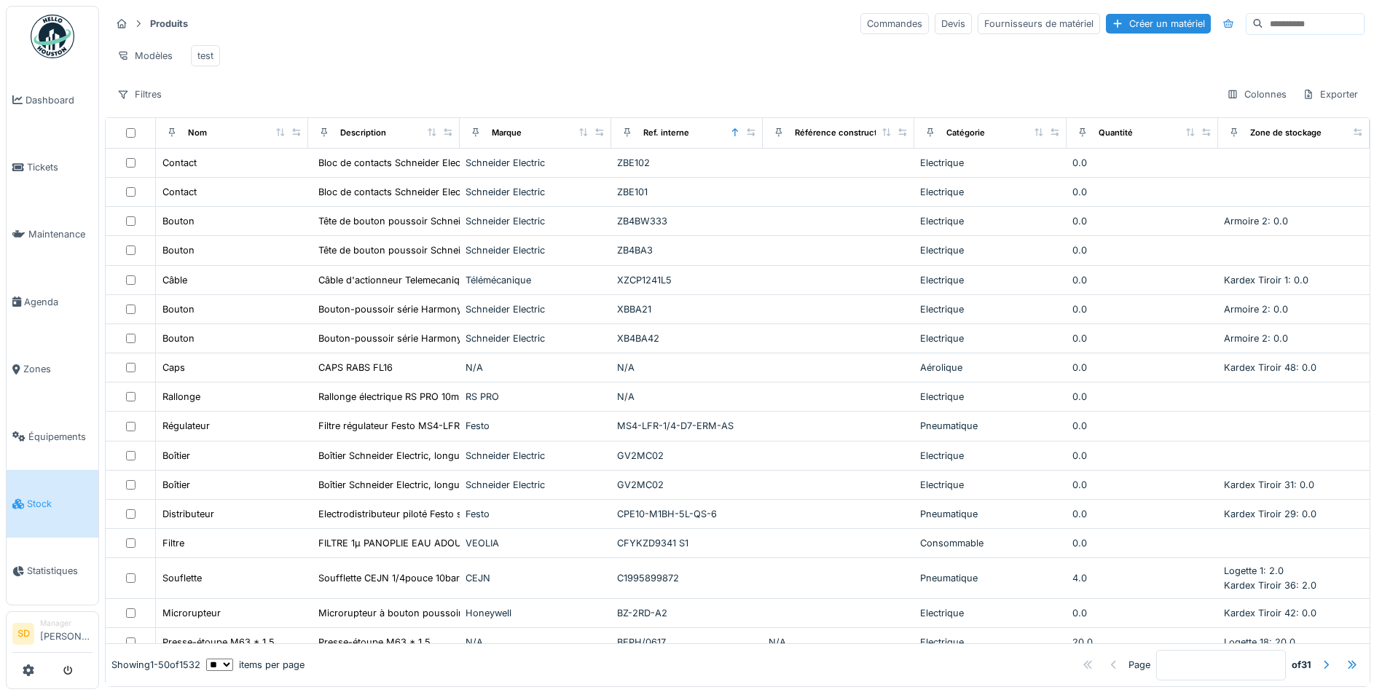
click at [1263, 32] on input at bounding box center [1313, 24] width 101 height 20
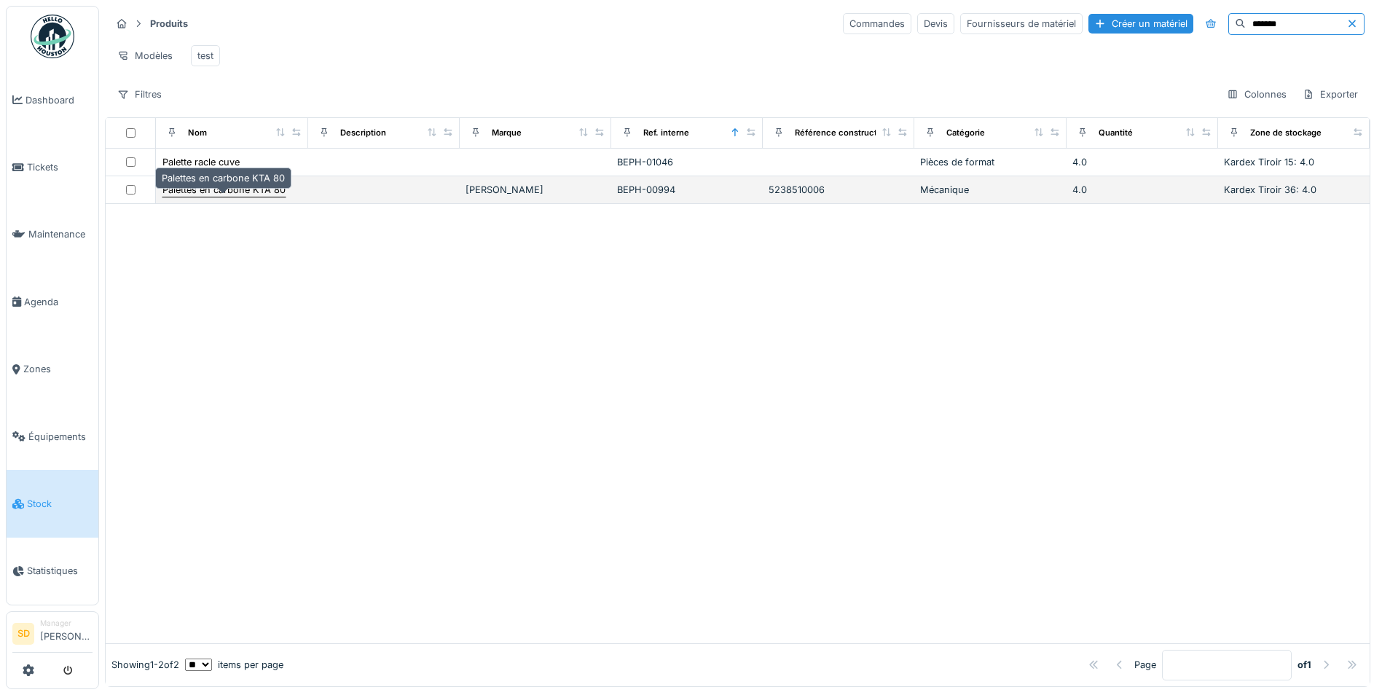
type input "*******"
click at [236, 197] on div "Palettes en carbone KTA 80" at bounding box center [223, 190] width 123 height 14
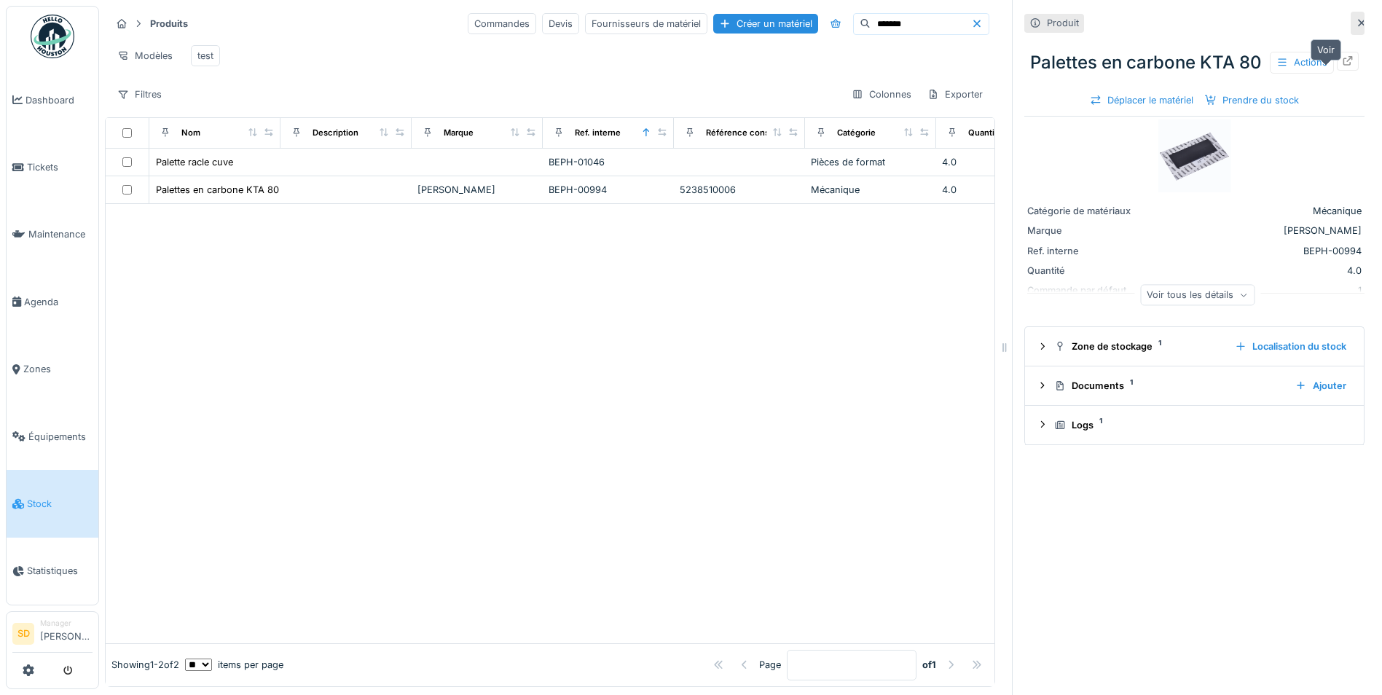
click at [1342, 66] on icon at bounding box center [1348, 60] width 12 height 9
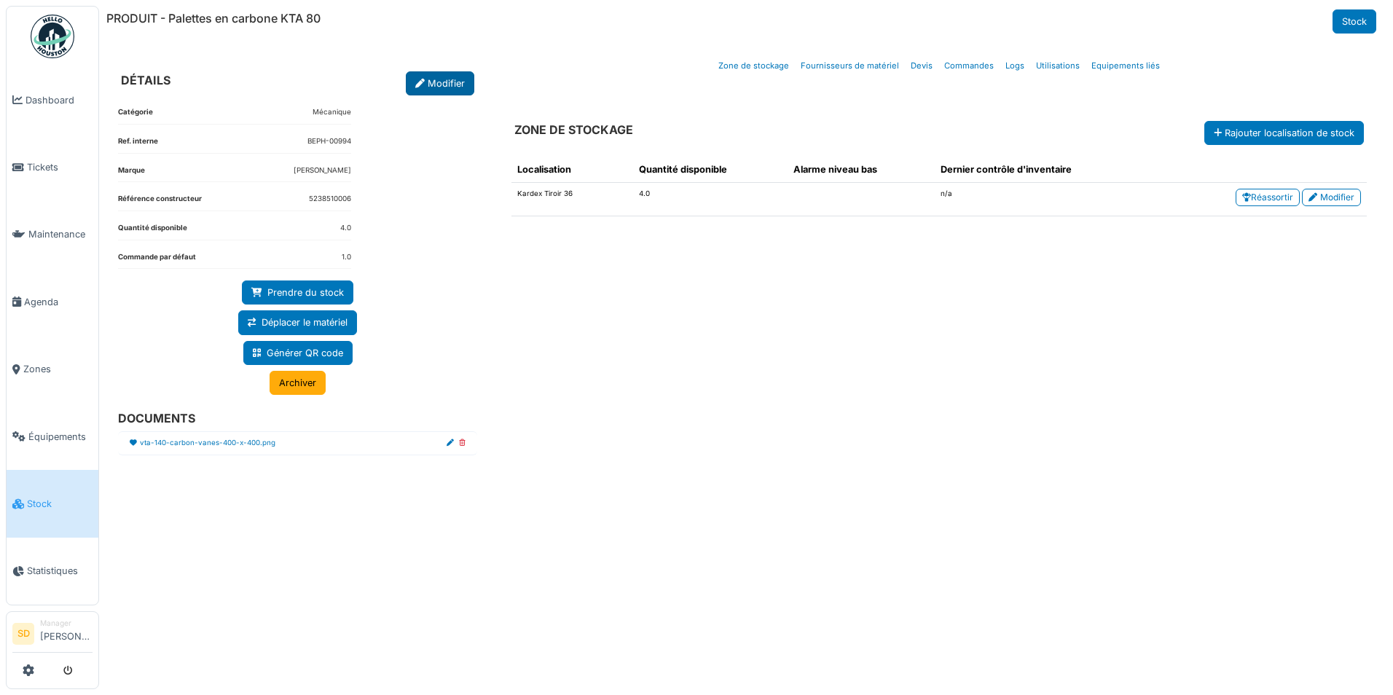
click at [451, 84] on link "Modifier" at bounding box center [440, 83] width 68 height 24
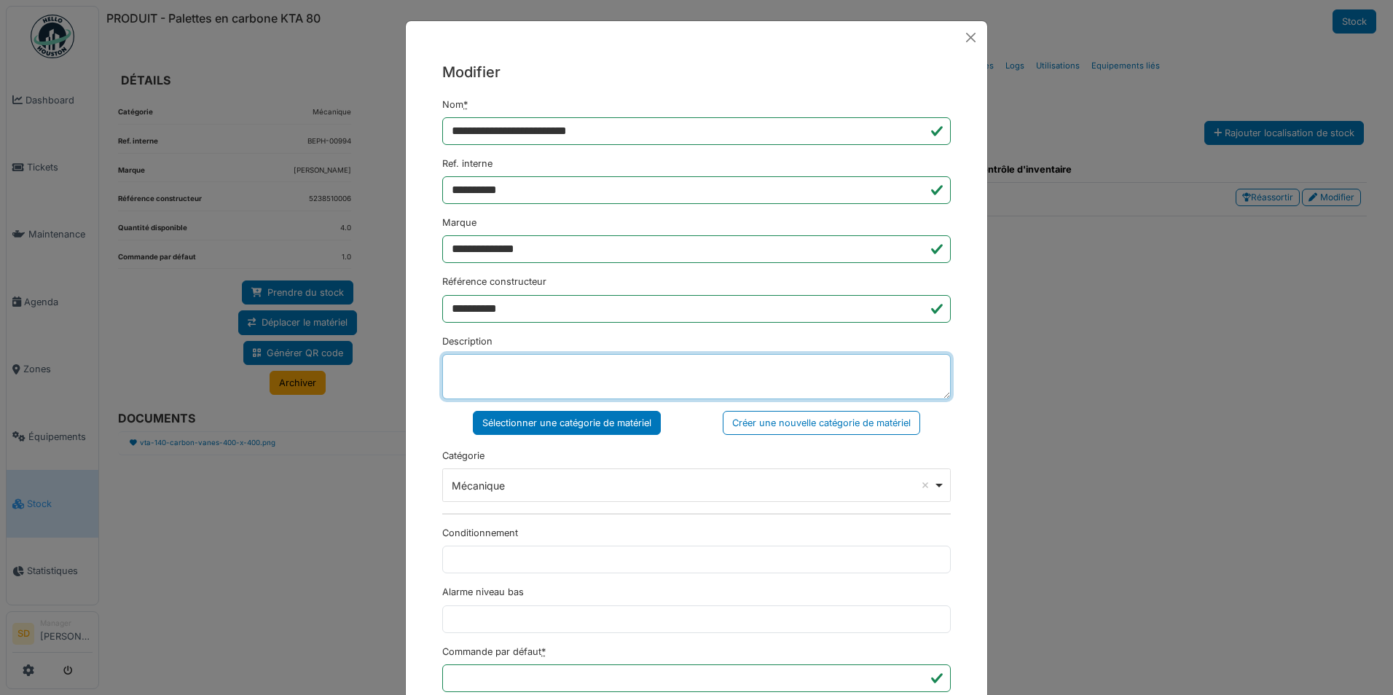
click at [547, 381] on textarea "Description" at bounding box center [696, 376] width 508 height 45
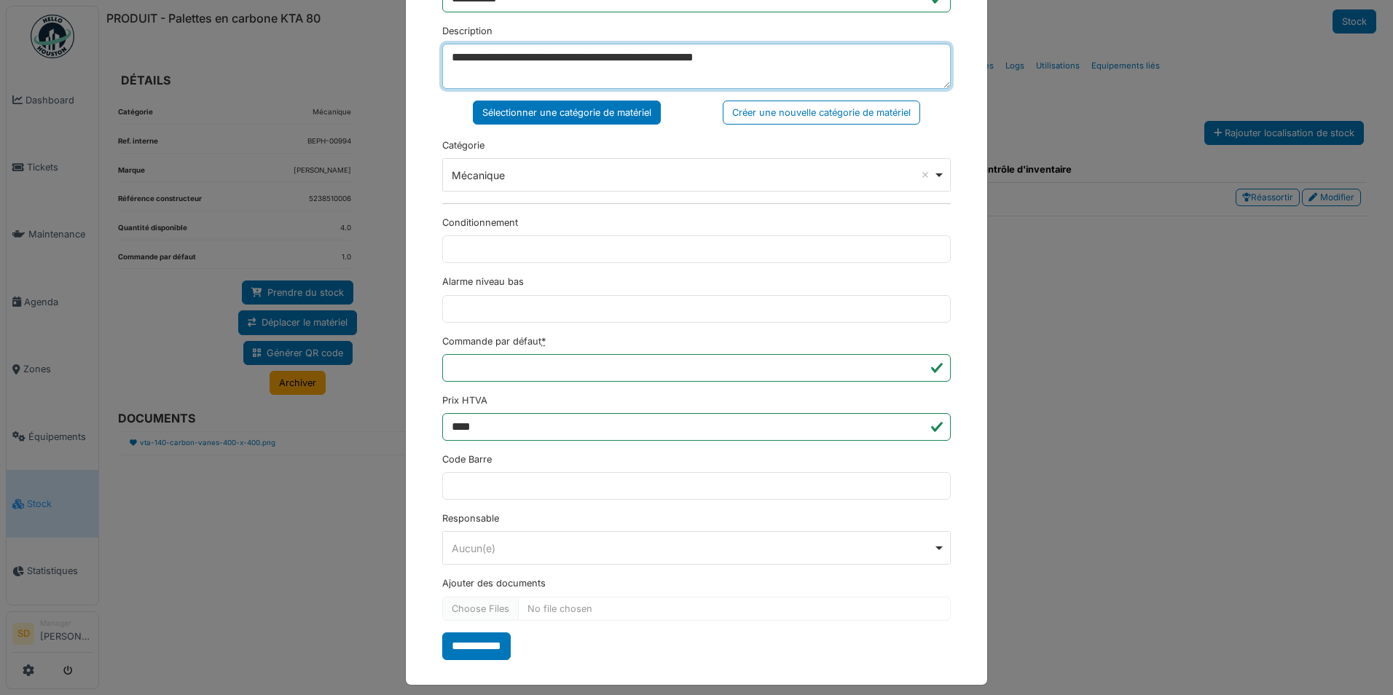
scroll to position [321, 0]
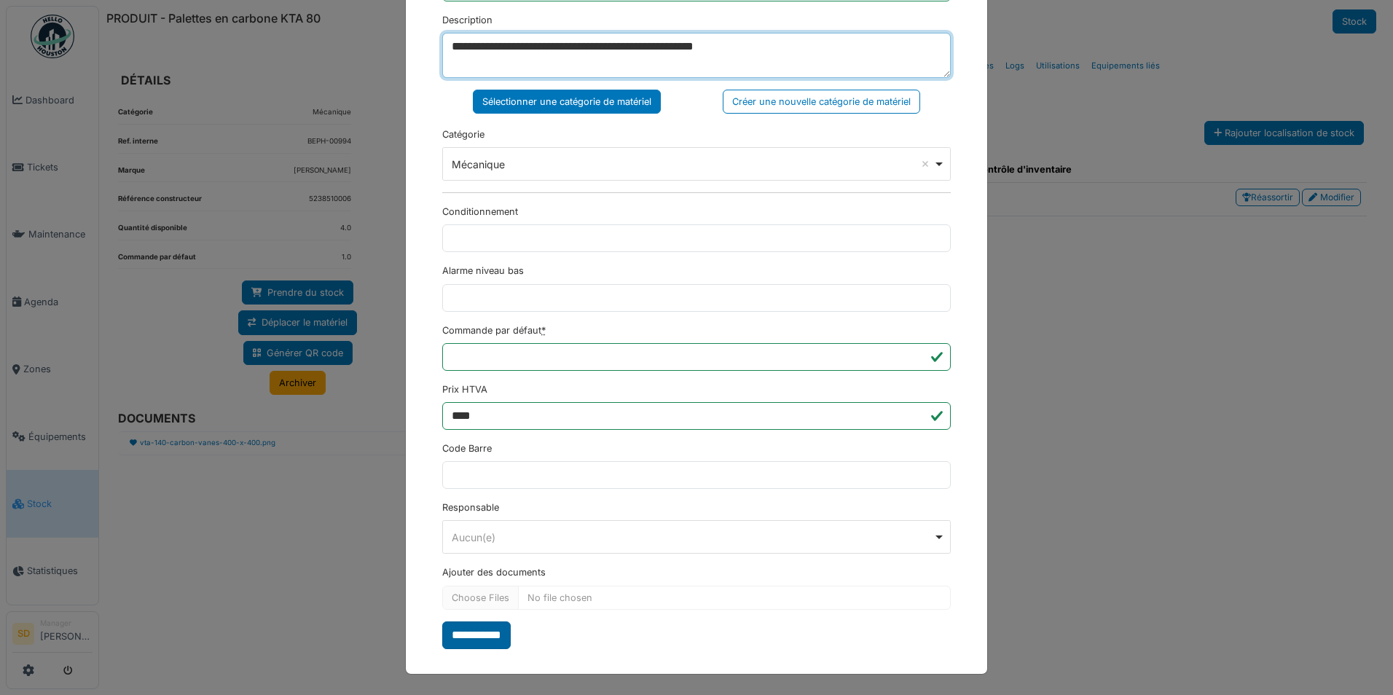
type textarea "**********"
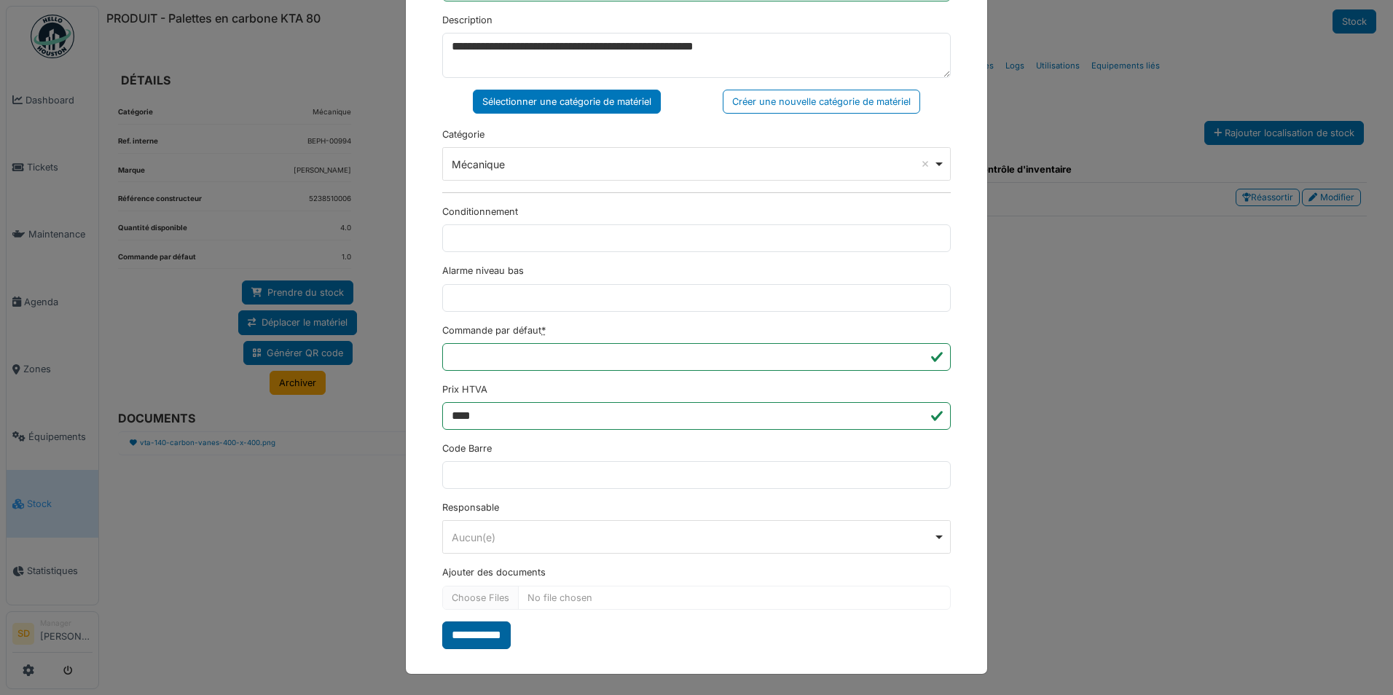
click at [489, 637] on input "**********" at bounding box center [476, 635] width 68 height 28
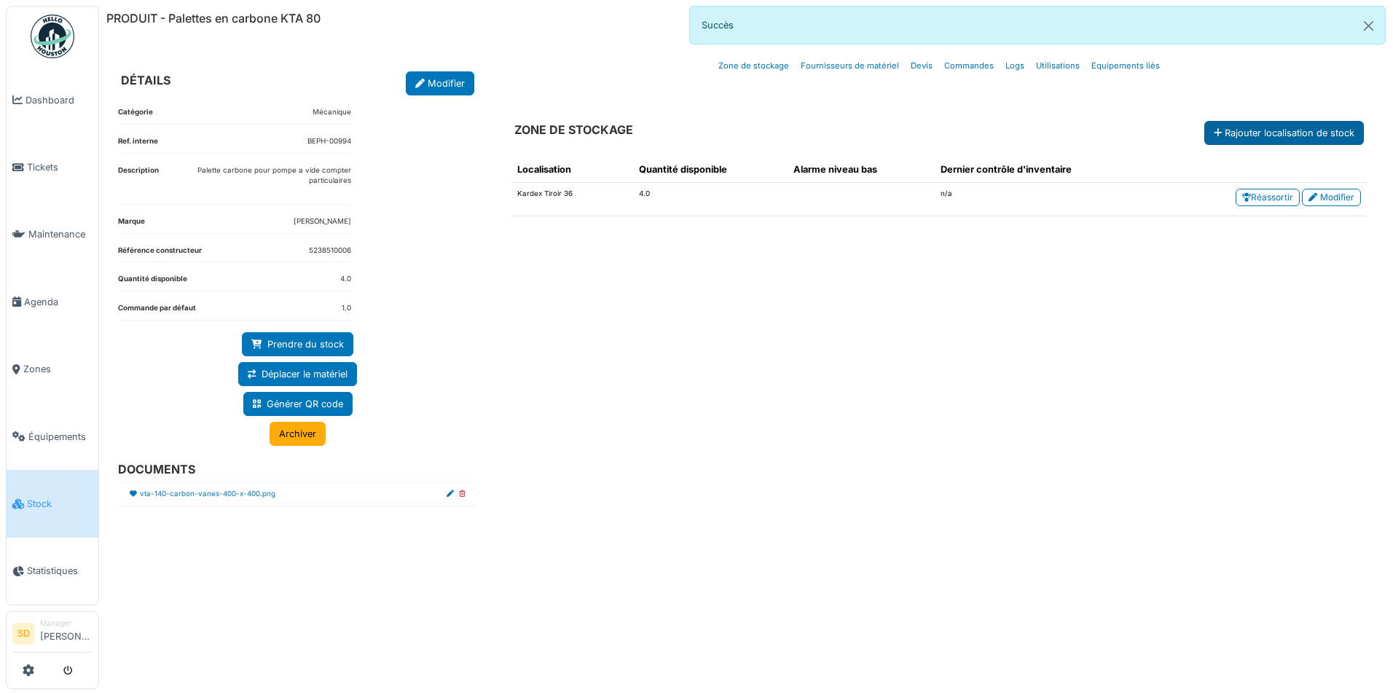
click at [1218, 132] on icon at bounding box center [1217, 133] width 8 height 9
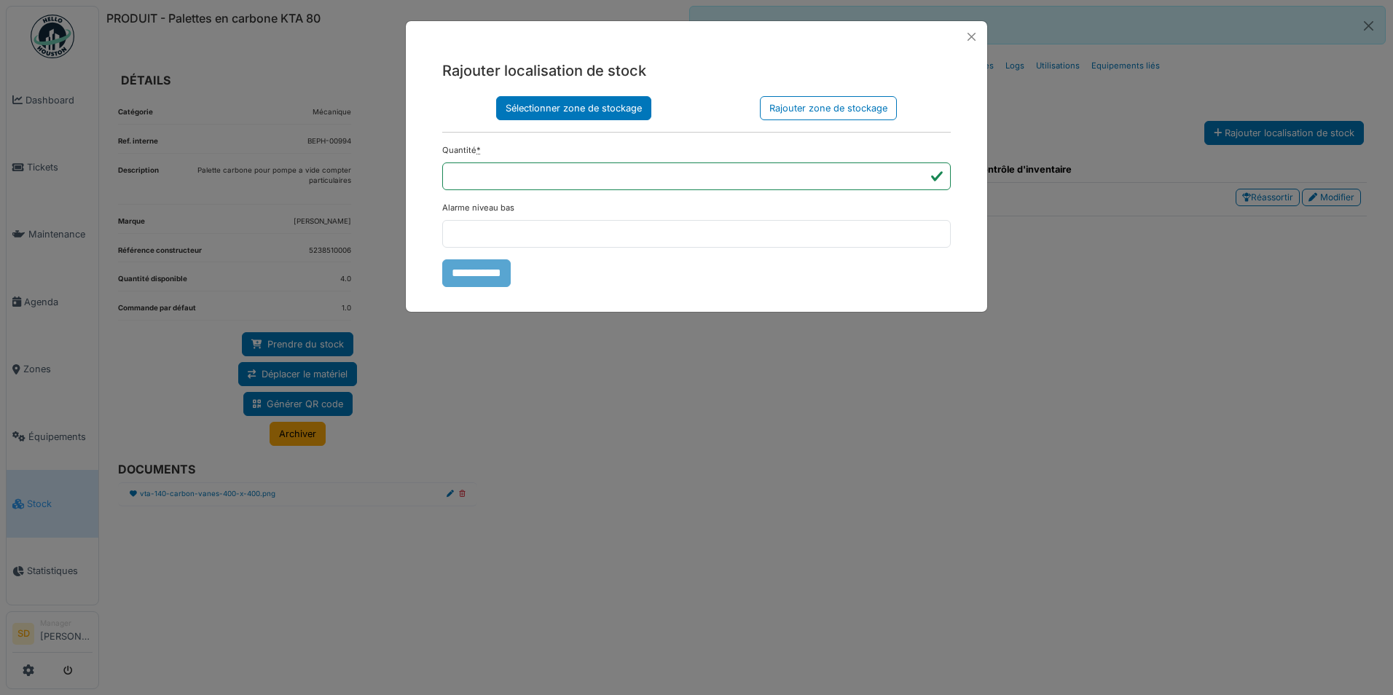
click at [610, 110] on div "Sélectionner zone de stockage" at bounding box center [573, 108] width 155 height 24
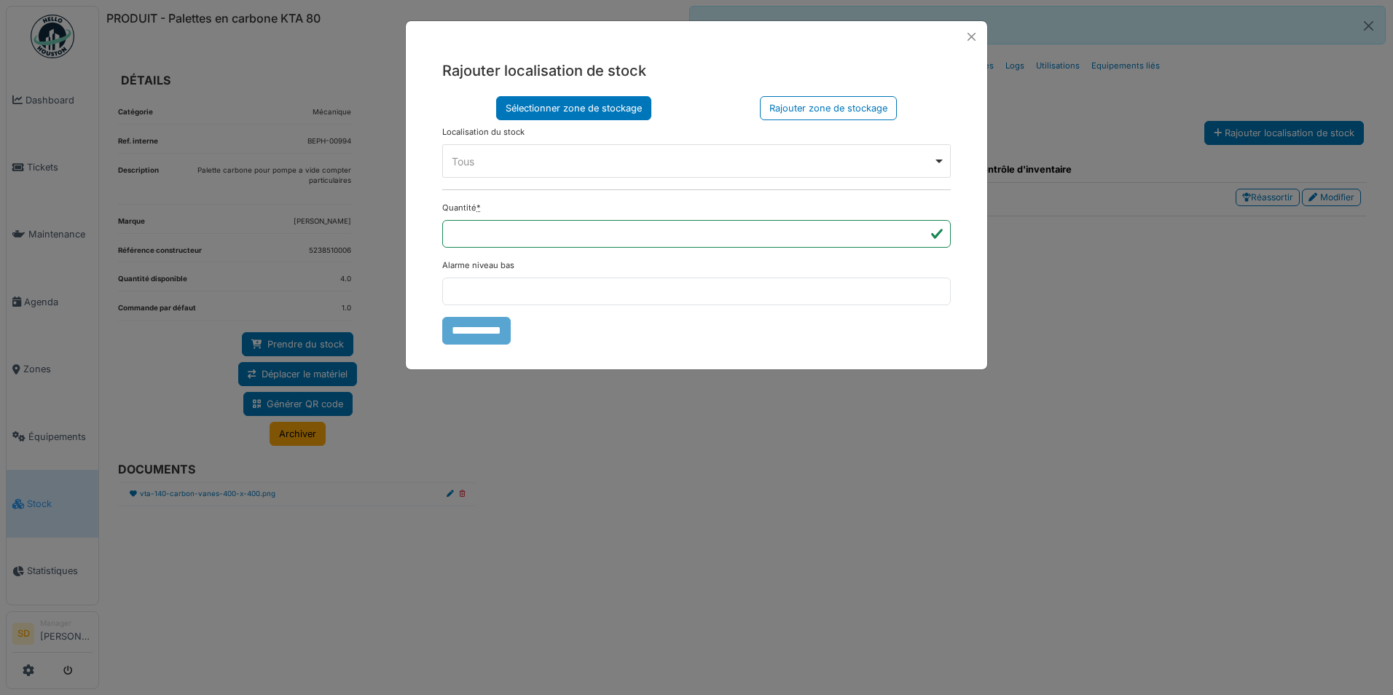
click at [599, 162] on div "Tous Remove item" at bounding box center [692, 161] width 481 height 15
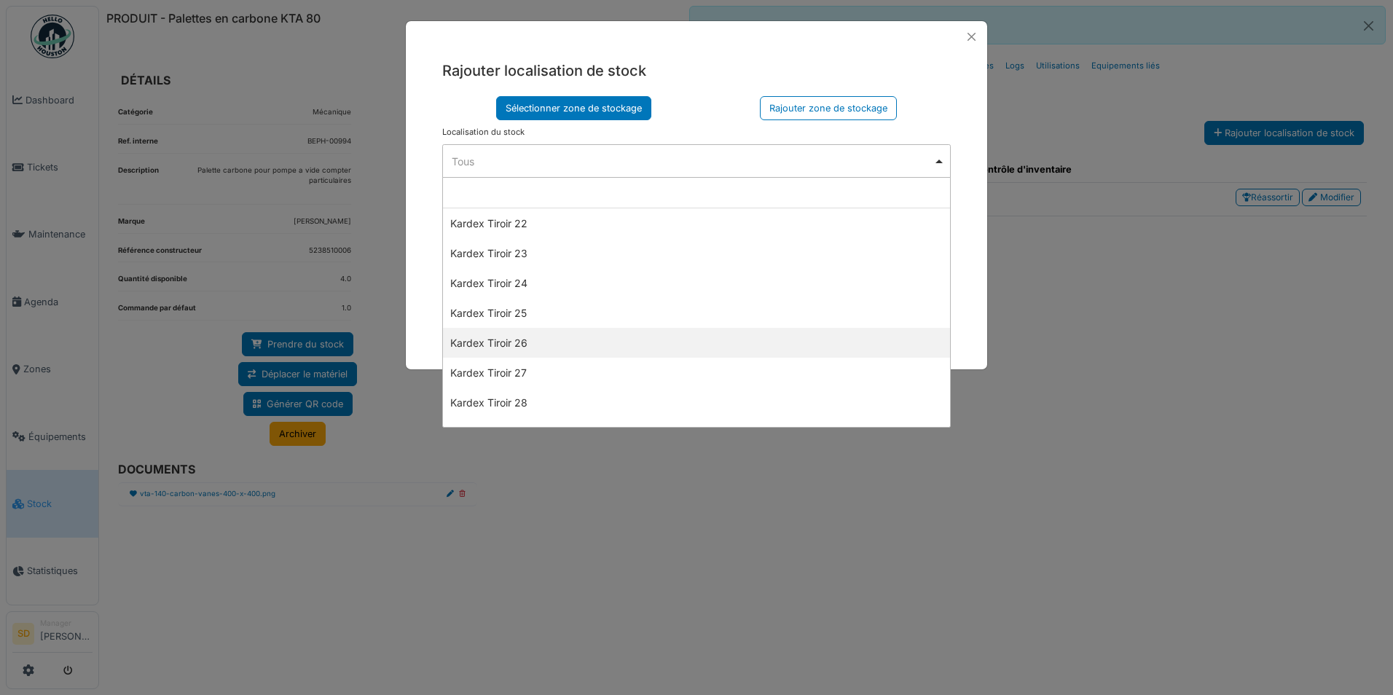
scroll to position [801, 0]
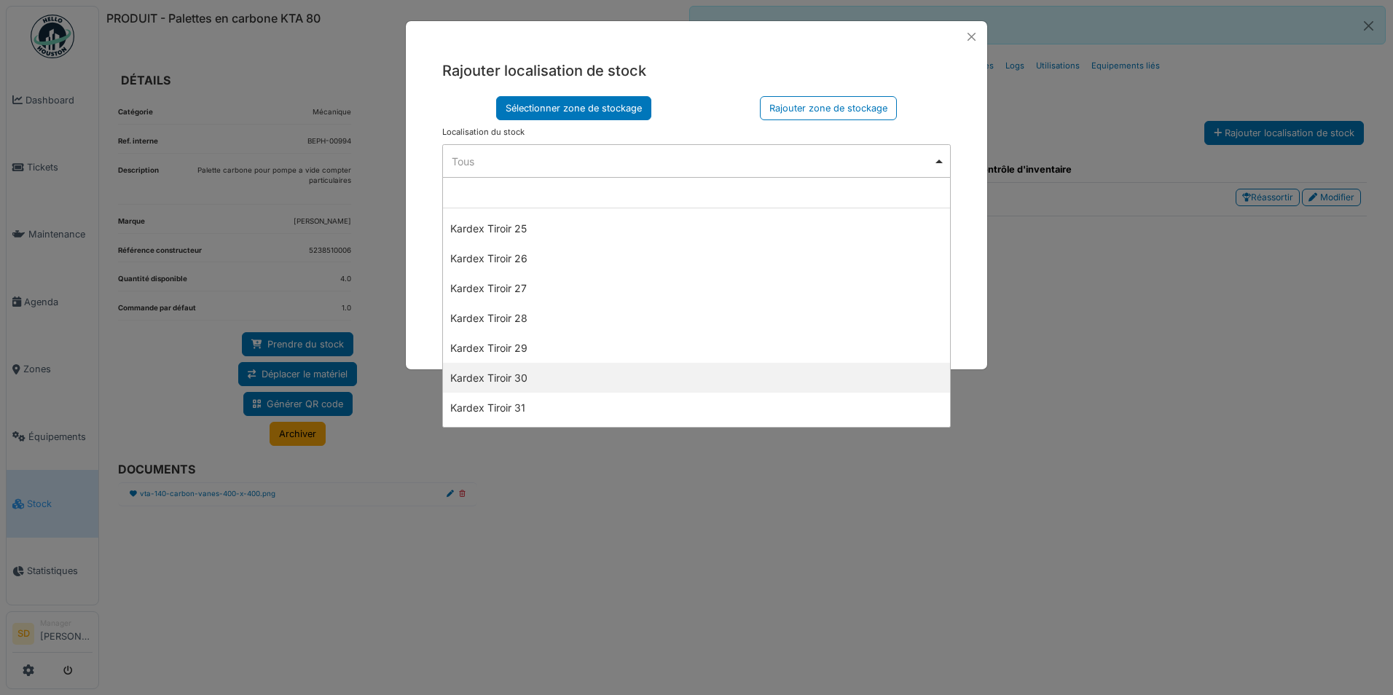
select select "****"
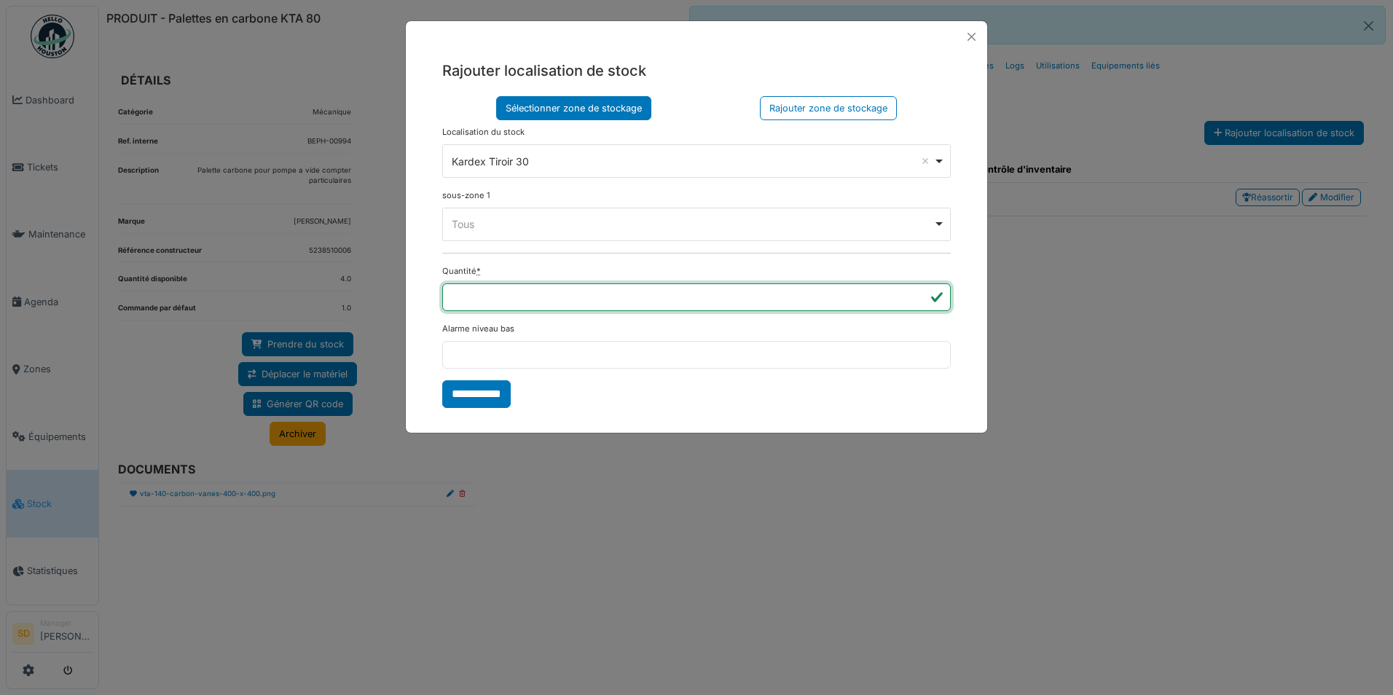
click at [497, 292] on input "***" at bounding box center [696, 297] width 508 height 28
type input "**"
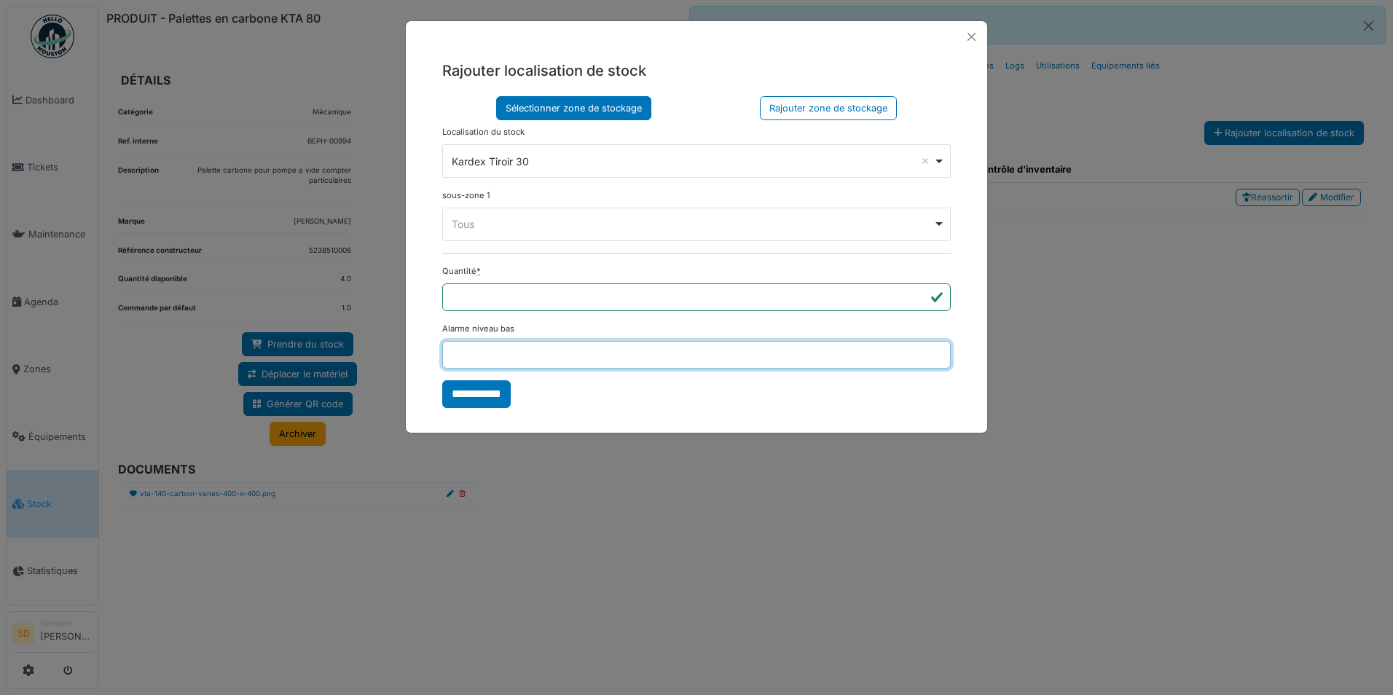
click at [474, 342] on input "Alarme niveau bas" at bounding box center [696, 355] width 508 height 28
type input "*"
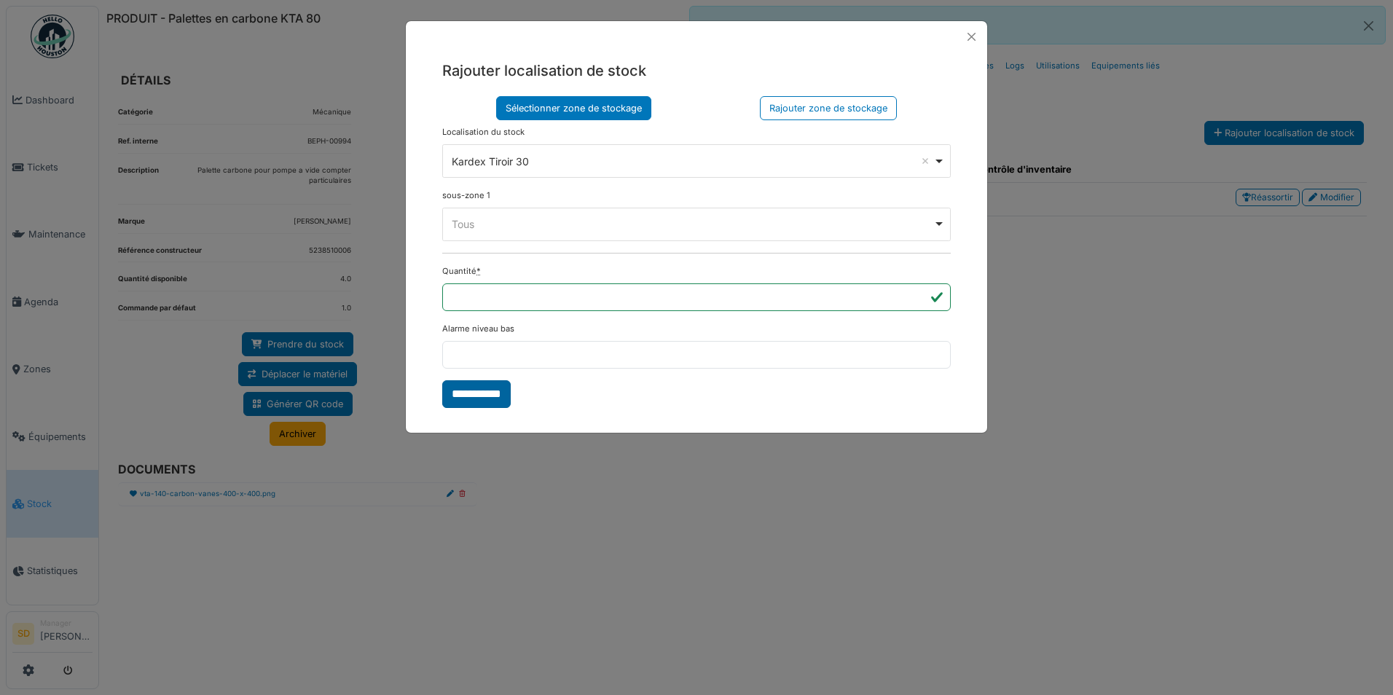
click at [482, 398] on input "**********" at bounding box center [476, 394] width 68 height 28
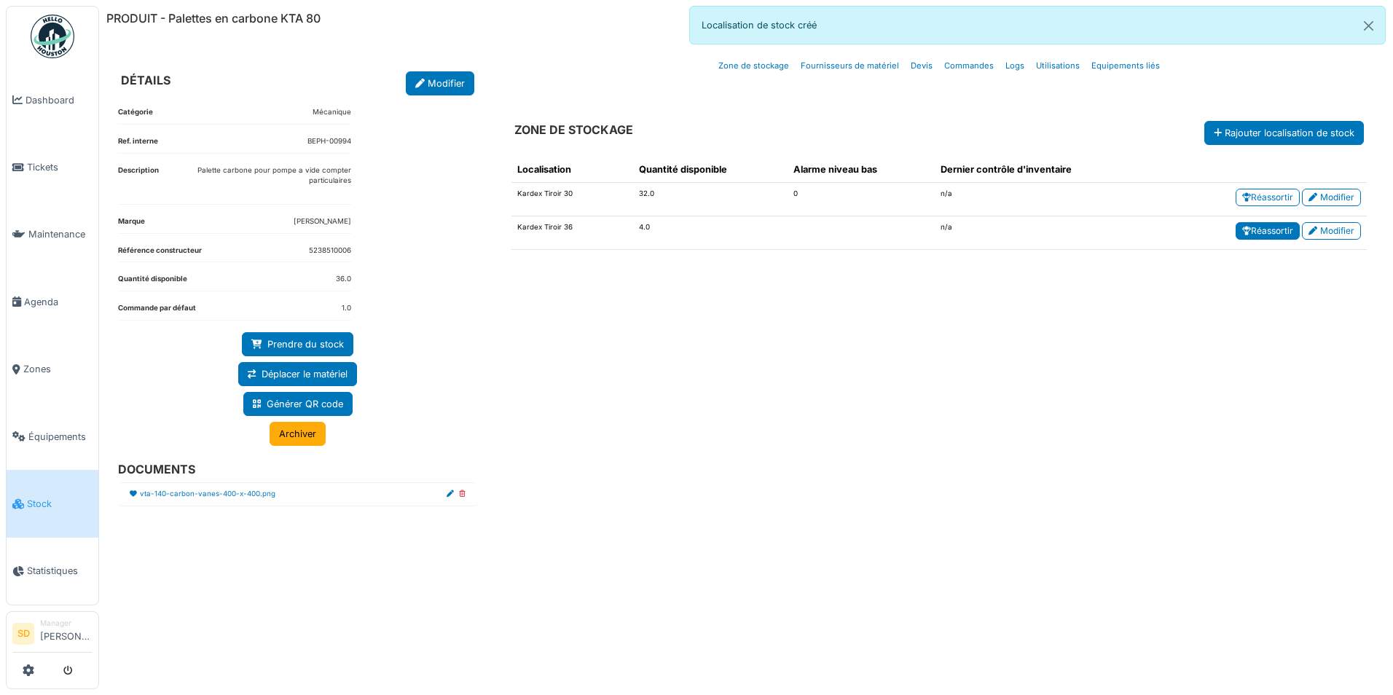
click at [1273, 230] on link "Réassortir" at bounding box center [1267, 230] width 64 height 17
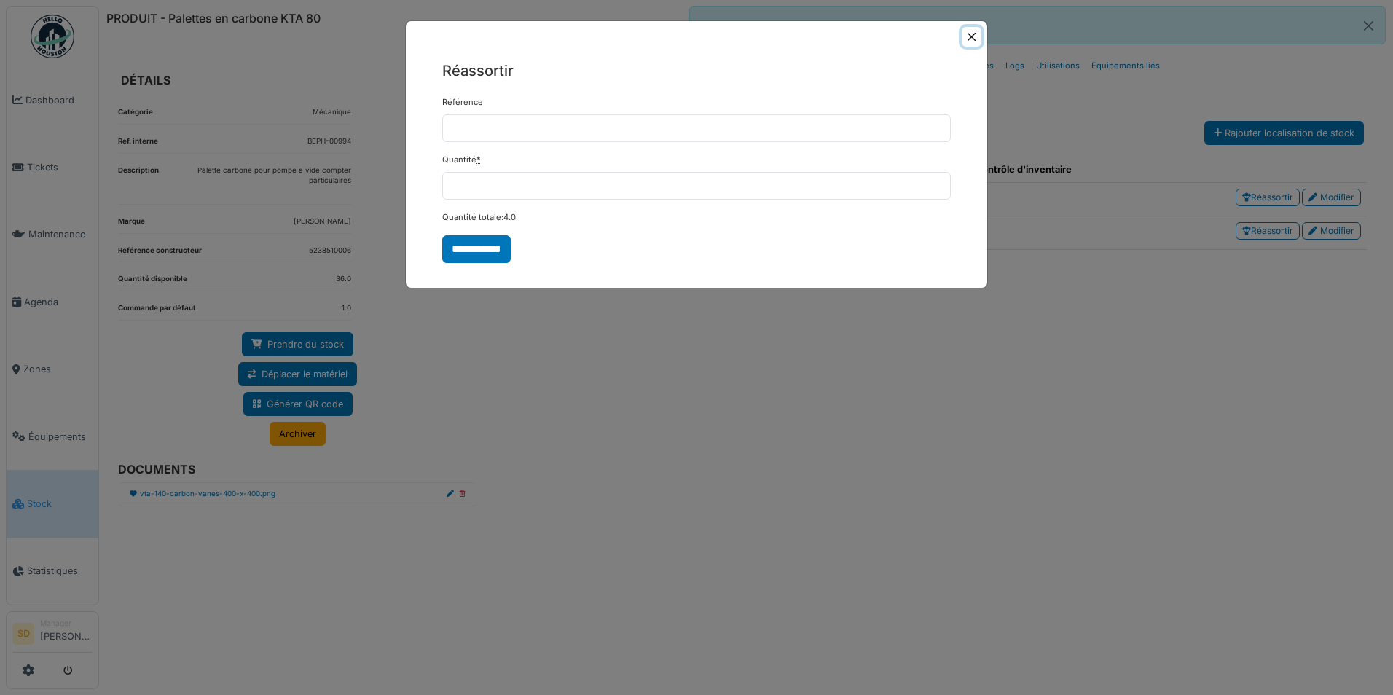
click at [977, 40] on button "Close" at bounding box center [971, 37] width 20 height 20
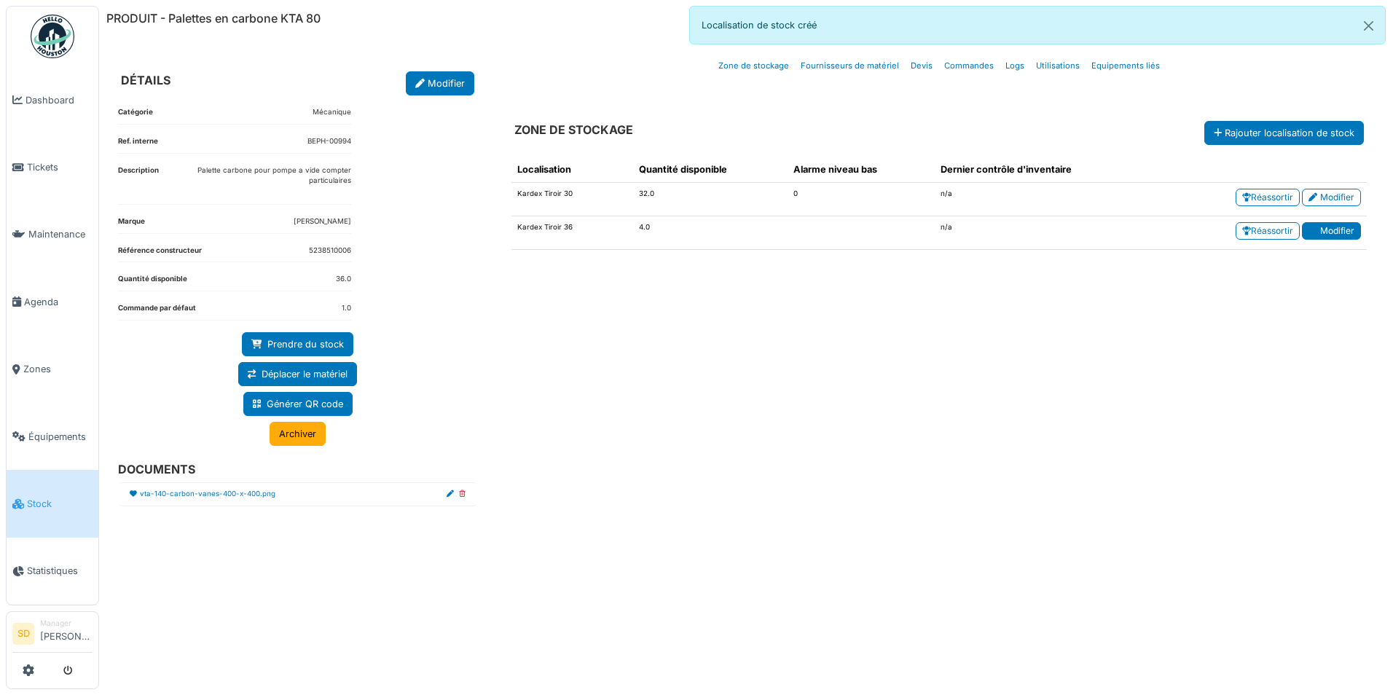
click at [1322, 230] on link "Modifier" at bounding box center [1331, 230] width 59 height 17
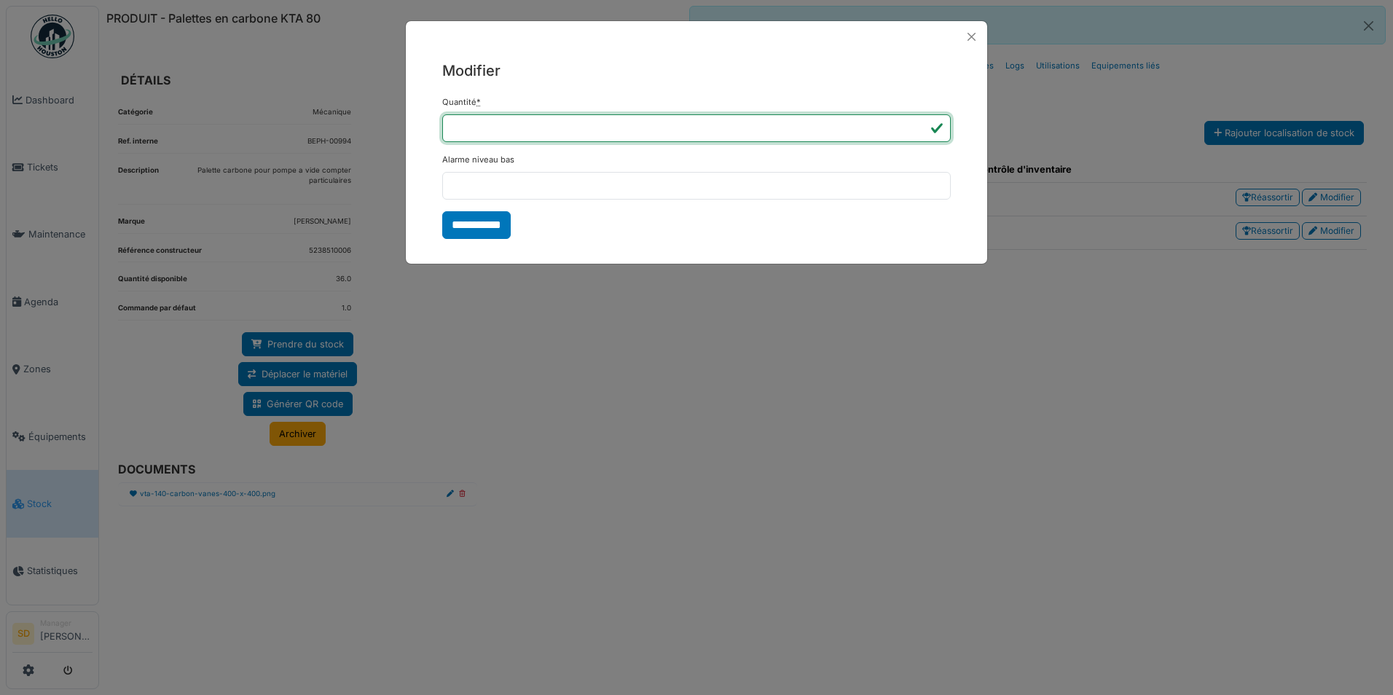
drag, startPoint x: 488, startPoint y: 131, endPoint x: 417, endPoint y: 126, distance: 71.6
click at [418, 129] on div "**********" at bounding box center [696, 149] width 581 height 194
type input "*"
click at [455, 222] on input "**********" at bounding box center [476, 225] width 68 height 28
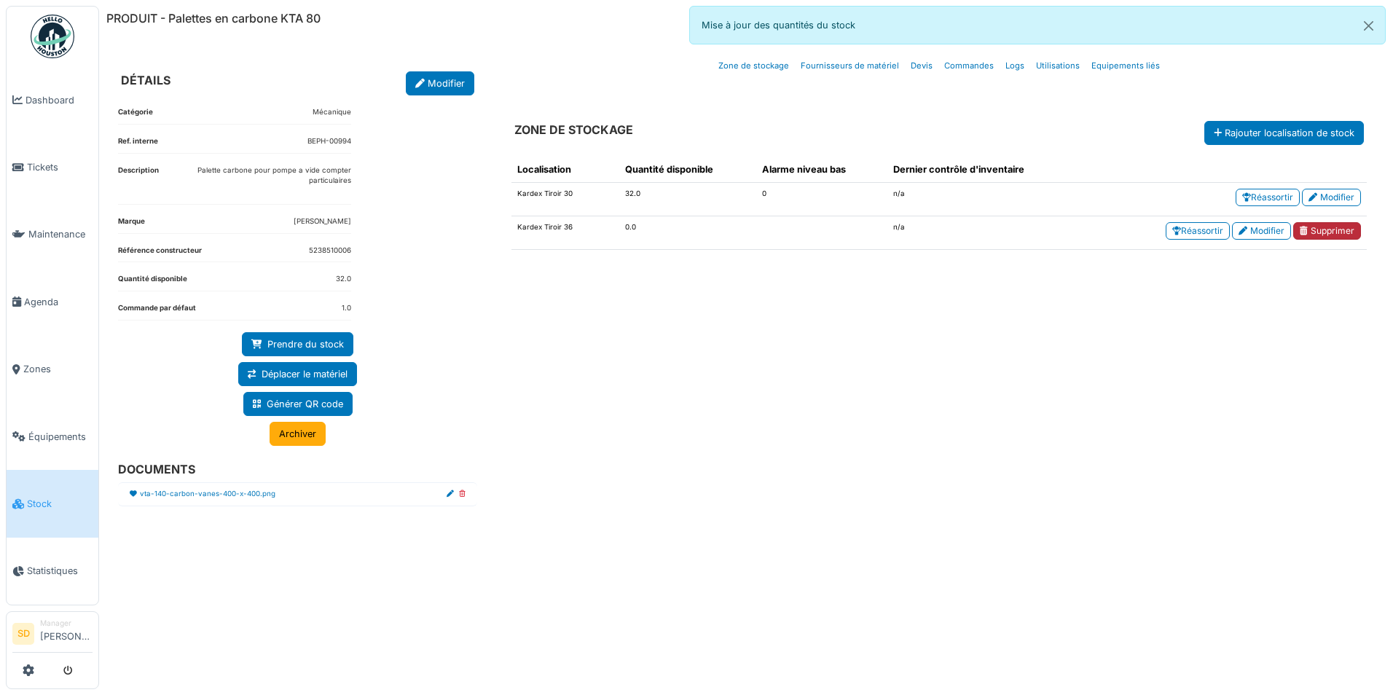
click at [1315, 231] on link "Supprimer" at bounding box center [1327, 230] width 68 height 17
